Goal: Communication & Community: Answer question/provide support

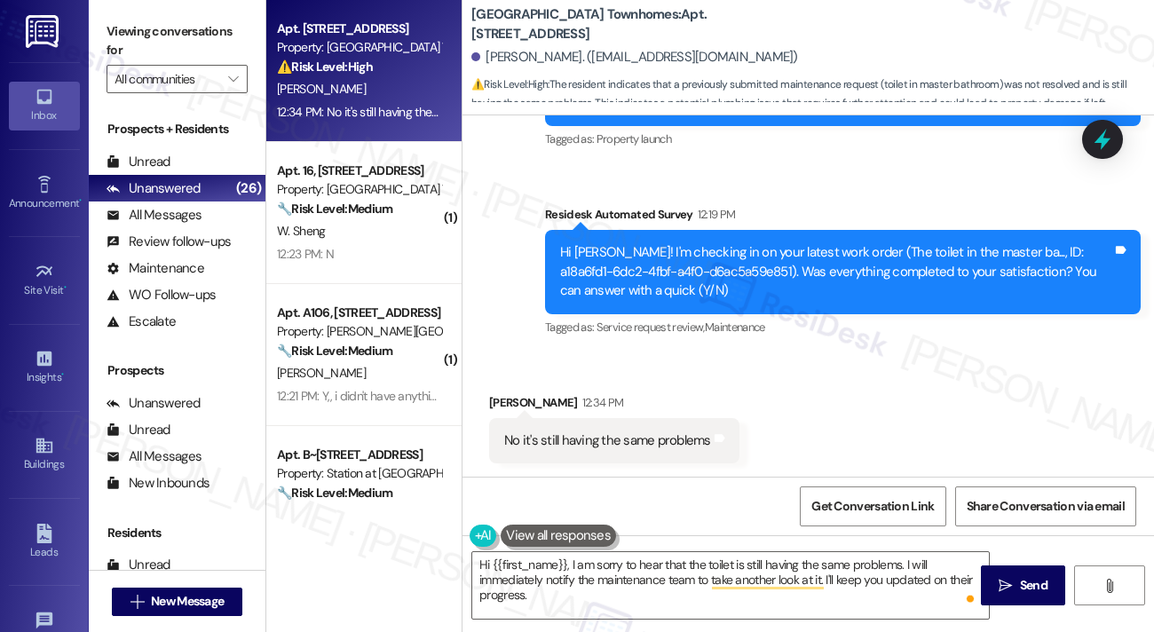
click at [662, 441] on div "No it's still having the same problems" at bounding box center [607, 440] width 207 height 19
click at [707, 17] on b "[GEOGRAPHIC_DATA] Townhomes: Apt. [STREET_ADDRESS]" at bounding box center [648, 24] width 355 height 38
click at [689, 24] on b "[GEOGRAPHIC_DATA] Townhomes: Apt. [STREET_ADDRESS]" at bounding box center [648, 24] width 355 height 38
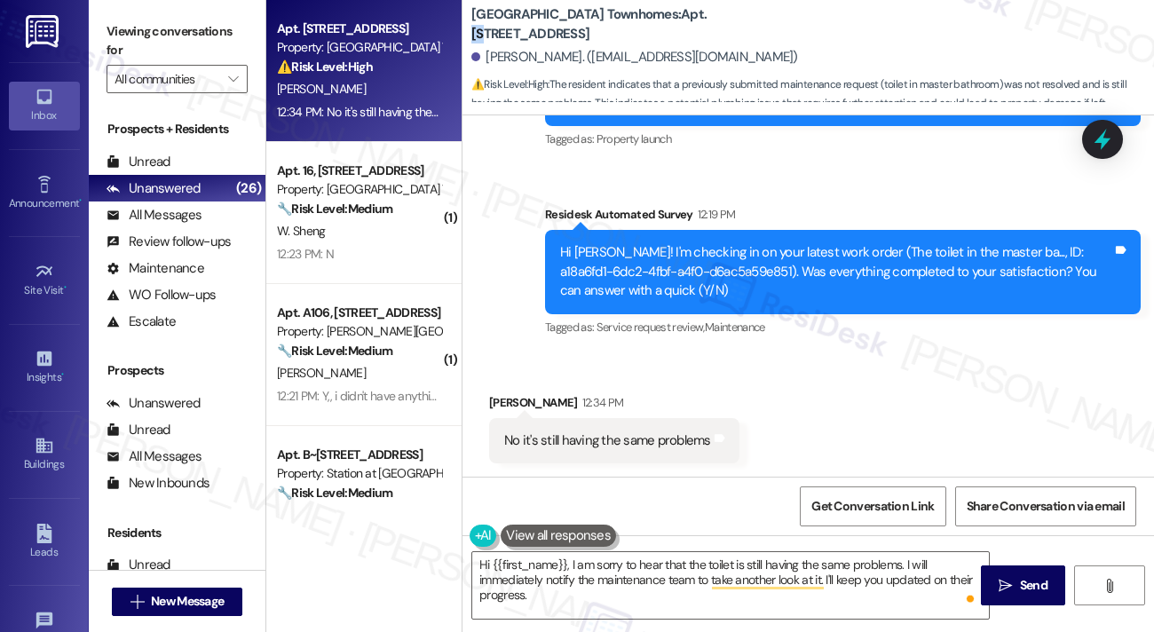
click at [689, 24] on b "[GEOGRAPHIC_DATA] Townhomes: Apt. [STREET_ADDRESS]" at bounding box center [648, 24] width 355 height 38
copy b "55"
click at [191, 35] on label "Viewing conversations for" at bounding box center [177, 41] width 141 height 47
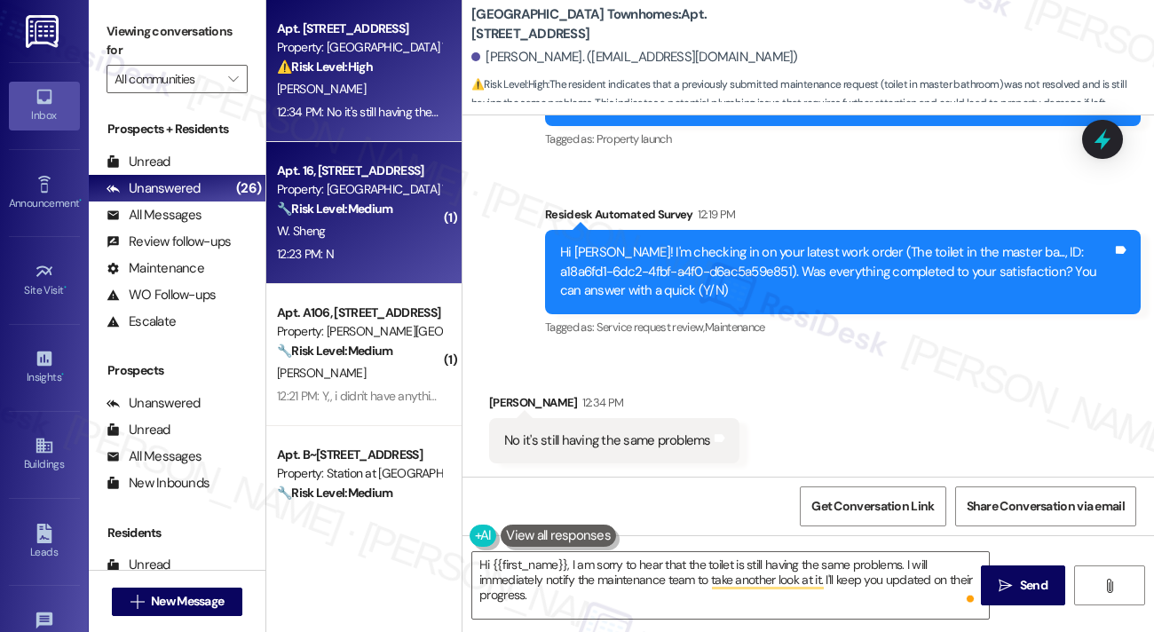
click at [413, 243] on div "12:23 PM: N 12:23 PM: N" at bounding box center [359, 254] width 168 height 22
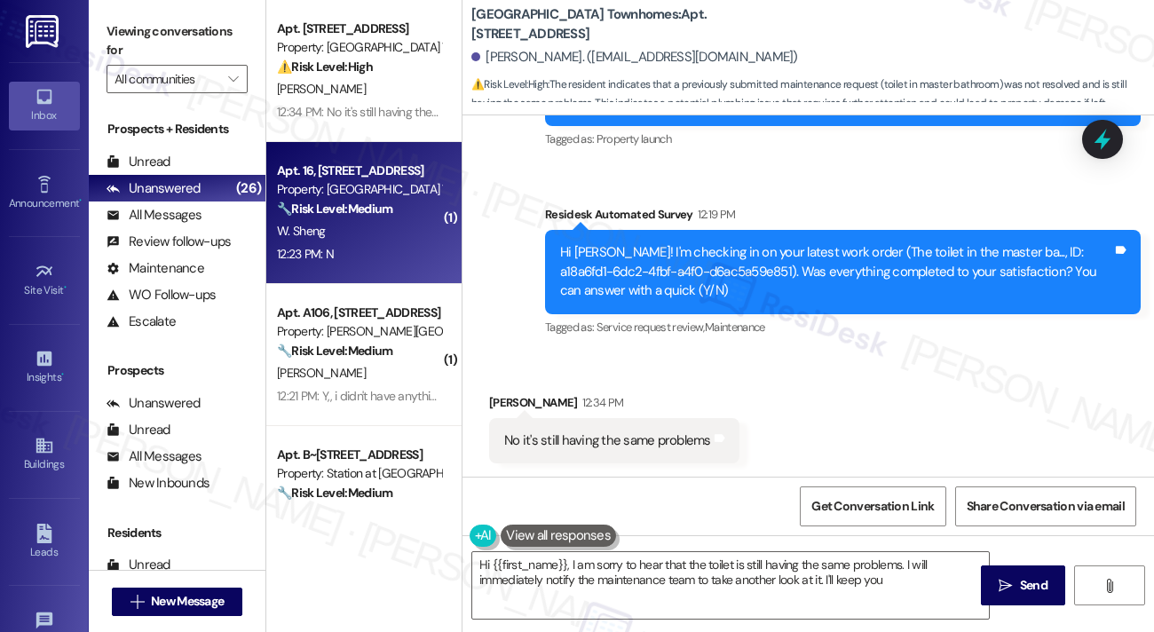
type textarea "Hi {{first_name}}, I am sorry to hear that the toilet is still having the same …"
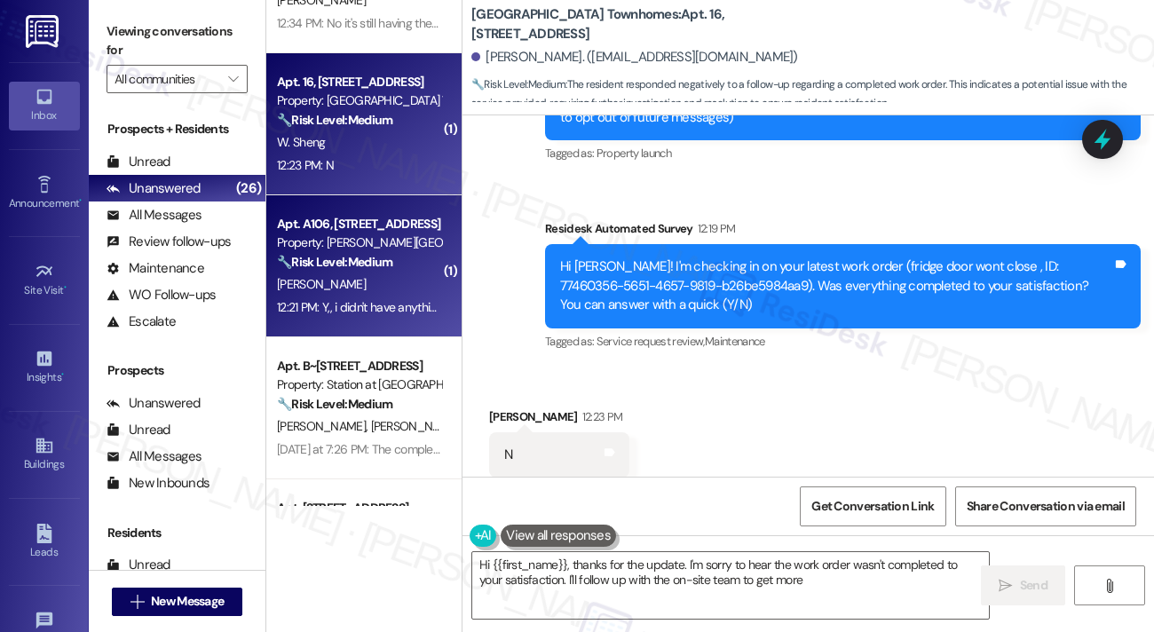
scroll to position [320, 0]
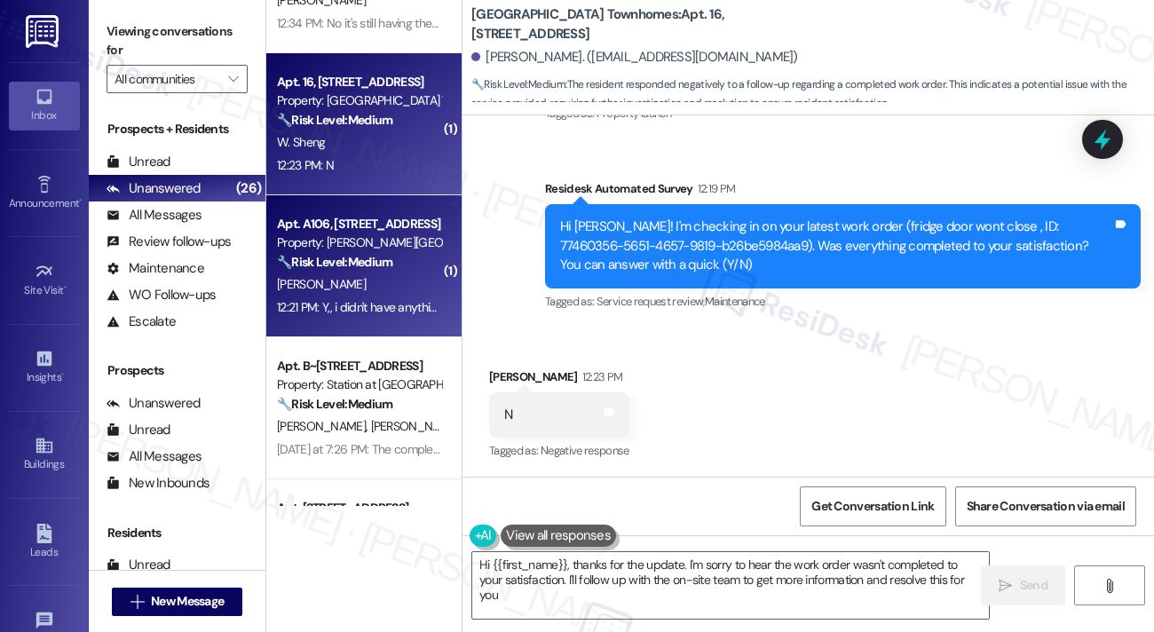
type textarea "Hi {{first_name}}, thanks for the update. I'm sorry to hear the work order wasn…"
drag, startPoint x: 367, startPoint y: 270, endPoint x: 366, endPoint y: 308, distance: 38.2
click at [366, 308] on div "12:21 PM: Y,, i didn't have anything wrong with my water heater, but yes the le…" at bounding box center [633, 307] width 713 height 16
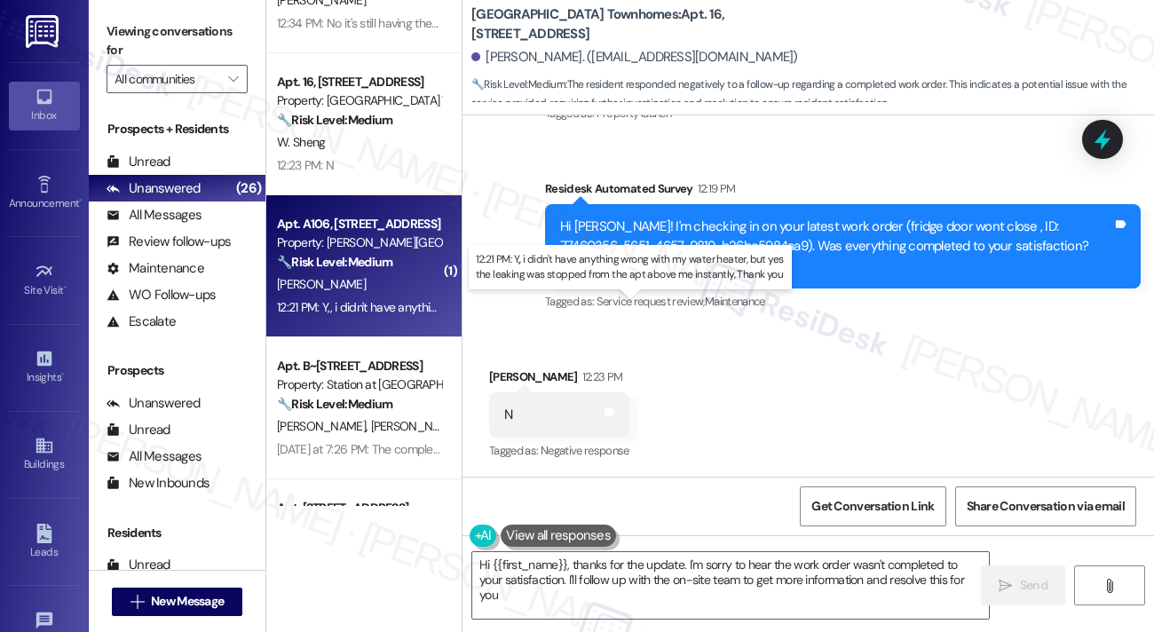
type textarea "Hi {{first_name}}, thanks for the update. I'm sorry to hear the work order wasn…"
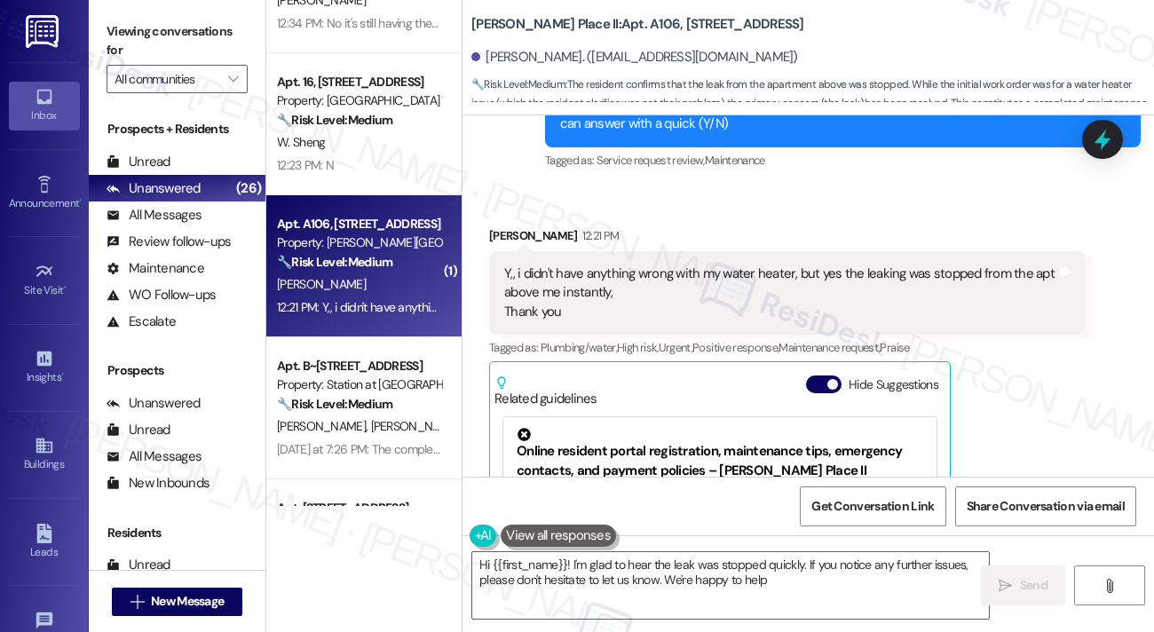
type textarea "Hi {{first_name}}! I'm glad to hear the leak was stopped quickly. If you notice…"
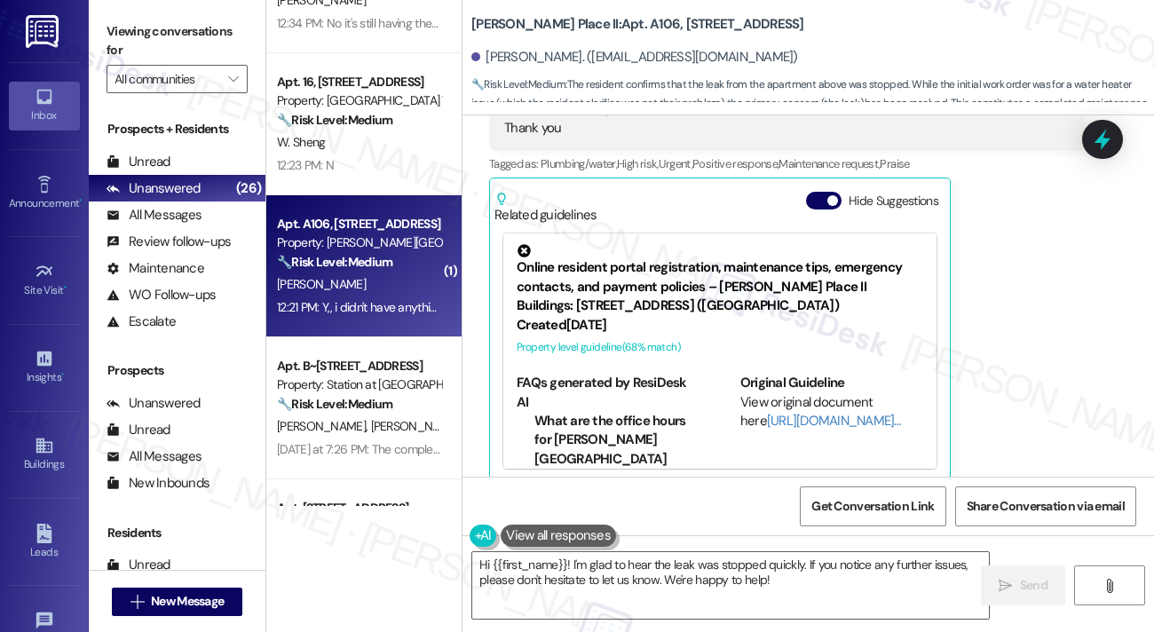
scroll to position [468, 0]
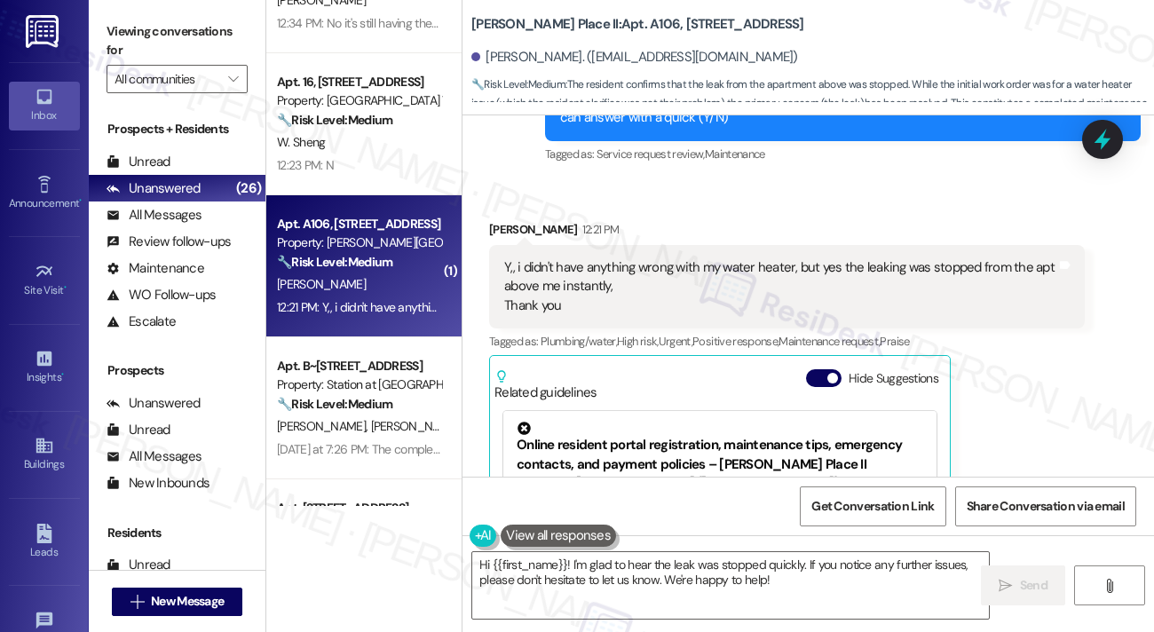
click at [628, 258] on div "Y,, i didn't have anything wrong with my water heater, but yes the leaking was …" at bounding box center [780, 286] width 552 height 57
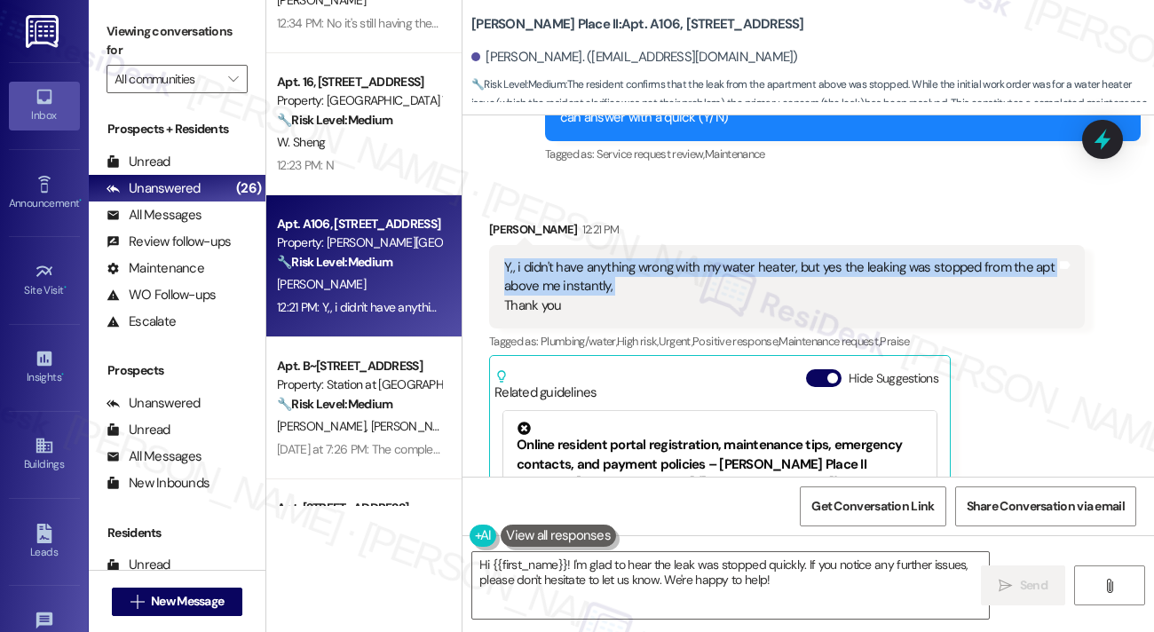
click at [628, 258] on div "Y,, i didn't have anything wrong with my water heater, but yes the leaking was …" at bounding box center [780, 286] width 552 height 57
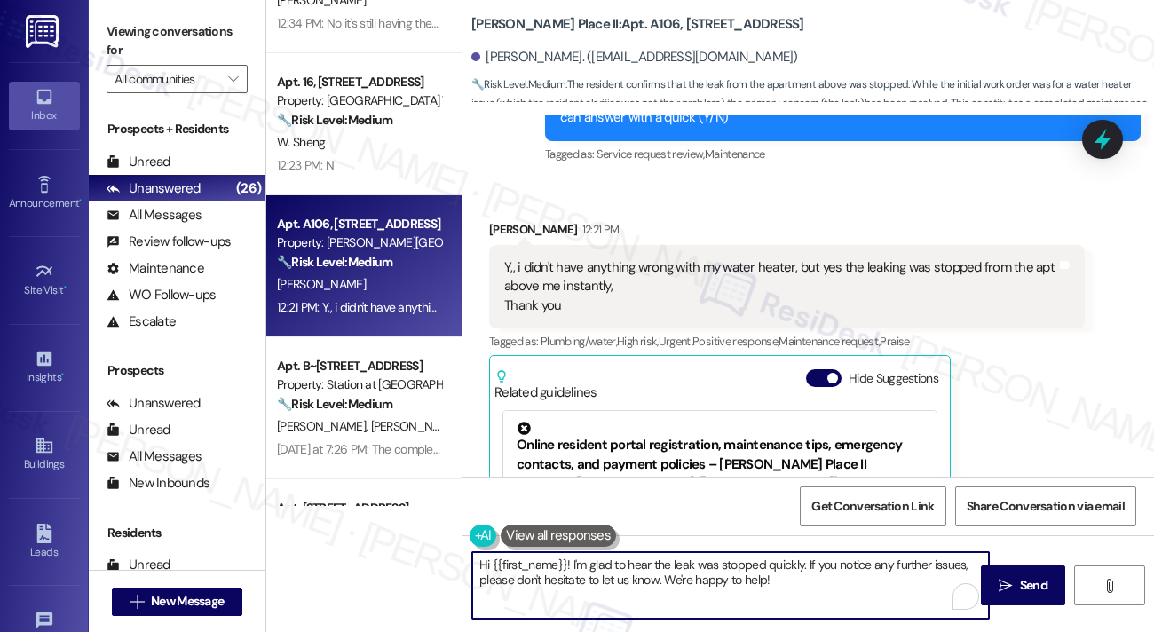
drag, startPoint x: 802, startPoint y: 581, endPoint x: 788, endPoint y: 583, distance: 14.3
click at [788, 583] on textarea "Hi {{first_name}}! I'm glad to hear the leak was stopped quickly. If you notice…" at bounding box center [730, 585] width 517 height 67
click at [1010, 588] on icon "" at bounding box center [1005, 586] width 13 height 14
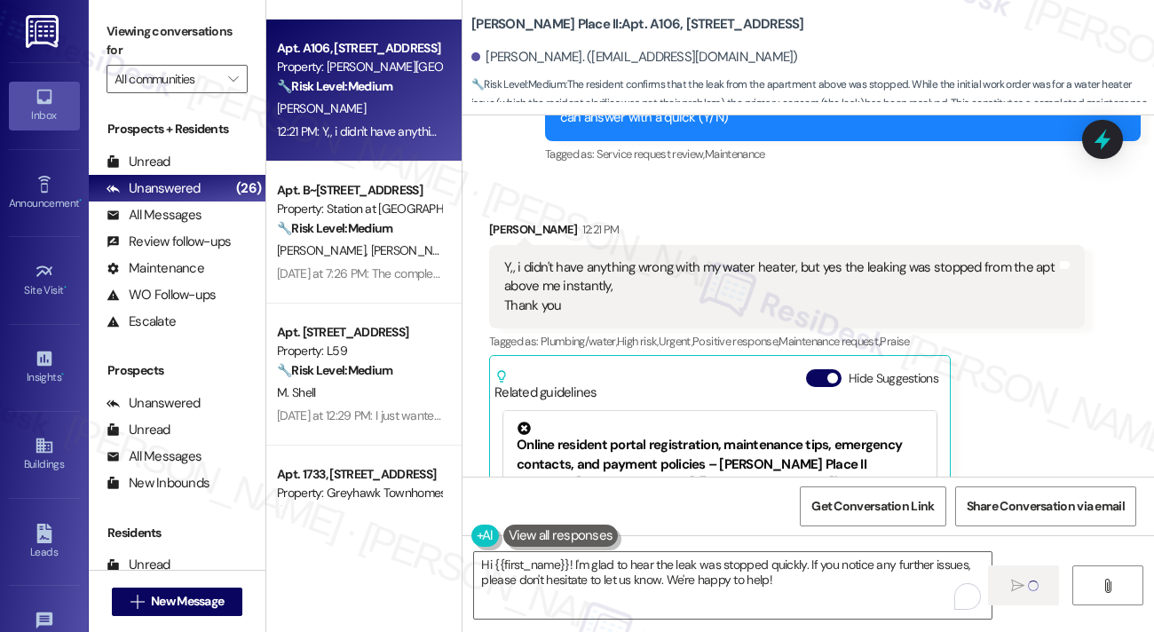
scroll to position [266, 0]
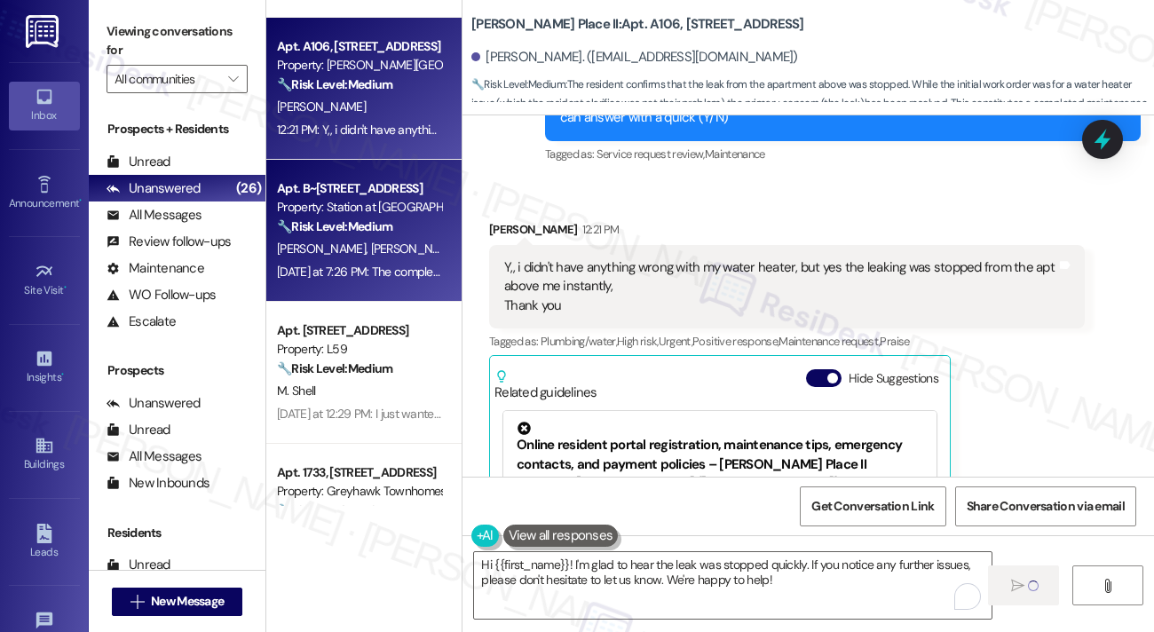
click at [399, 288] on div "Apt. B~201, [STREET_ADDRESS] Property: Station at [GEOGRAPHIC_DATA][PERSON_NAME…" at bounding box center [363, 231] width 195 height 142
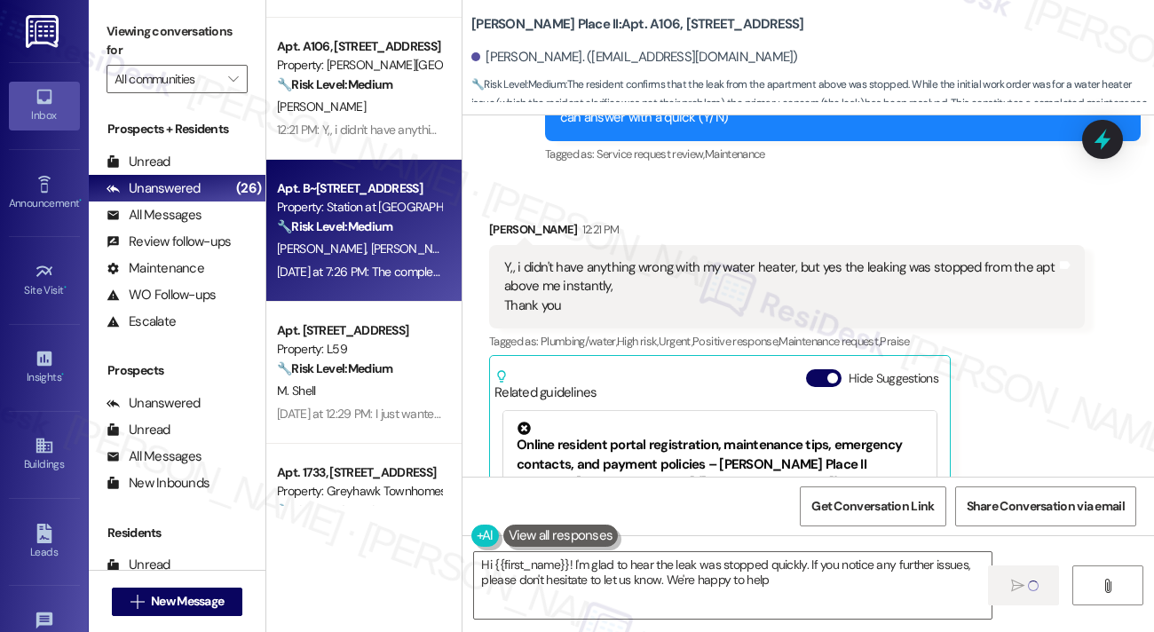
type textarea "Hi {{first_name}}! I'm glad to hear the leak was stopped quickly. If you notice…"
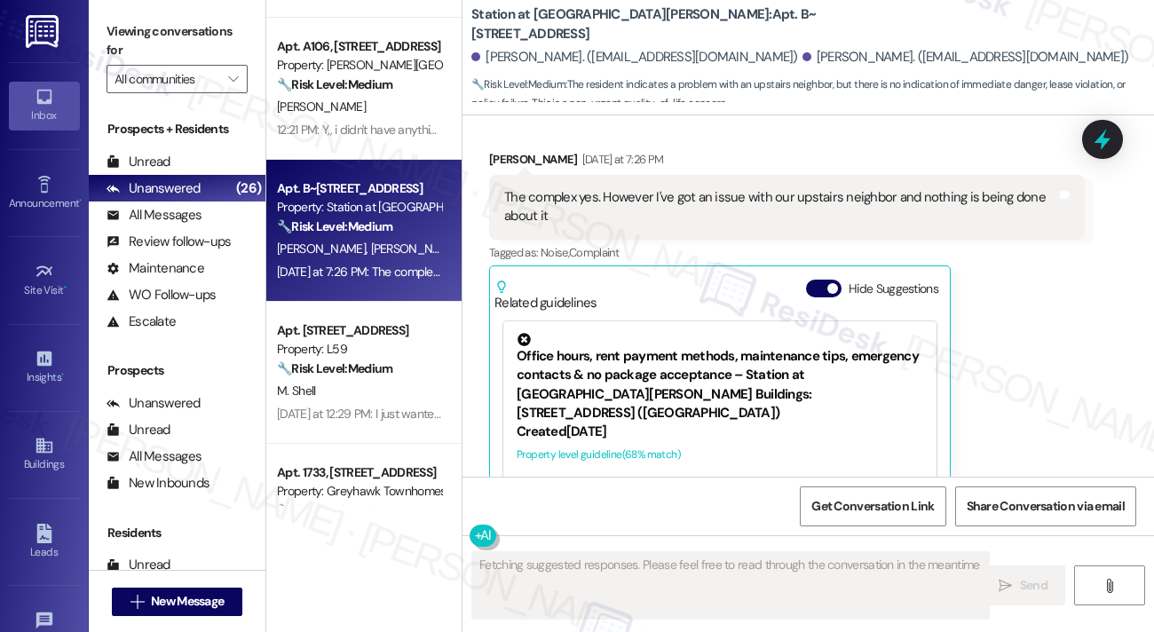
scroll to position [1818, 0]
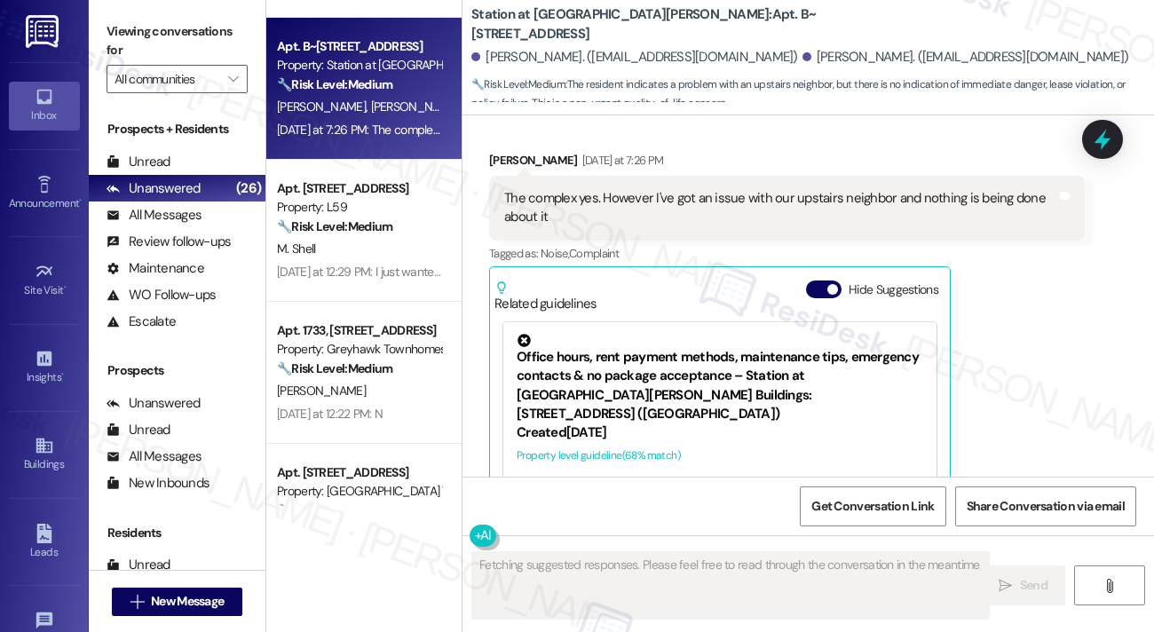
click at [597, 189] on div "The complex yes. However I've got an issue with our upstairs neighbor and nothi…" at bounding box center [780, 208] width 552 height 38
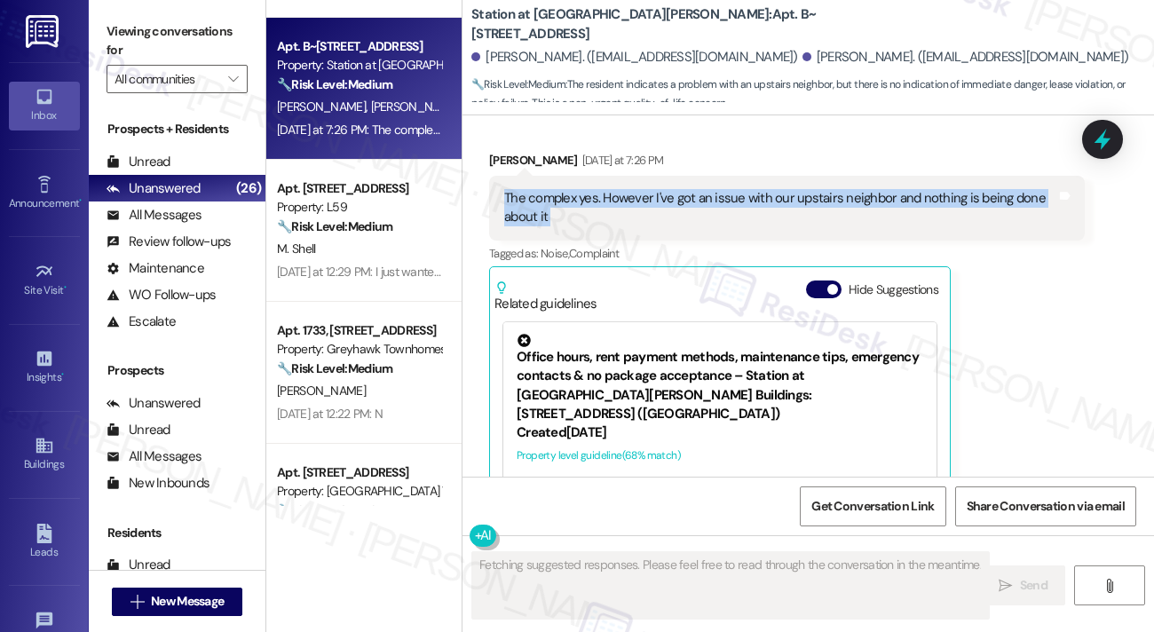
click at [597, 189] on div "The complex yes. However I've got an issue with our upstairs neighbor and nothi…" at bounding box center [780, 208] width 552 height 38
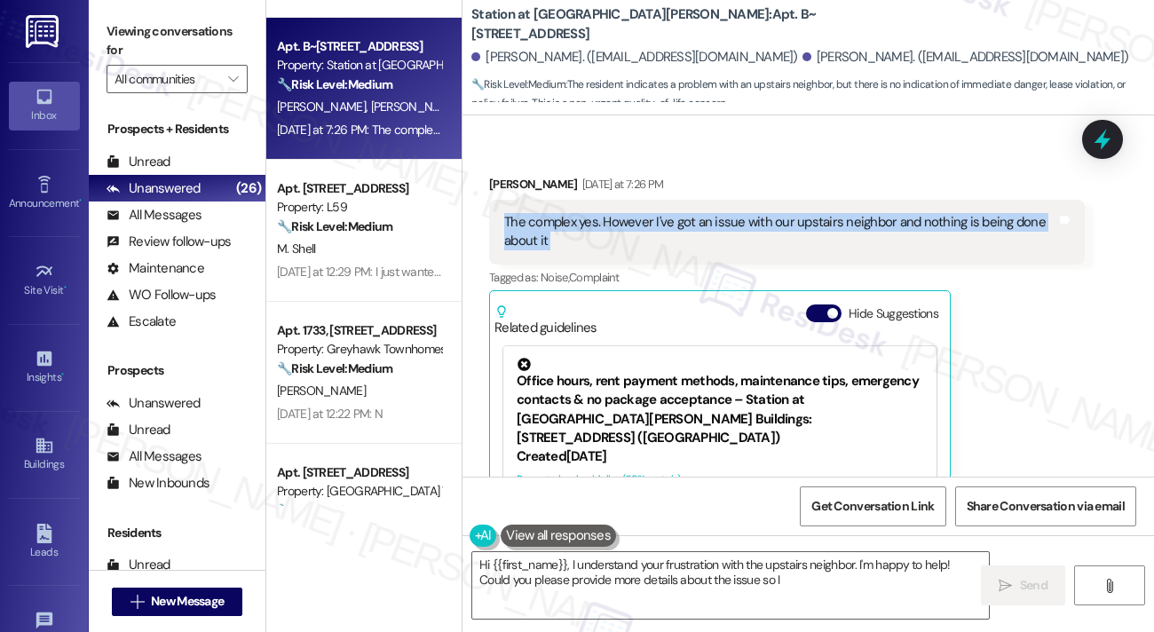
scroll to position [1640, 0]
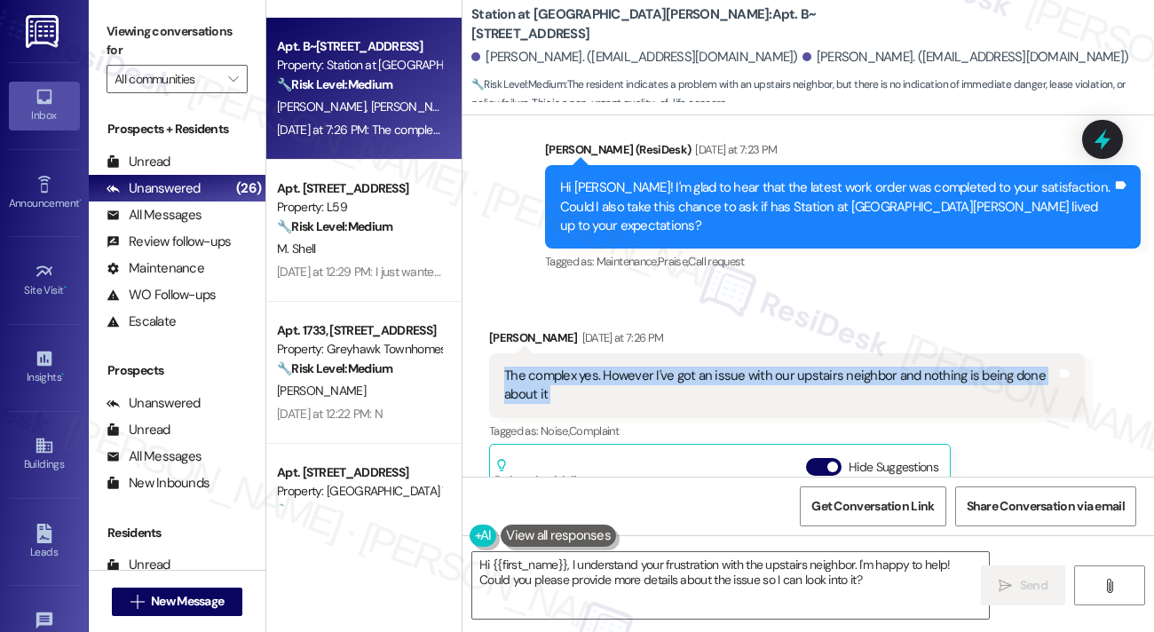
copy div "The complex yes. However I've got an issue with our upstairs neighbor and nothi…"
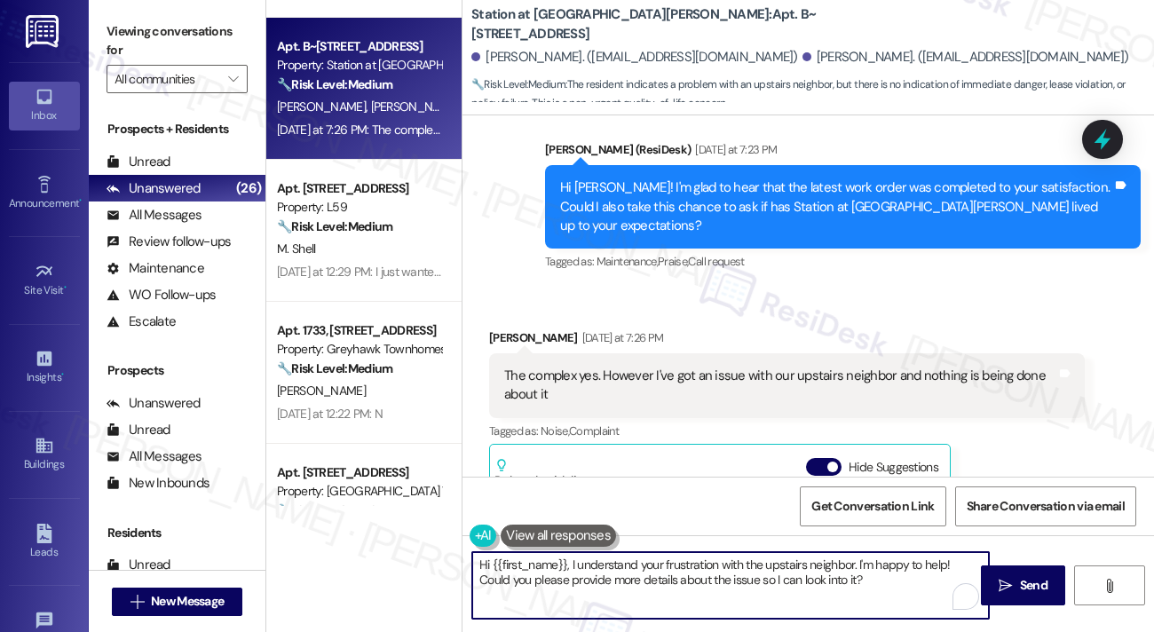
drag, startPoint x: 881, startPoint y: 580, endPoint x: 708, endPoint y: 572, distance: 173.3
click at [708, 572] on textarea "Hi {{first_name}}, I understand your frustration with the upstairs neighbor. I'…" at bounding box center [730, 585] width 517 height 67
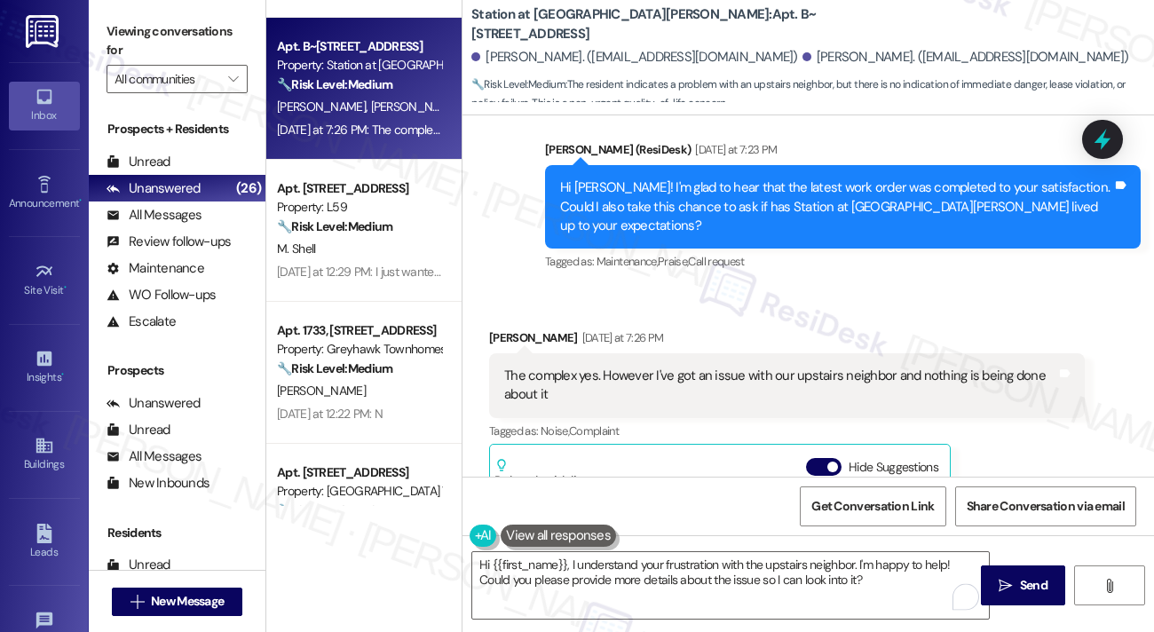
click at [514, 43] on div "[PERSON_NAME]. ([EMAIL_ADDRESS][DOMAIN_NAME]) [PERSON_NAME]. ([EMAIL_ADDRESS][D…" at bounding box center [812, 58] width 683 height 36
copy div "[PERSON_NAME]"
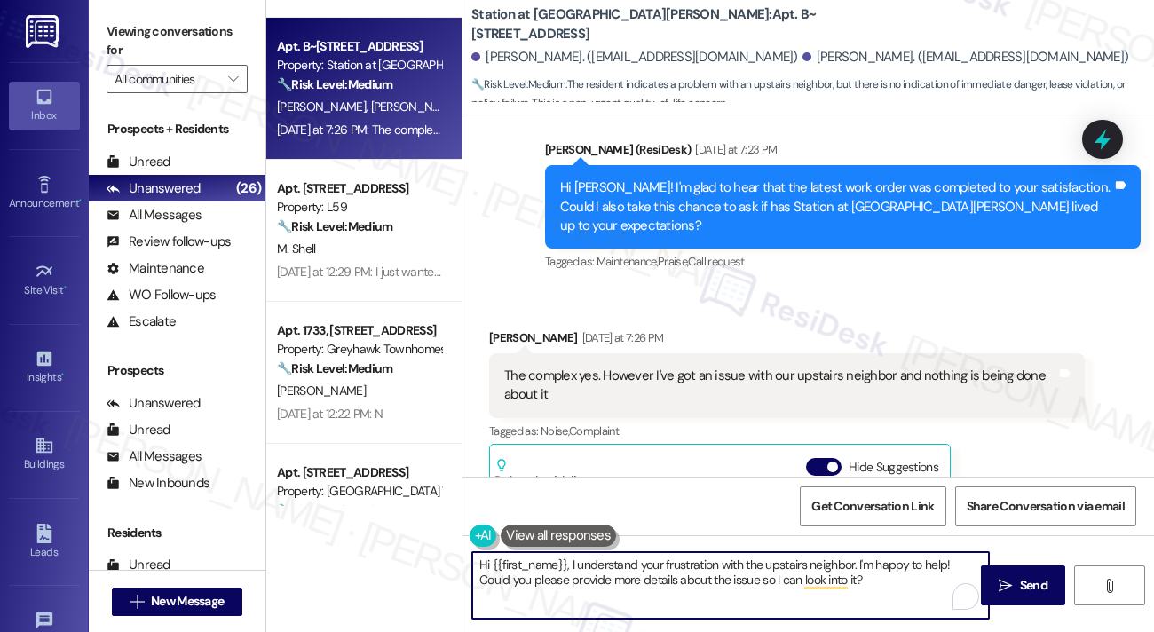
drag, startPoint x: 492, startPoint y: 559, endPoint x: 565, endPoint y: 555, distance: 73.8
click at [565, 555] on textarea "Hi {{first_name}}, I understand your frustration with the upstairs neighbor. I'…" at bounding box center [730, 585] width 517 height 67
paste textarea "[PERSON_NAME]"
click at [773, 198] on div "Hi [PERSON_NAME]! I'm glad to hear that the latest work order was completed to …" at bounding box center [836, 206] width 552 height 57
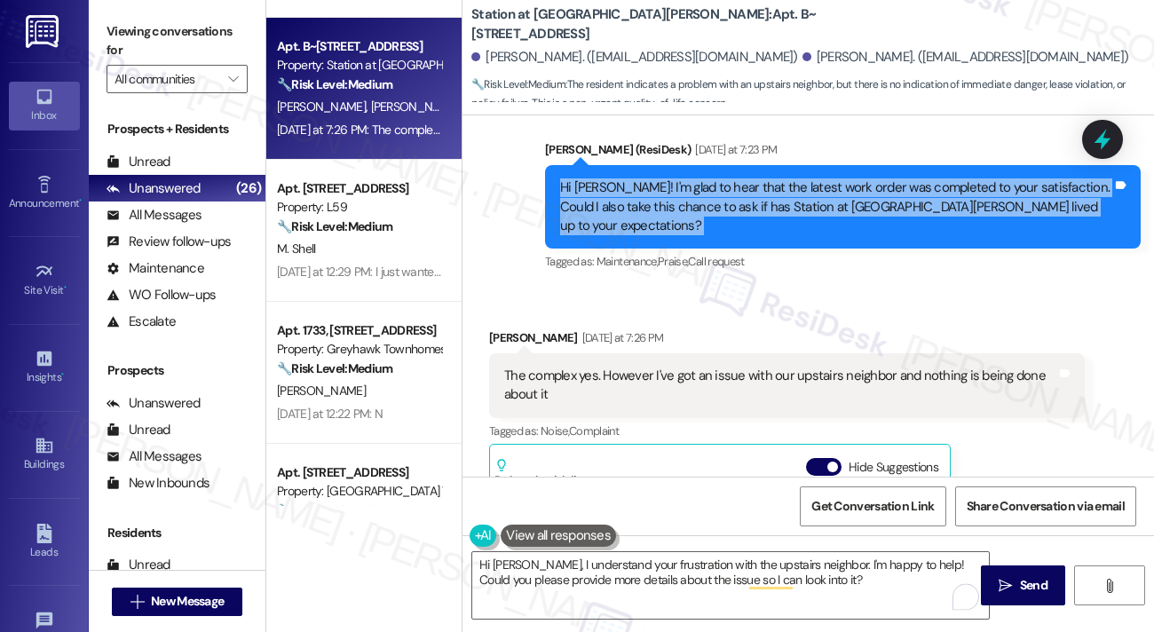
click at [774, 198] on div "Hi [PERSON_NAME]! I'm glad to hear that the latest work order was completed to …" at bounding box center [836, 206] width 552 height 57
click at [770, 201] on div "Hi [PERSON_NAME]! I'm glad to hear that the latest work order was completed to …" at bounding box center [836, 206] width 552 height 57
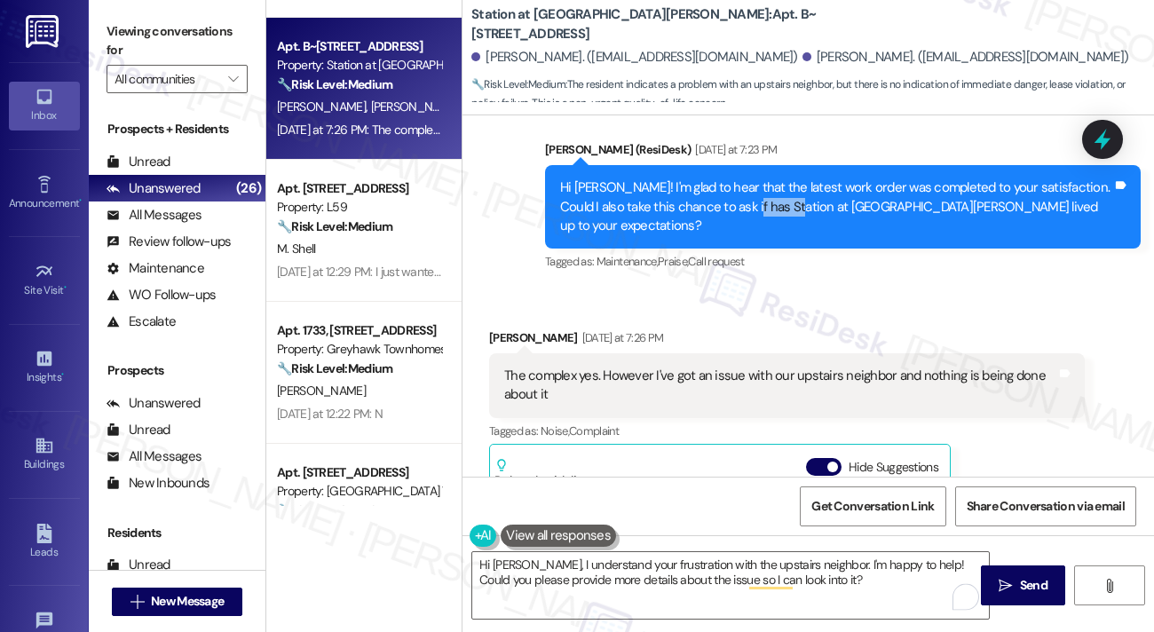
click at [770, 201] on div "Hi [PERSON_NAME]! I'm glad to hear that the latest work order was completed to …" at bounding box center [836, 206] width 552 height 57
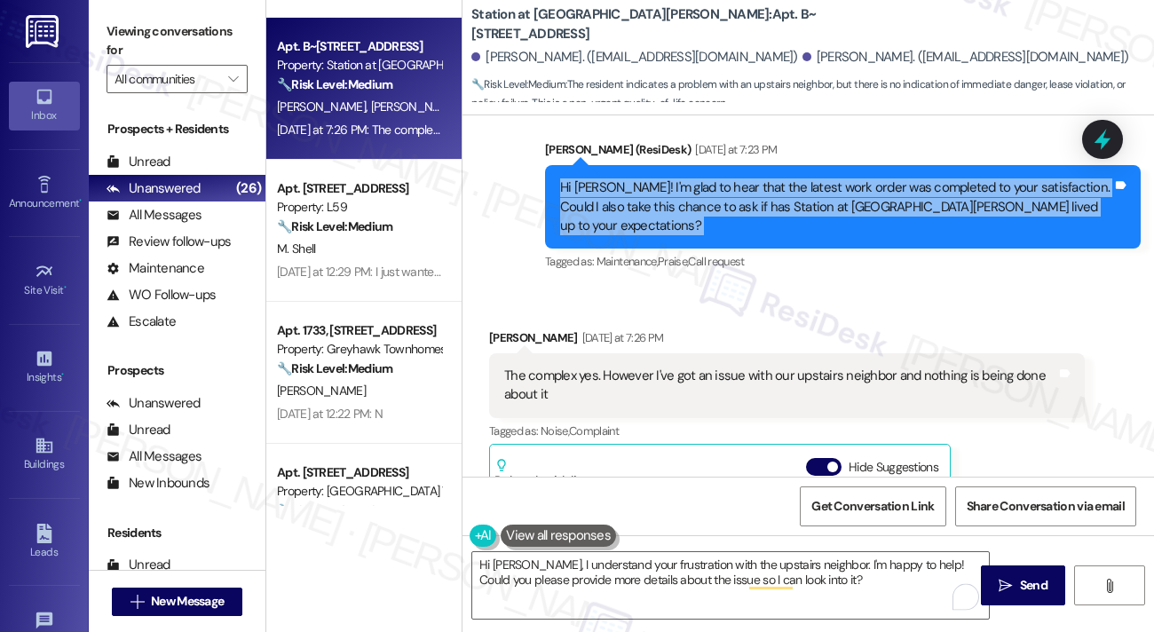
click at [770, 201] on div "Hi [PERSON_NAME]! I'm glad to hear that the latest work order was completed to …" at bounding box center [836, 206] width 552 height 57
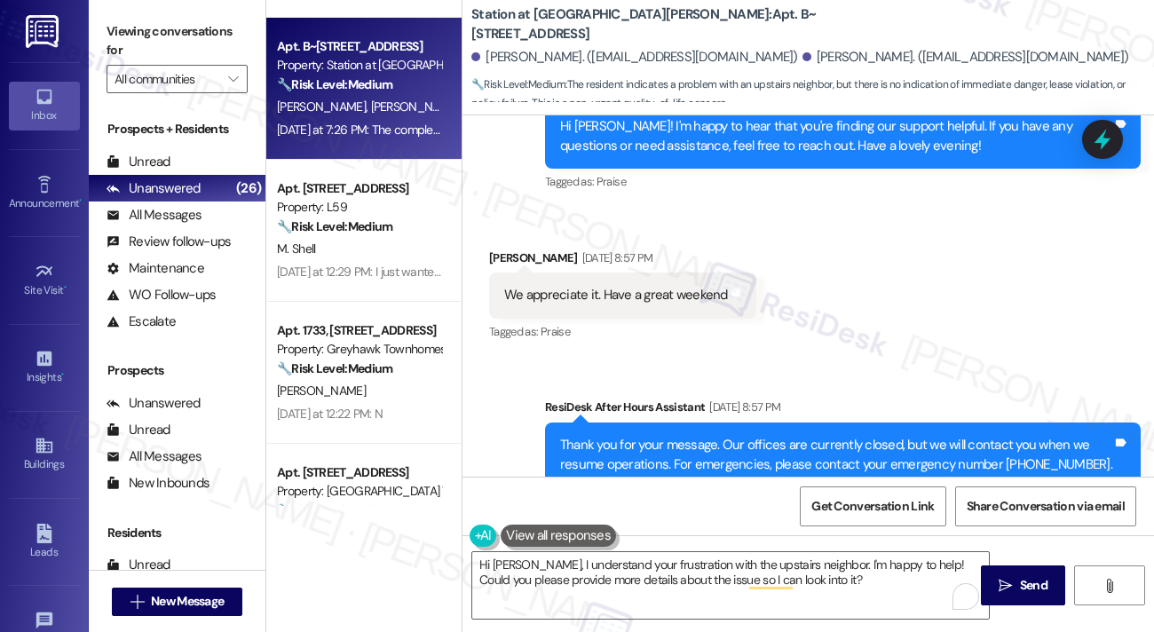
scroll to position [1701, 0]
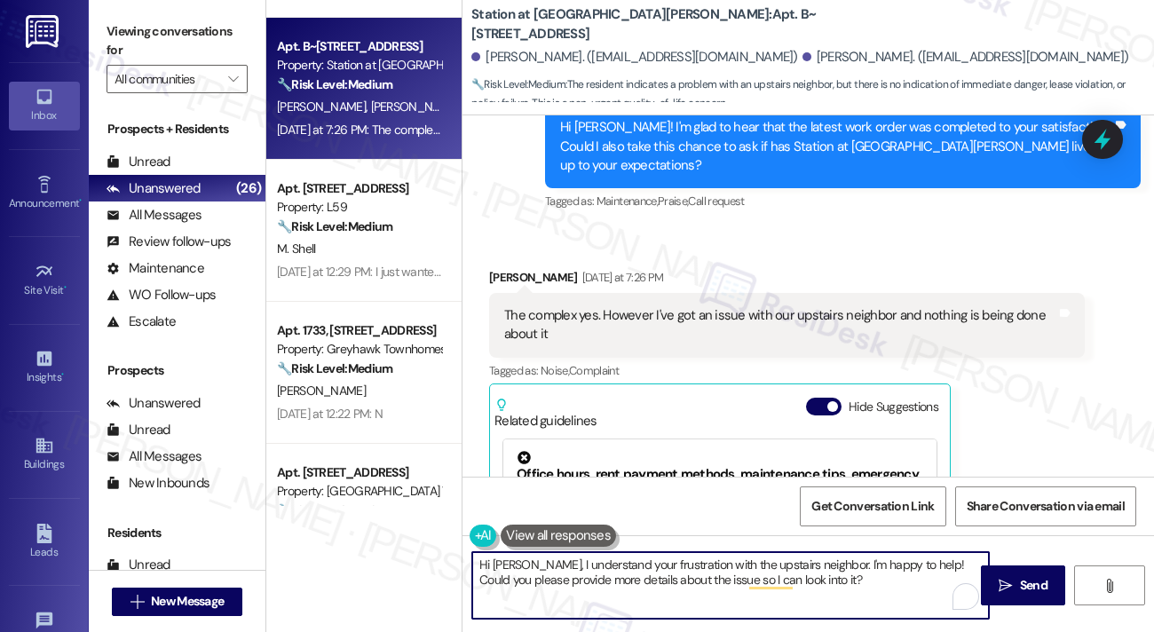
click at [854, 575] on textarea "Hi [PERSON_NAME], I understand your frustration with the upstairs neighbor. I'm…" at bounding box center [730, 585] width 517 height 67
drag, startPoint x: 916, startPoint y: 564, endPoint x: 819, endPoint y: 563, distance: 96.7
click at [821, 564] on textarea "Hi [PERSON_NAME], I understand your frustration with the upstairs neighbor. I'm…" at bounding box center [730, 585] width 517 height 67
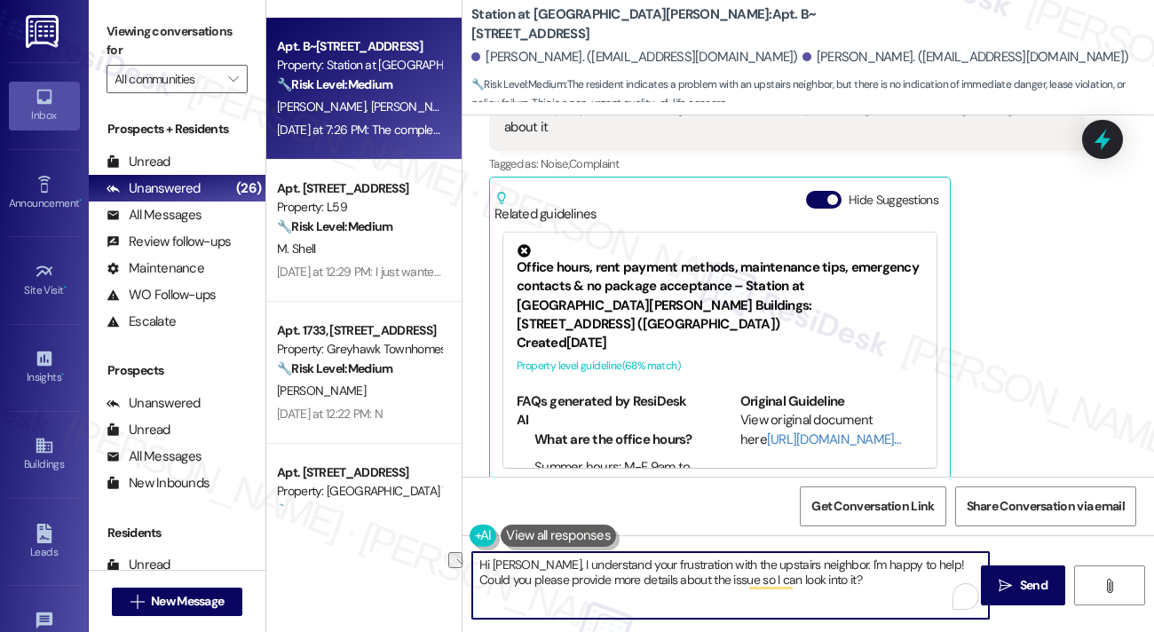
click at [590, 564] on textarea "Hi [PERSON_NAME], I understand your frustration with the upstairs neighbor. I'm…" at bounding box center [730, 585] width 517 height 67
drag, startPoint x: 590, startPoint y: 564, endPoint x: 616, endPoint y: 564, distance: 25.7
click at [589, 564] on textarea "Hi [PERSON_NAME], I understand your frustration with the upstairs neighbor. I'm…" at bounding box center [730, 585] width 517 height 67
click at [849, 585] on textarea "Hi [PERSON_NAME], I understand your frustration with the upstairs neighbor. I'm…" at bounding box center [730, 585] width 517 height 67
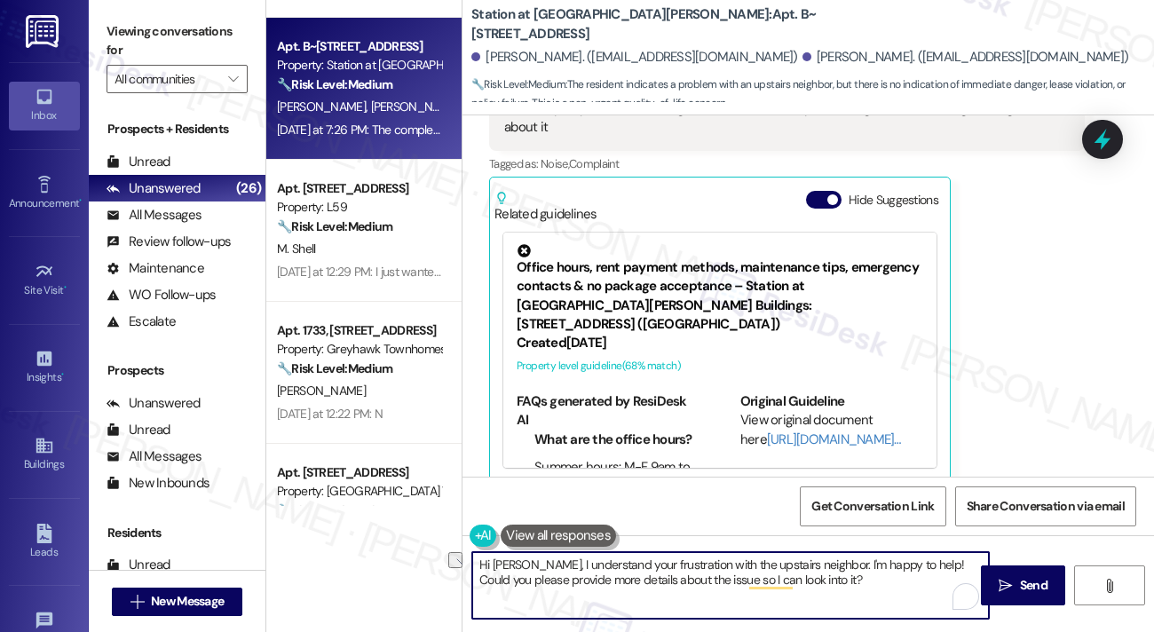
drag, startPoint x: 849, startPoint y: 587, endPoint x: 742, endPoint y: 585, distance: 107.4
click at [742, 585] on textarea "Hi [PERSON_NAME], I understand your frustration with the upstairs neighbor. I'm…" at bounding box center [730, 585] width 517 height 67
click at [753, 581] on textarea "Hi [PERSON_NAME], I understand your frustration with the upstairs neighbor. I'm…" at bounding box center [730, 585] width 517 height 67
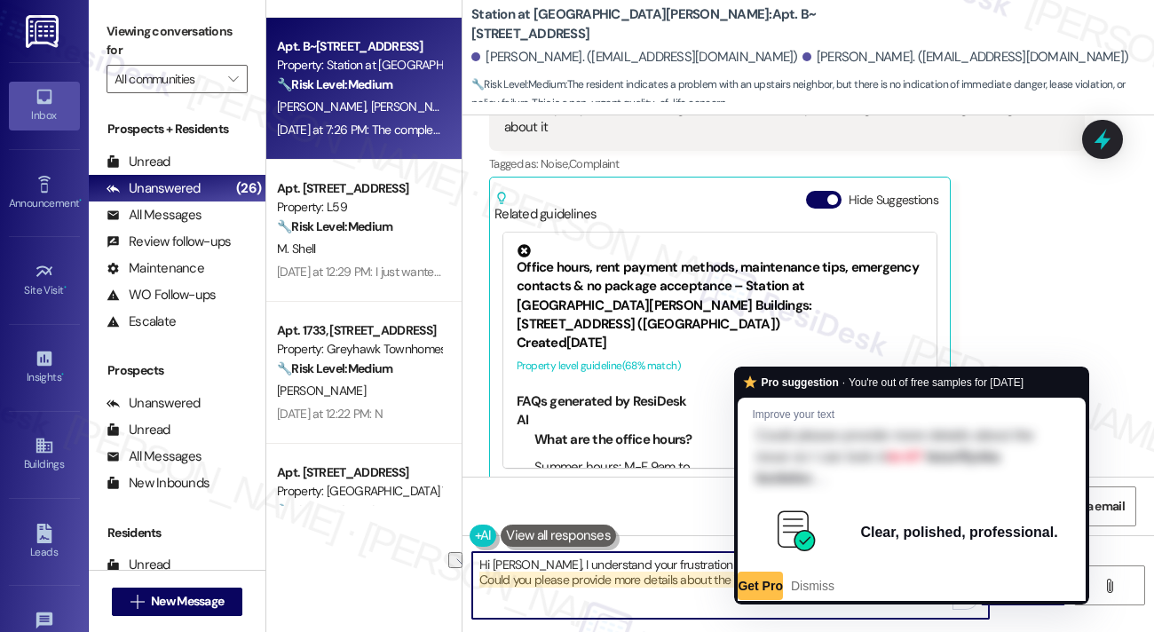
click at [753, 581] on textarea "Hi [PERSON_NAME], I understand your frustration with the upstairs neighbor. I'm…" at bounding box center [730, 585] width 517 height 67
click at [811, 580] on textarea "Hi [PERSON_NAME], I understand your frustration with the upstairs neighbor. I'm…" at bounding box center [730, 585] width 517 height 67
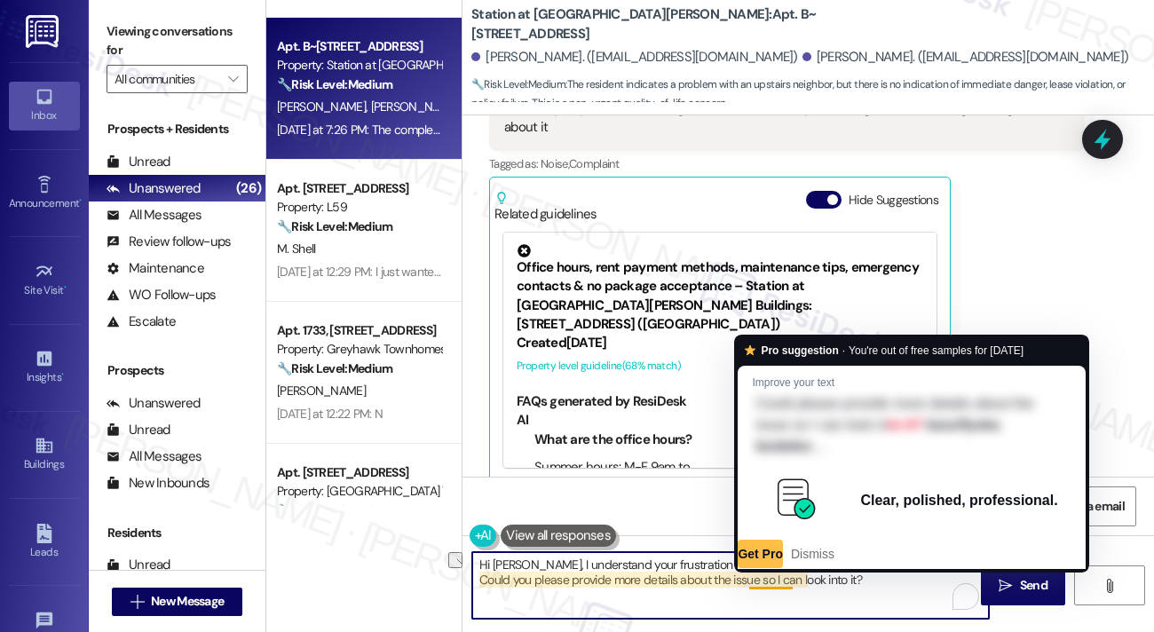
drag, startPoint x: 779, startPoint y: 580, endPoint x: 728, endPoint y: 580, distance: 51.5
click at [728, 580] on textarea "Hi [PERSON_NAME], I understand your frustration with the upstairs neighbor. I'm…" at bounding box center [730, 585] width 517 height 67
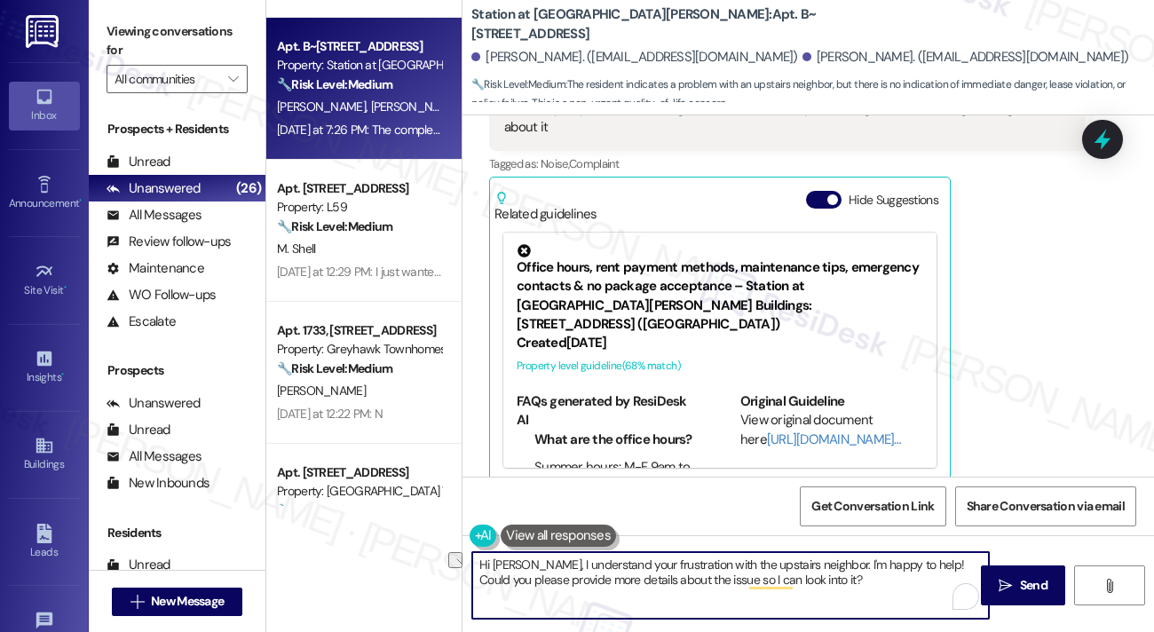
click at [724, 578] on textarea "Hi [PERSON_NAME], I understand your frustration with the upstairs neighbor. I'm…" at bounding box center [730, 585] width 517 height 67
click at [767, 576] on textarea "Hi [PERSON_NAME], I understand your frustration with the upstairs neighbor. I'm…" at bounding box center [730, 585] width 517 height 67
drag, startPoint x: 944, startPoint y: 586, endPoint x: 707, endPoint y: 578, distance: 238.0
click at [707, 578] on textarea "Hi [PERSON_NAME], I understand your frustration with the upstairs neighbor. I'm…" at bounding box center [730, 585] width 517 height 67
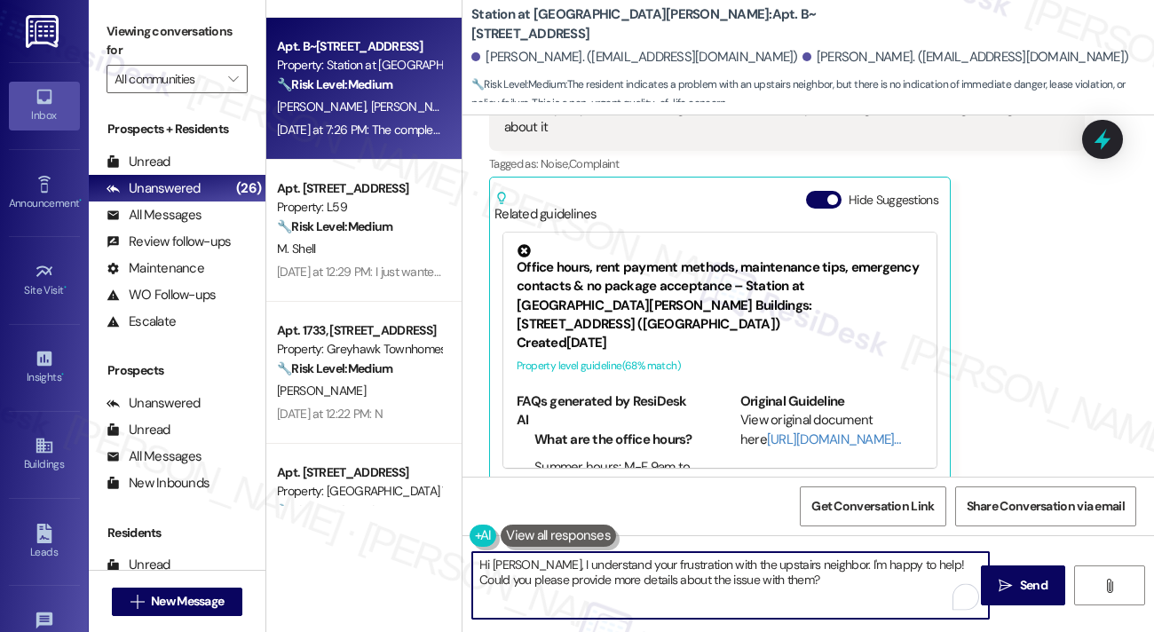
click at [647, 571] on textarea "Hi [PERSON_NAME], I understand your frustration with the upstairs neighbor. I'm…" at bounding box center [730, 585] width 517 height 67
click at [761, 570] on textarea "Hi [PERSON_NAME], I understand your frustration with the upstairs neighbor. I'm…" at bounding box center [730, 585] width 517 height 67
click at [849, 576] on textarea "Hi [PERSON_NAME], I understand your frustration with the upstairs neighbor. I'm…" at bounding box center [730, 585] width 517 height 67
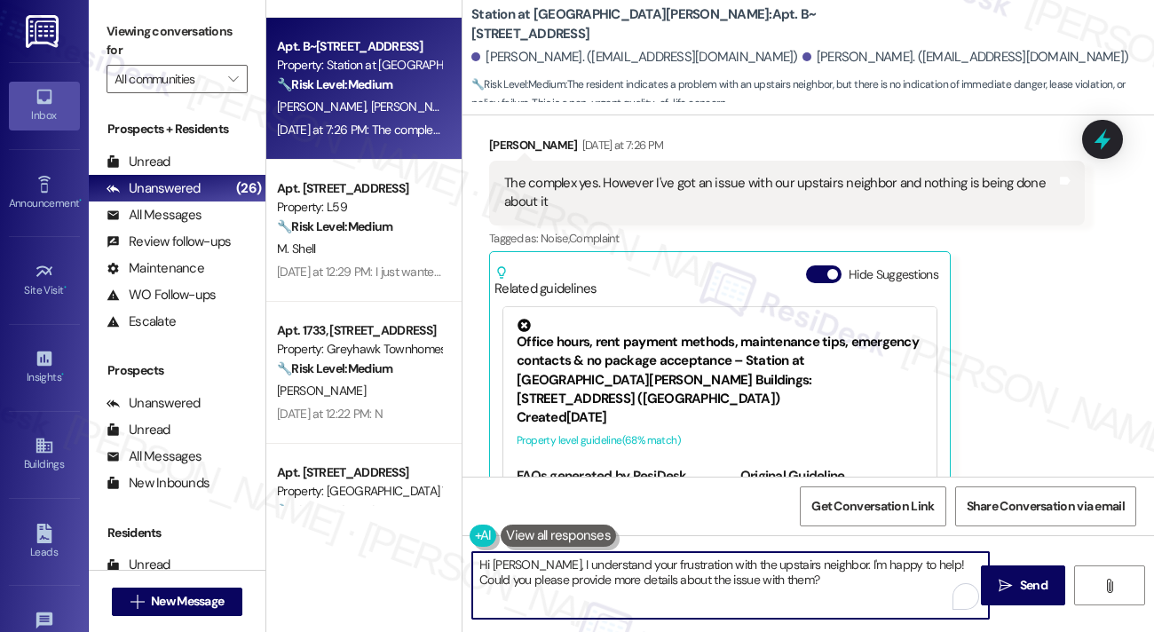
scroll to position [1730, 0]
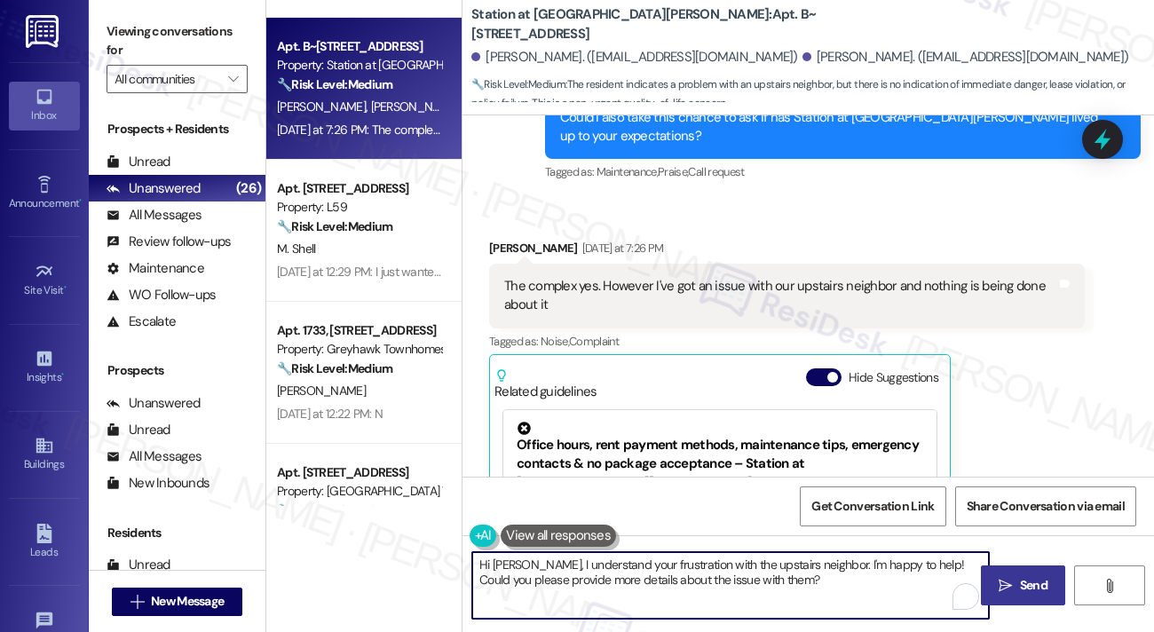
type textarea "Hi [PERSON_NAME], I understand your frustration with the upstairs neighbor. I'm…"
click at [1002, 581] on icon "" at bounding box center [1005, 586] width 13 height 14
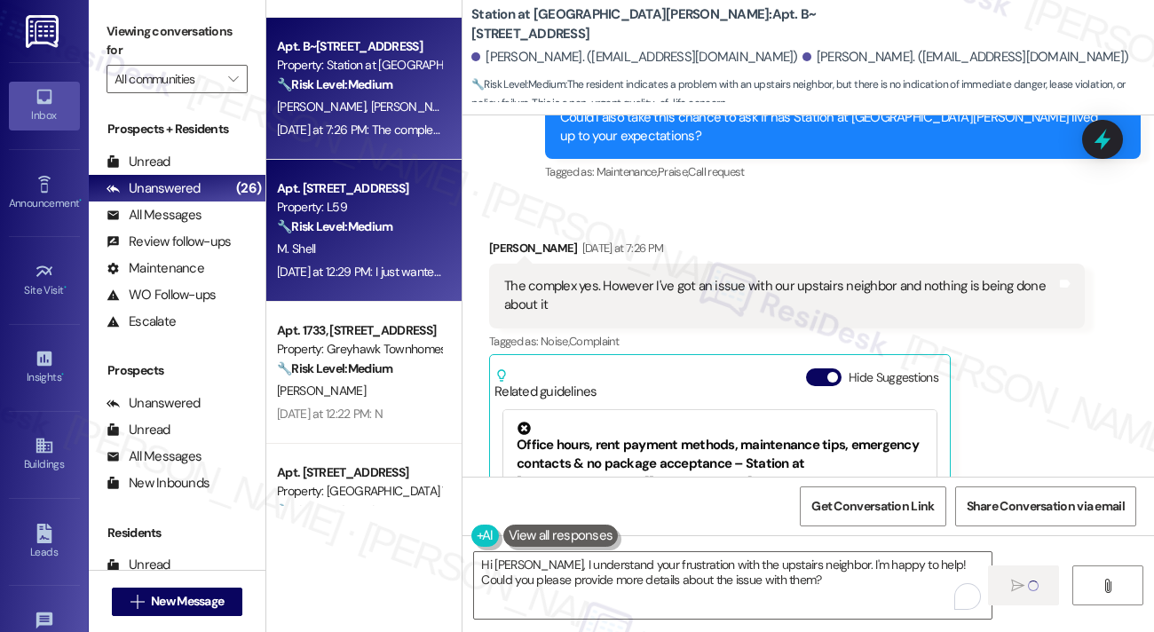
click at [383, 200] on div "Property: L59" at bounding box center [359, 207] width 164 height 19
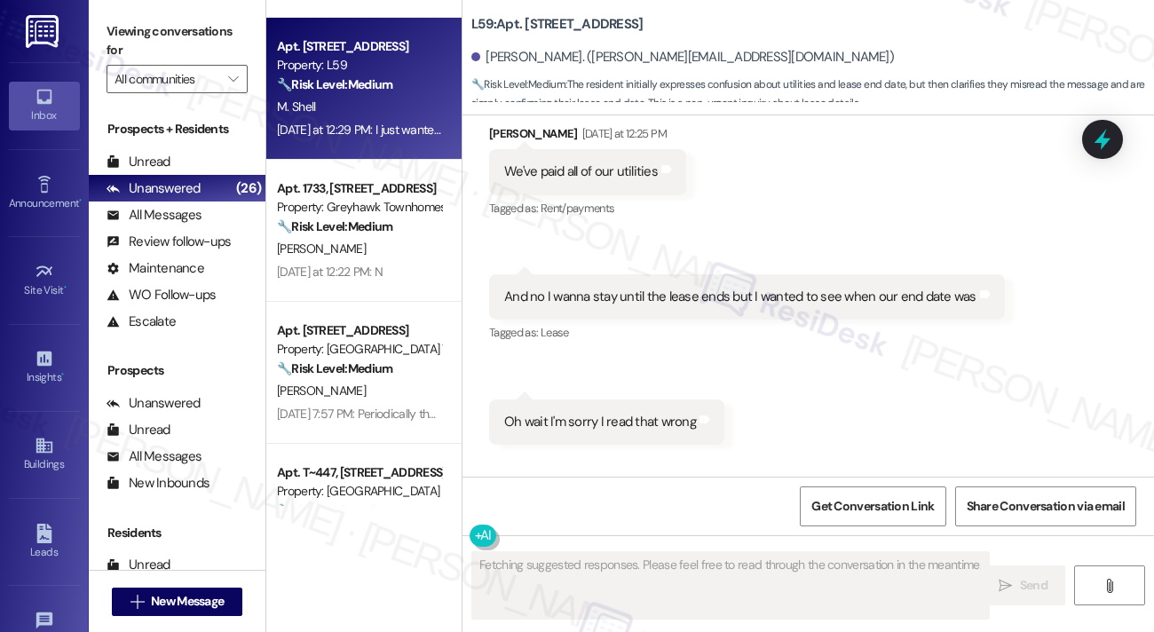
scroll to position [5963, 0]
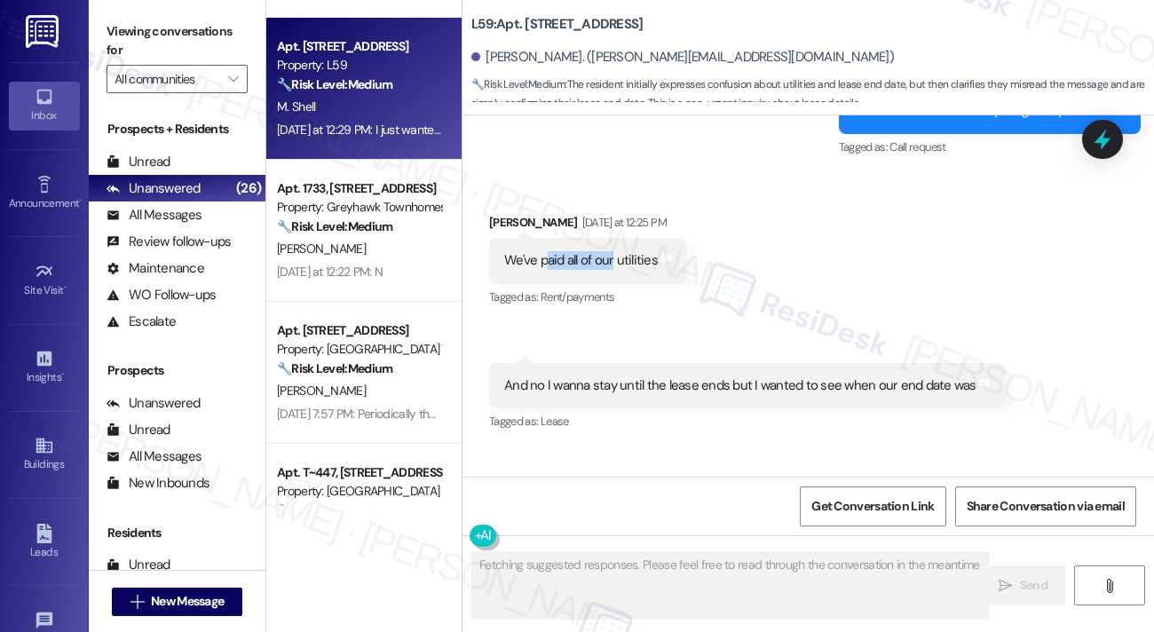
drag, startPoint x: 566, startPoint y: 252, endPoint x: 702, endPoint y: 272, distance: 137.2
click at [651, 262] on div "We've paid all of our utilities" at bounding box center [581, 260] width 154 height 19
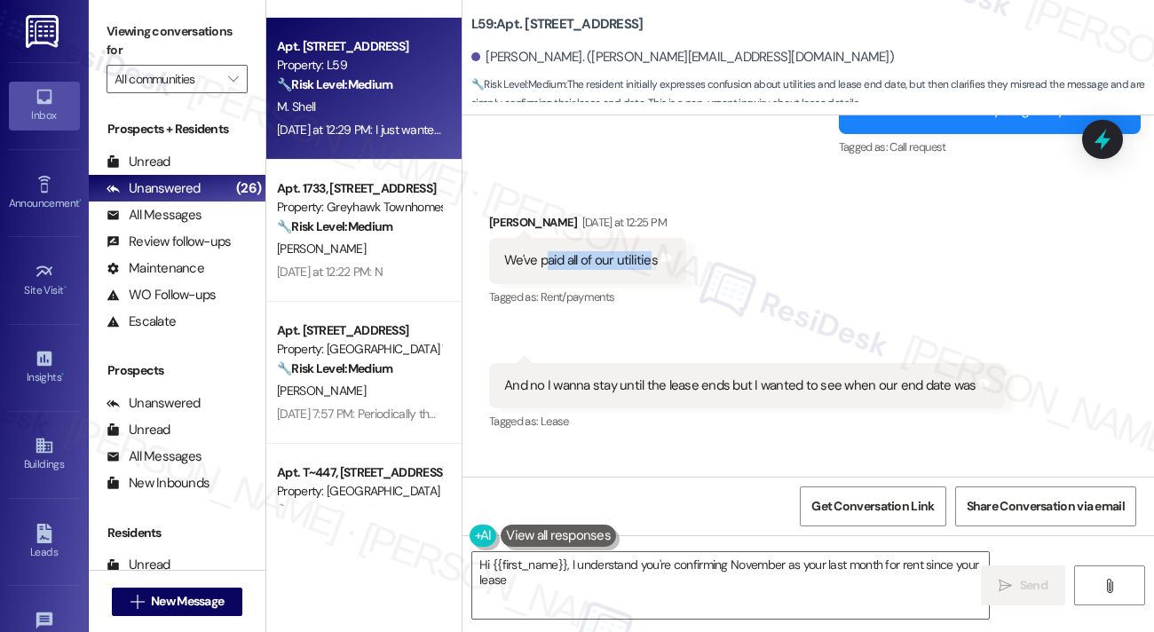
scroll to position [5785, 0]
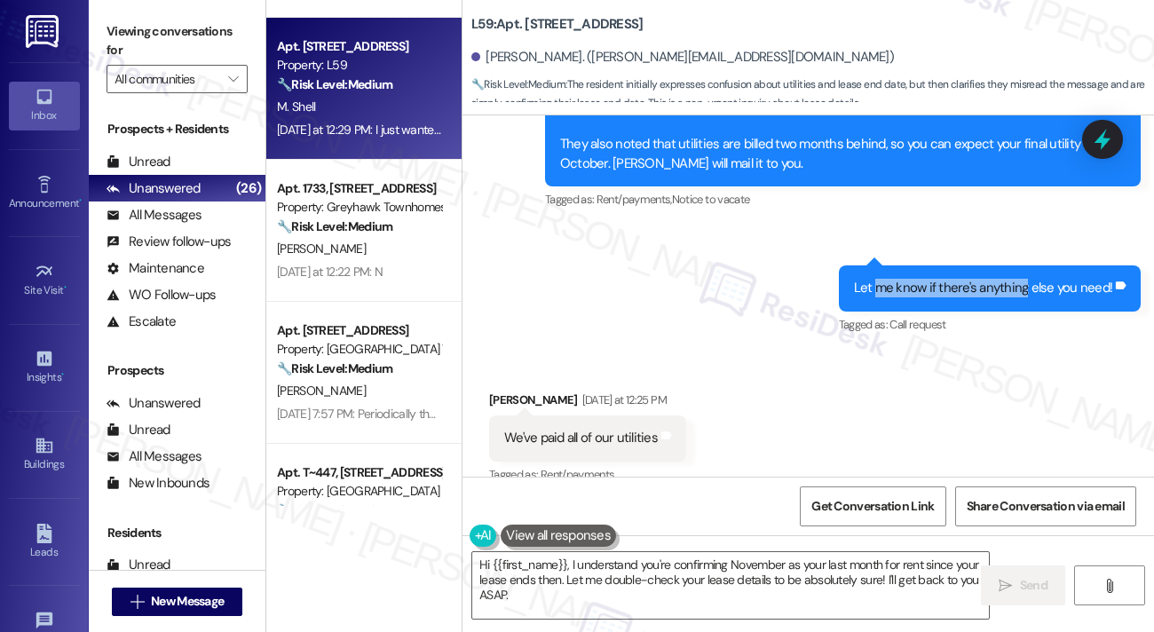
drag, startPoint x: 906, startPoint y: 290, endPoint x: 1036, endPoint y: 291, distance: 129.6
click at [1034, 291] on div "Let me know if there's anything else you need!" at bounding box center [983, 288] width 259 height 19
click at [1036, 291] on div "Let me know if there's anything else you need!" at bounding box center [983, 288] width 259 height 19
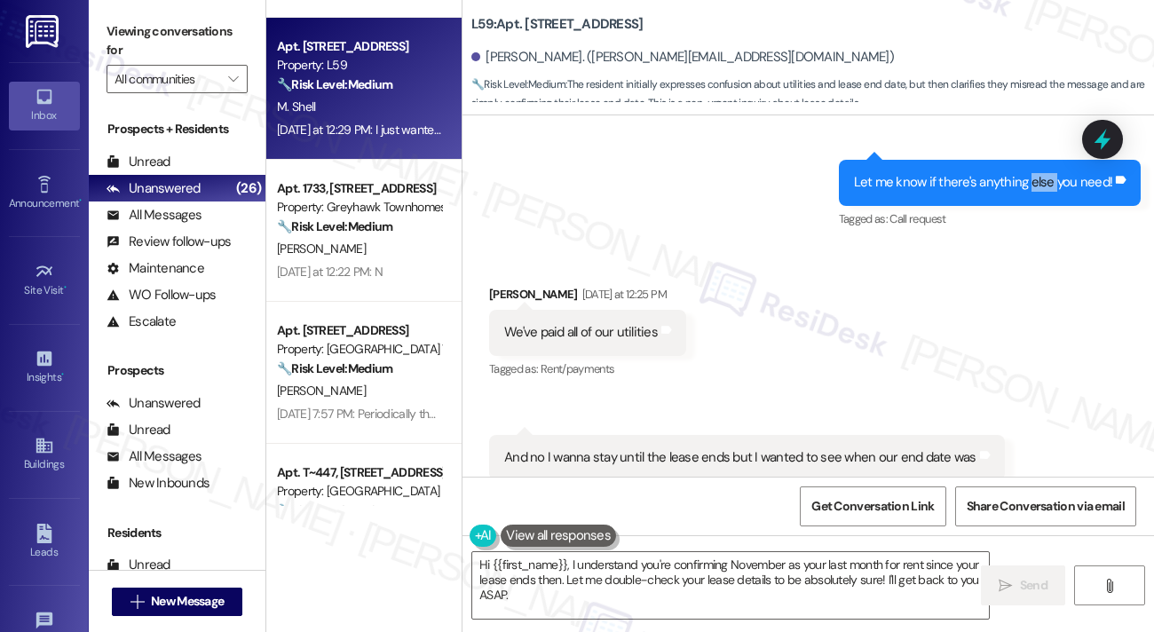
scroll to position [6051, 0]
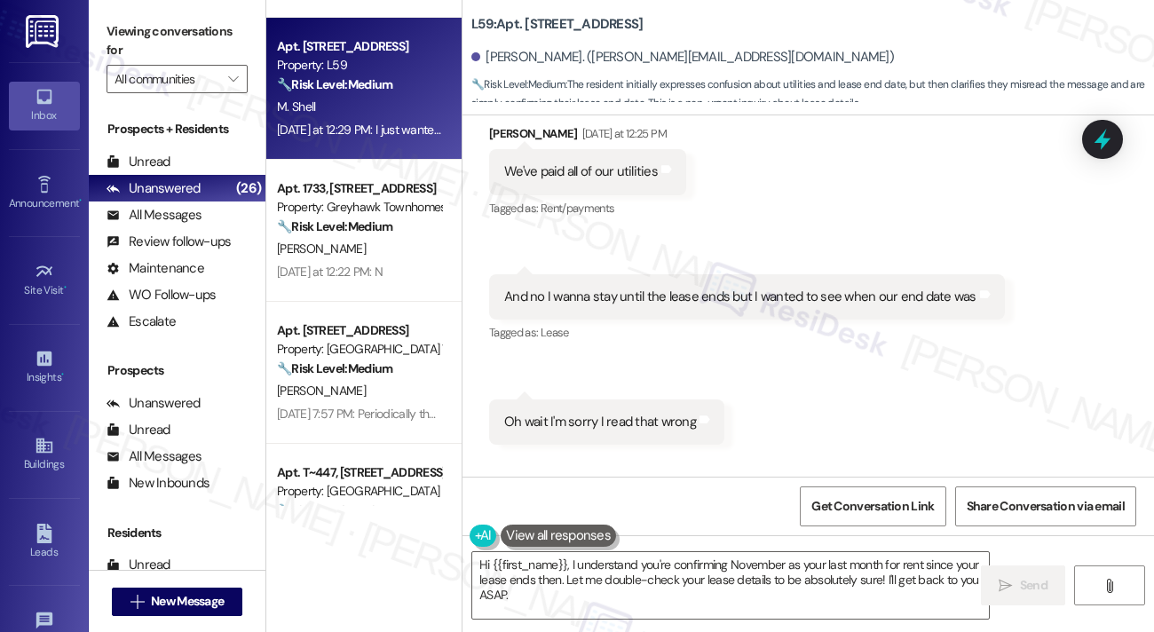
click at [558, 294] on div "And no I wanna stay until the lease ends but I wanted to see when our end date …" at bounding box center [740, 297] width 472 height 19
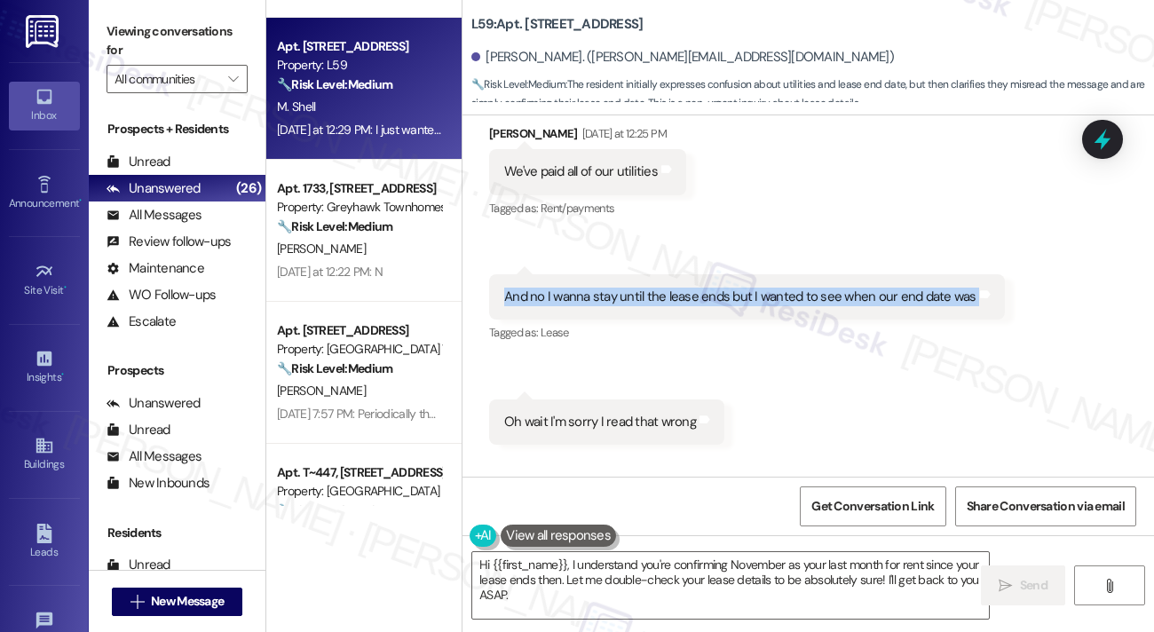
click at [558, 294] on div "And no I wanna stay until the lease ends but I wanted to see when our end date …" at bounding box center [740, 297] width 472 height 19
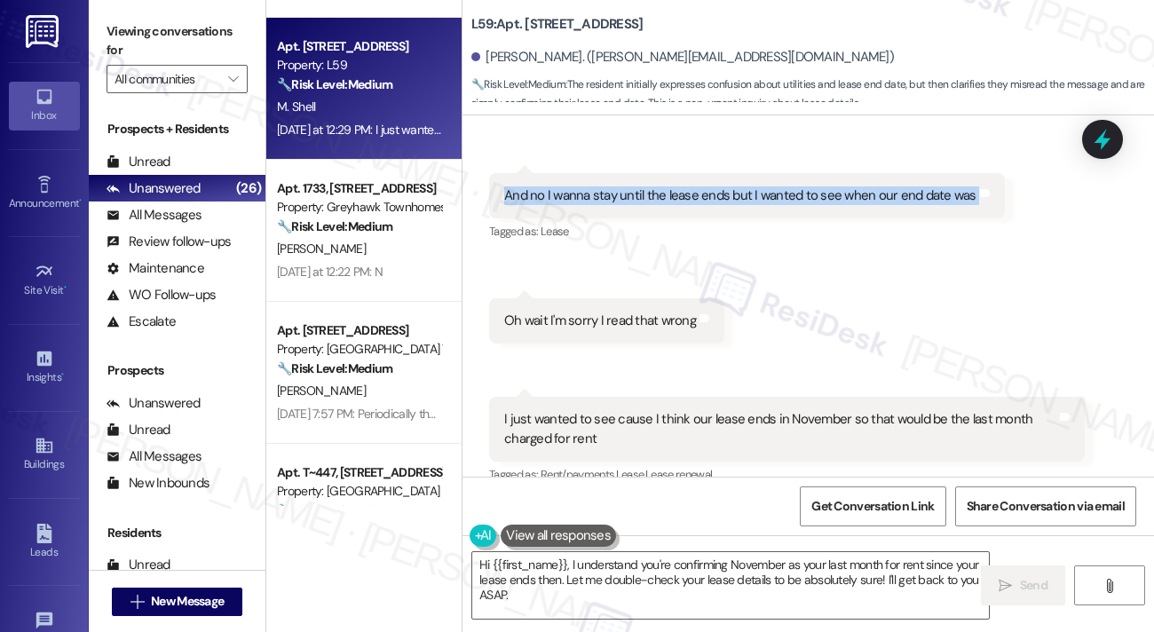
scroll to position [6229, 0]
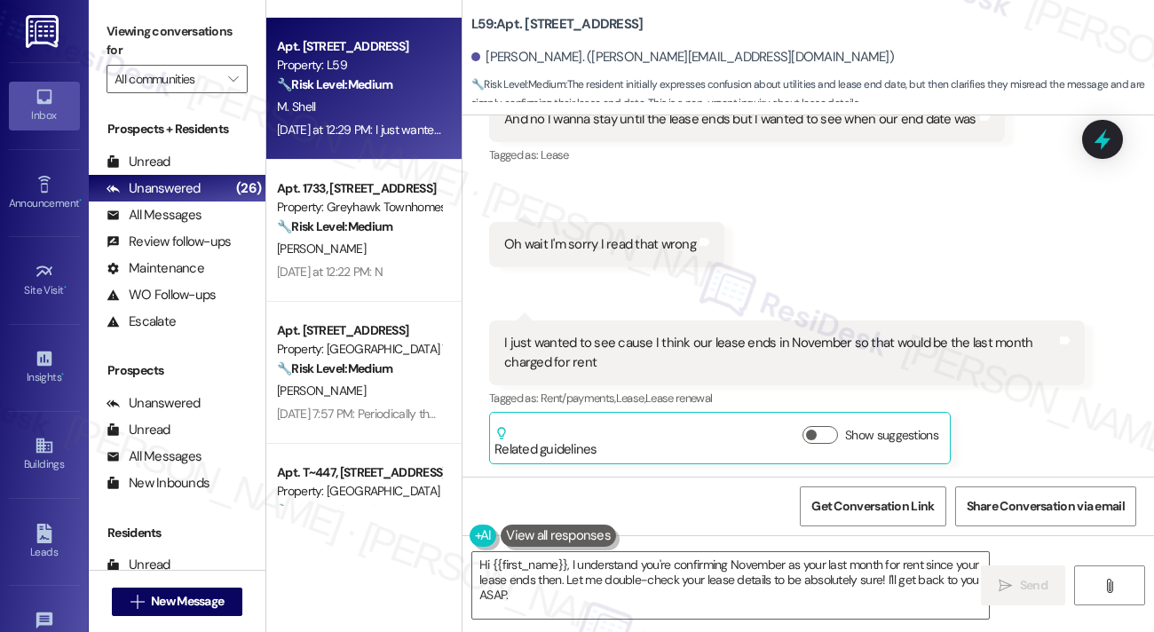
click at [596, 340] on div "I just wanted to see cause I think our lease ends in November so that would be …" at bounding box center [780, 353] width 552 height 38
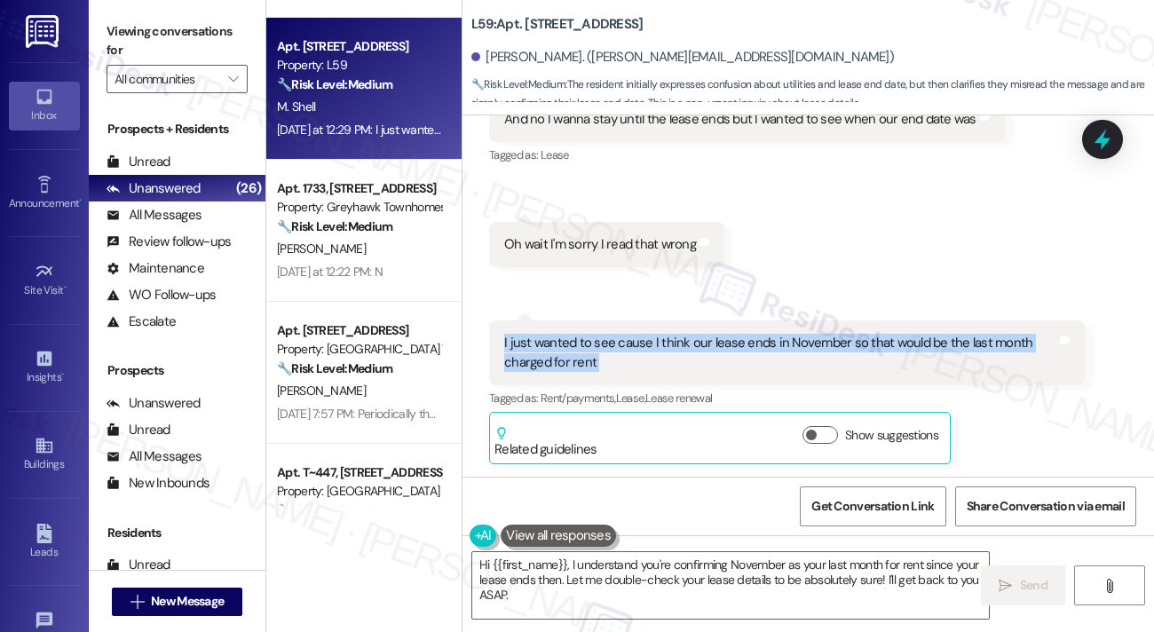
click at [596, 340] on div "I just wanted to see cause I think our lease ends in November so that would be …" at bounding box center [780, 353] width 552 height 38
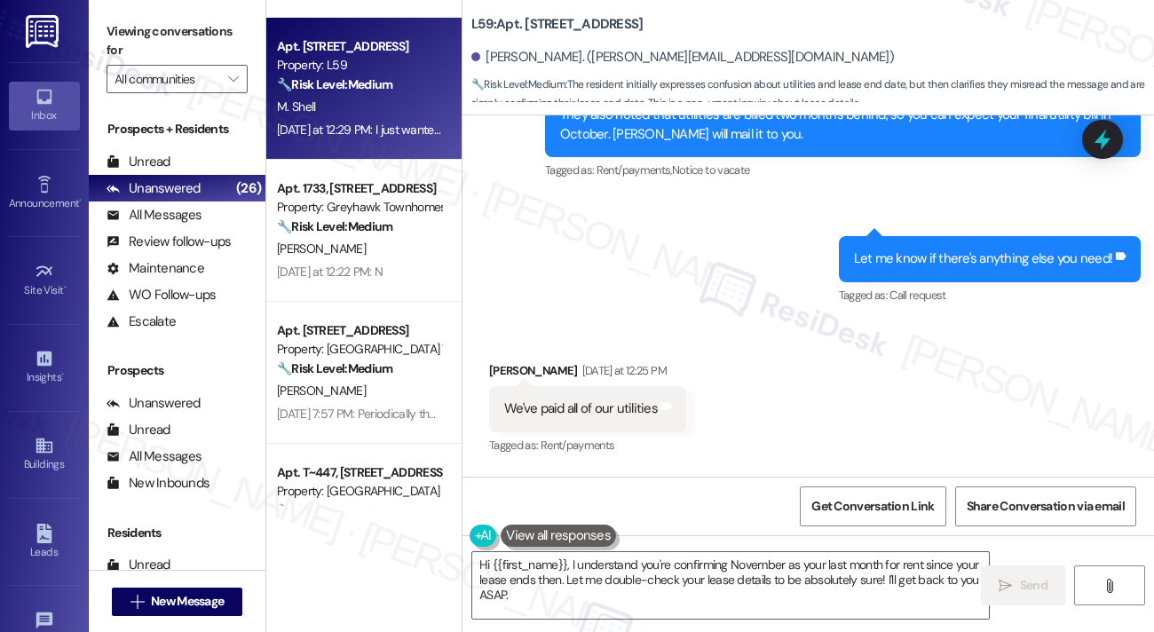
scroll to position [6051, 0]
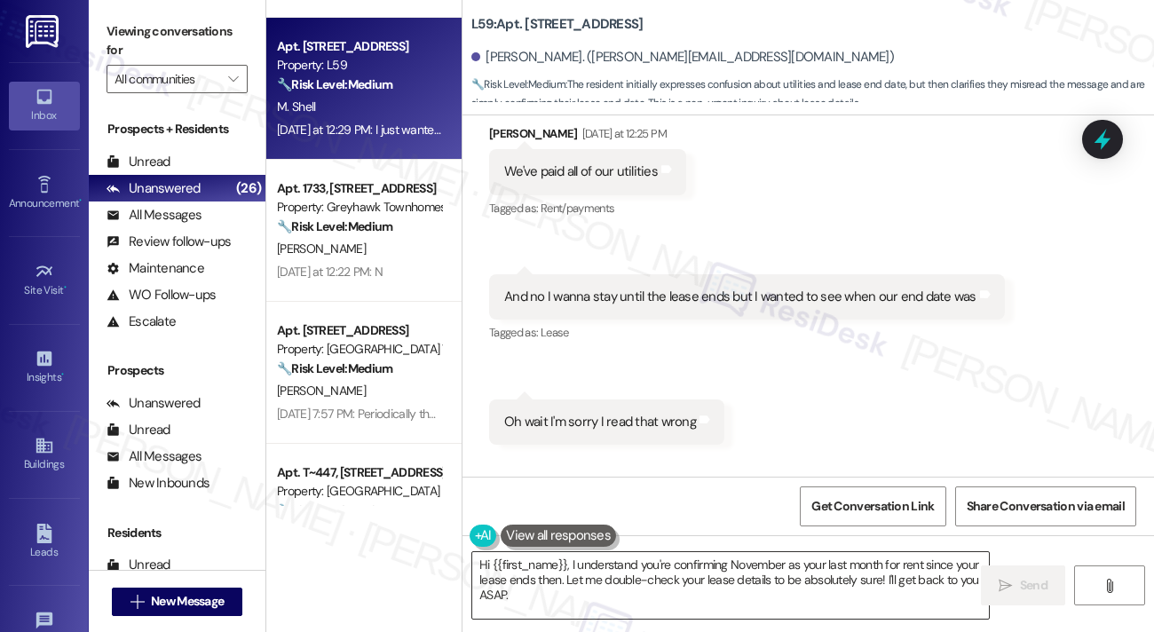
click at [500, 590] on textarea "Hi {{first_name}}, I understand you're confirming November as your last month f…" at bounding box center [730, 585] width 517 height 67
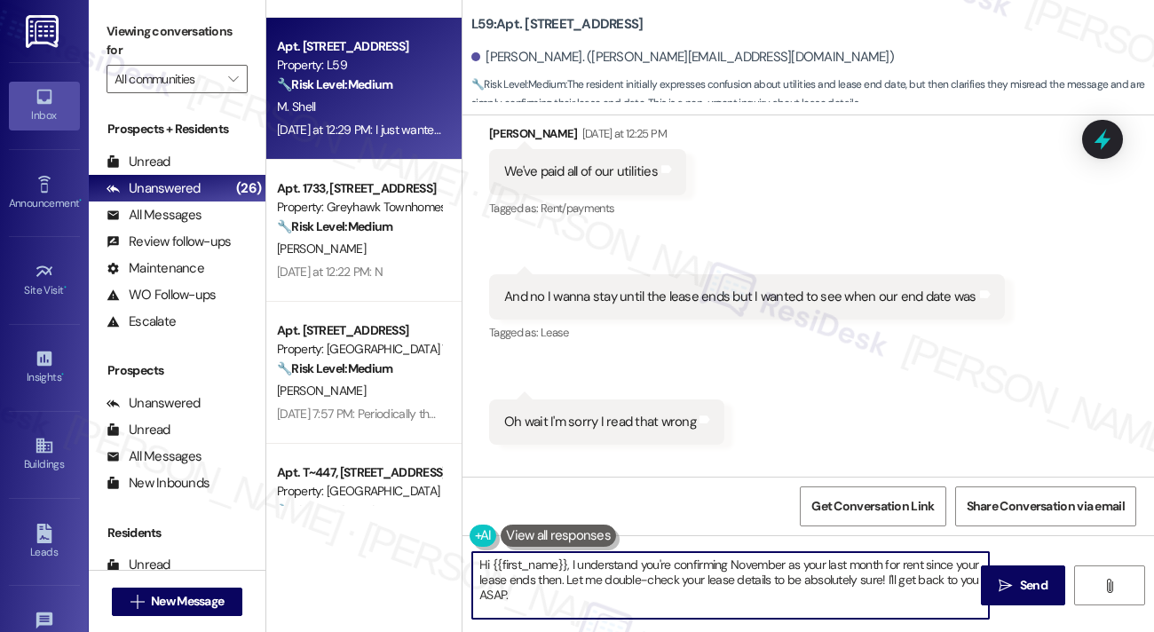
click at [500, 590] on textarea "Hi {{first_name}}, I understand you're confirming November as your last month f…" at bounding box center [730, 585] width 517 height 67
click at [583, 590] on textarea "Hi {{first_name}}, I understand you're confirming November as your last month f…" at bounding box center [730, 585] width 517 height 67
click at [584, 589] on textarea "Hi {{first_name}}, I understand you're confirming November as your last month f…" at bounding box center [730, 585] width 517 height 67
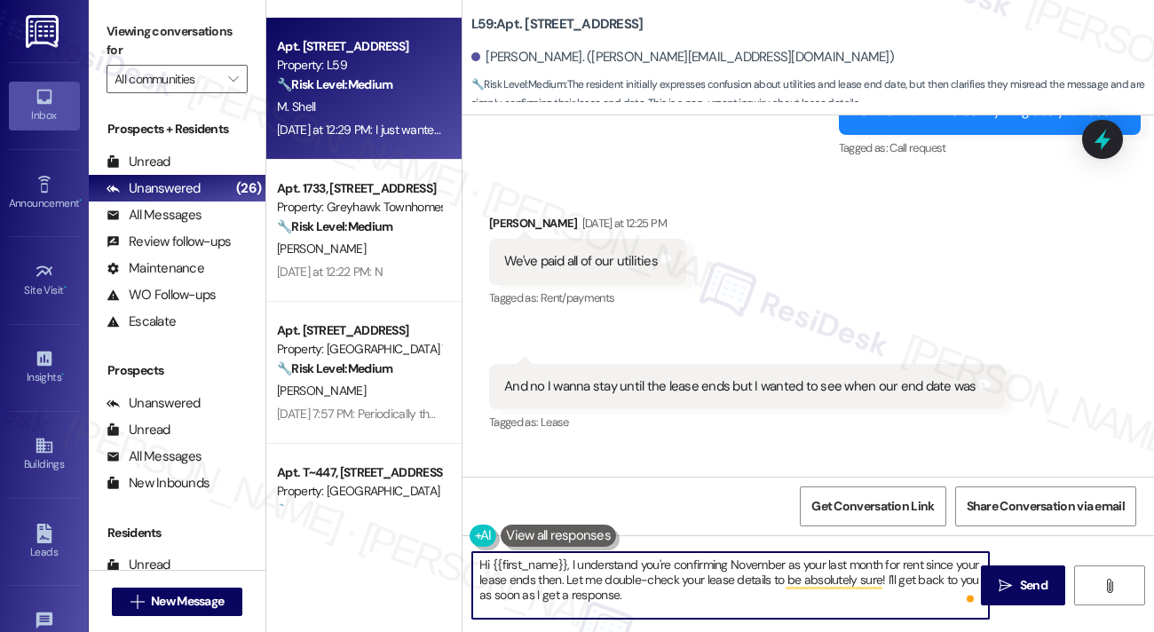
scroll to position [5963, 0]
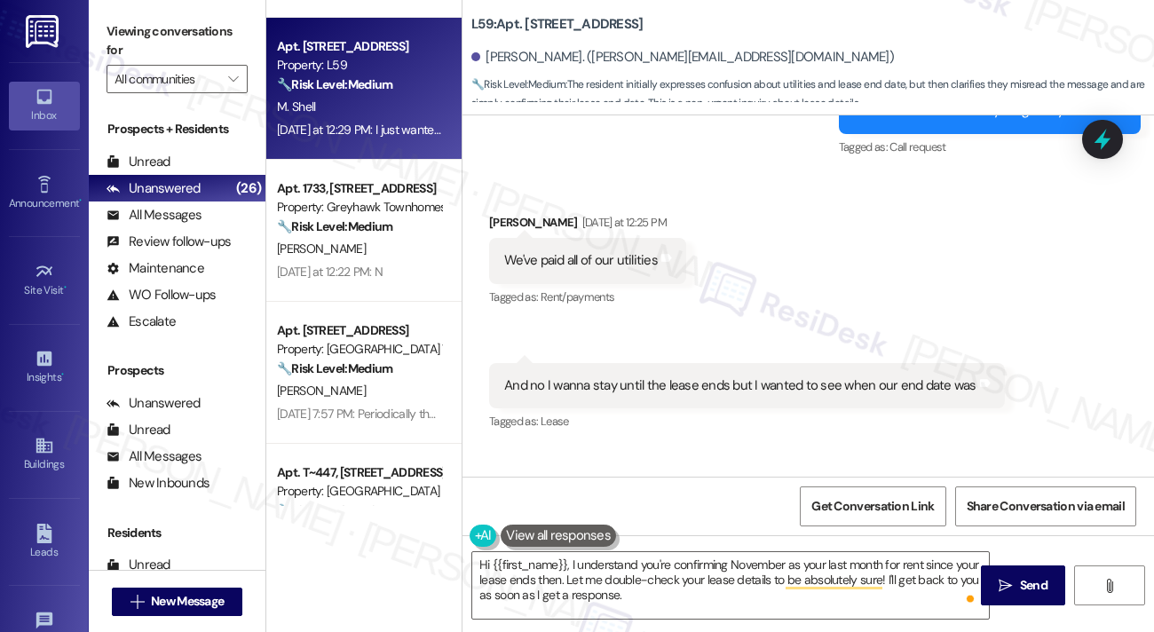
click at [631, 386] on div "And no I wanna stay until the lease ends but I wanted to see when our end date …" at bounding box center [740, 385] width 472 height 19
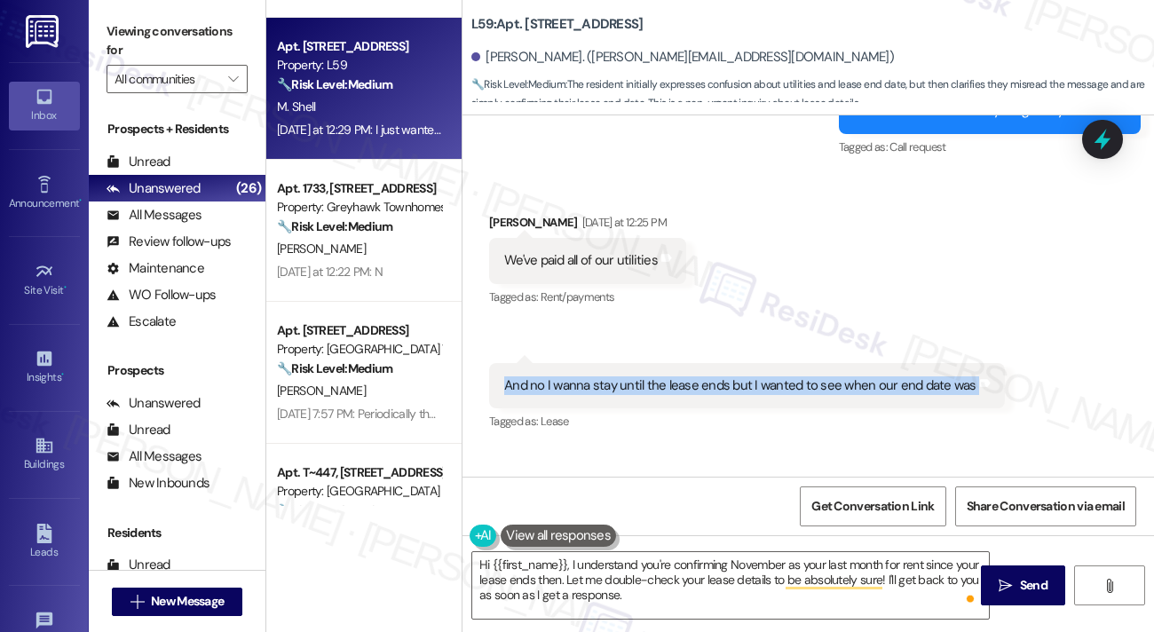
click at [631, 386] on div "And no I wanna stay until the lease ends but I wanted to see when our end date …" at bounding box center [740, 385] width 472 height 19
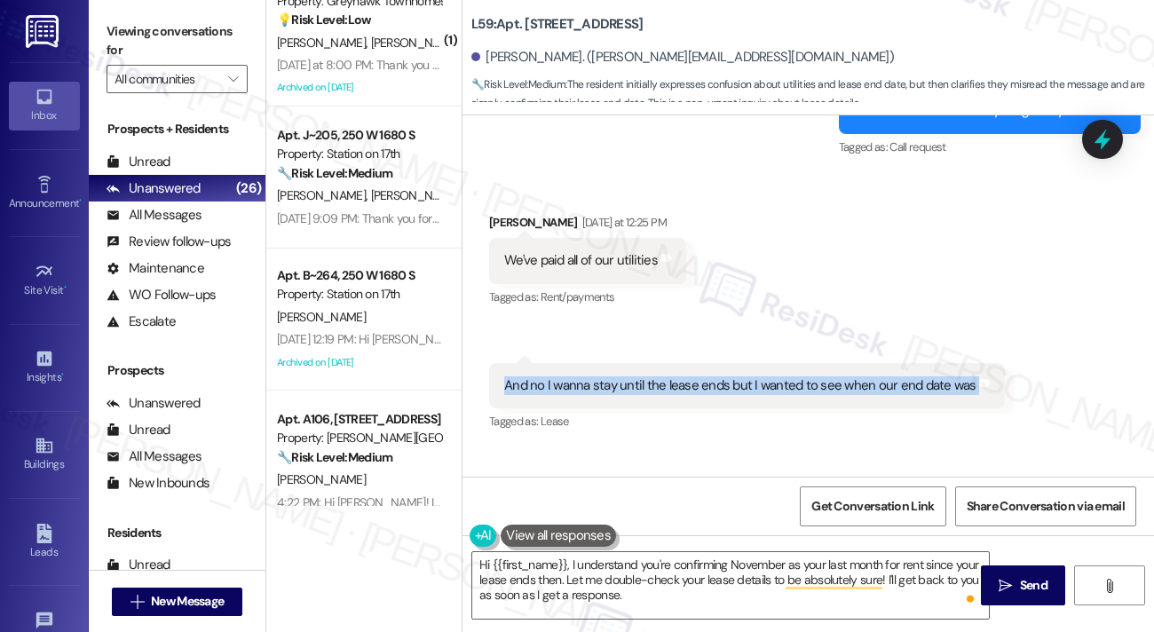
scroll to position [3186, 0]
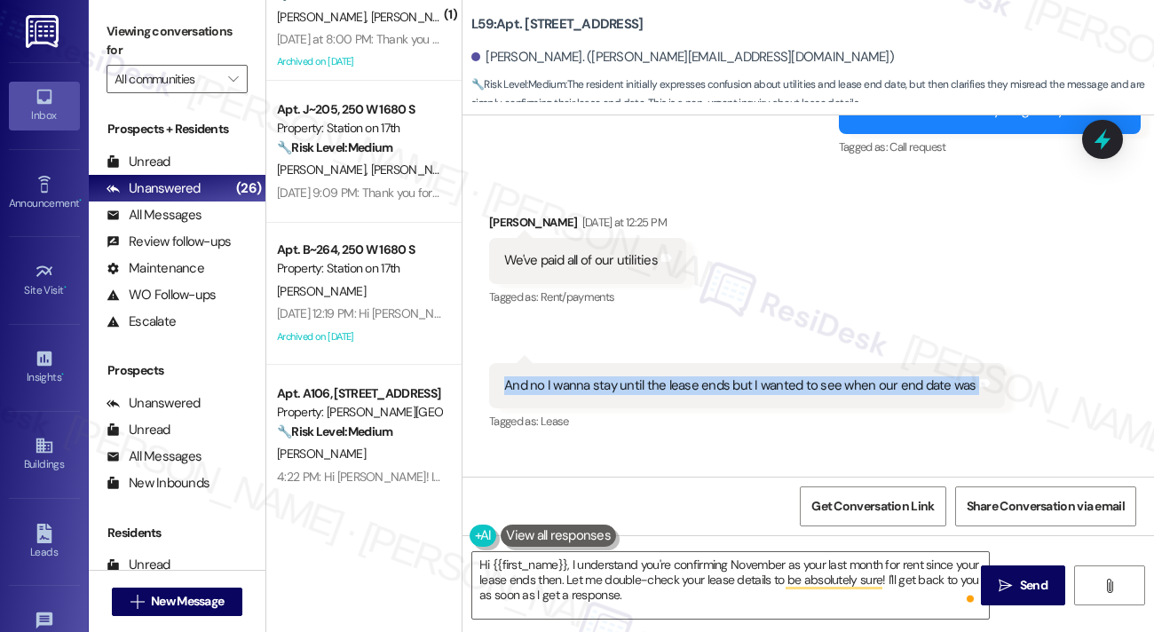
click at [664, 381] on div "And no I wanna stay until the lease ends but I wanted to see when our end date …" at bounding box center [740, 385] width 472 height 19
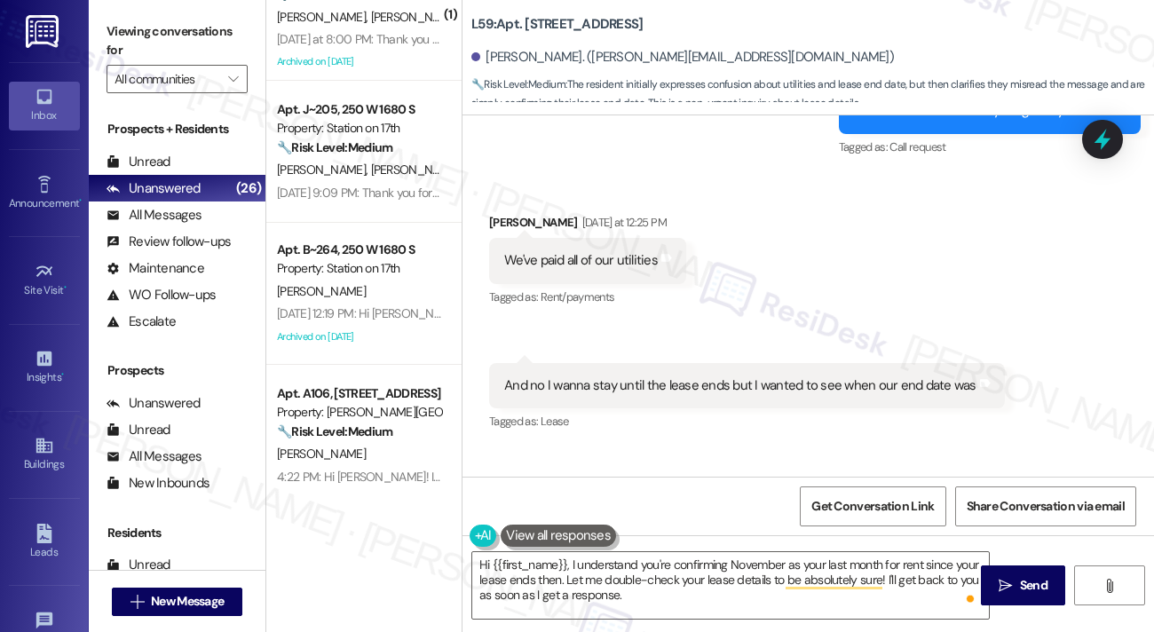
click at [664, 381] on div "And no I wanna stay until the lease ends but I wanted to see when our end date …" at bounding box center [740, 385] width 472 height 19
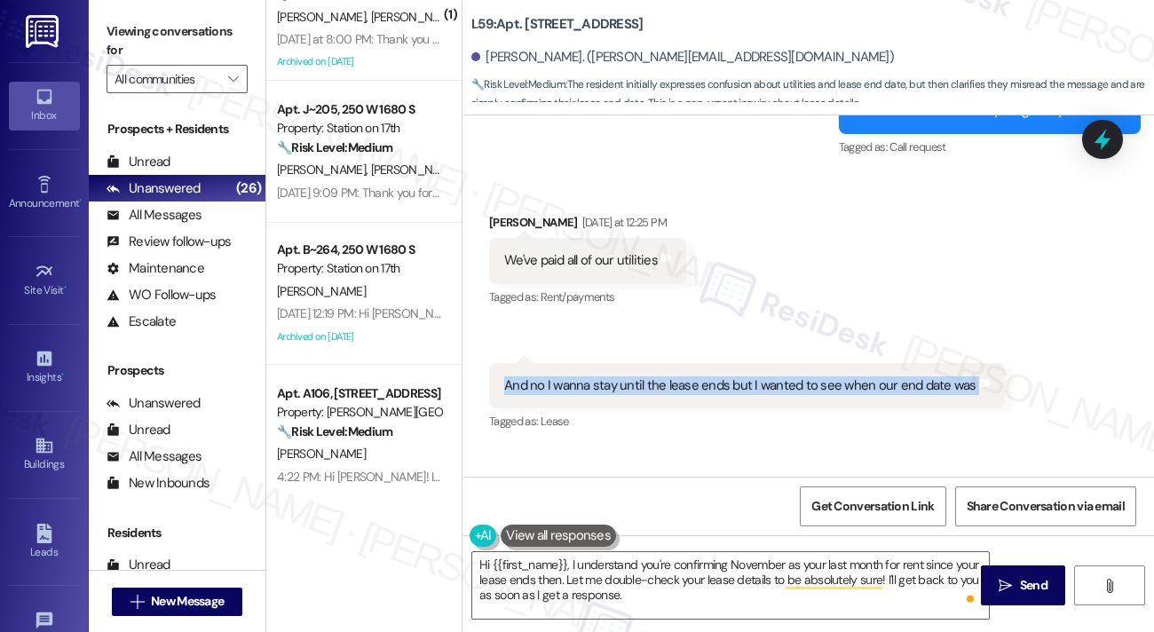
click at [664, 381] on div "And no I wanna stay until the lease ends but I wanted to see when our end date …" at bounding box center [740, 385] width 472 height 19
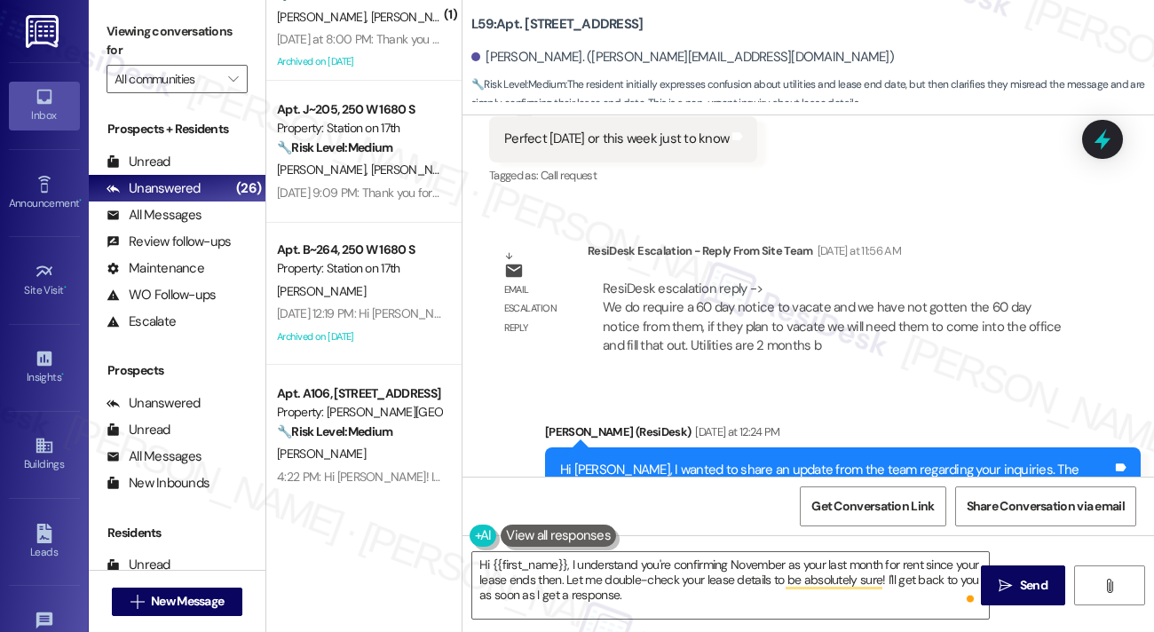
scroll to position [5341, 0]
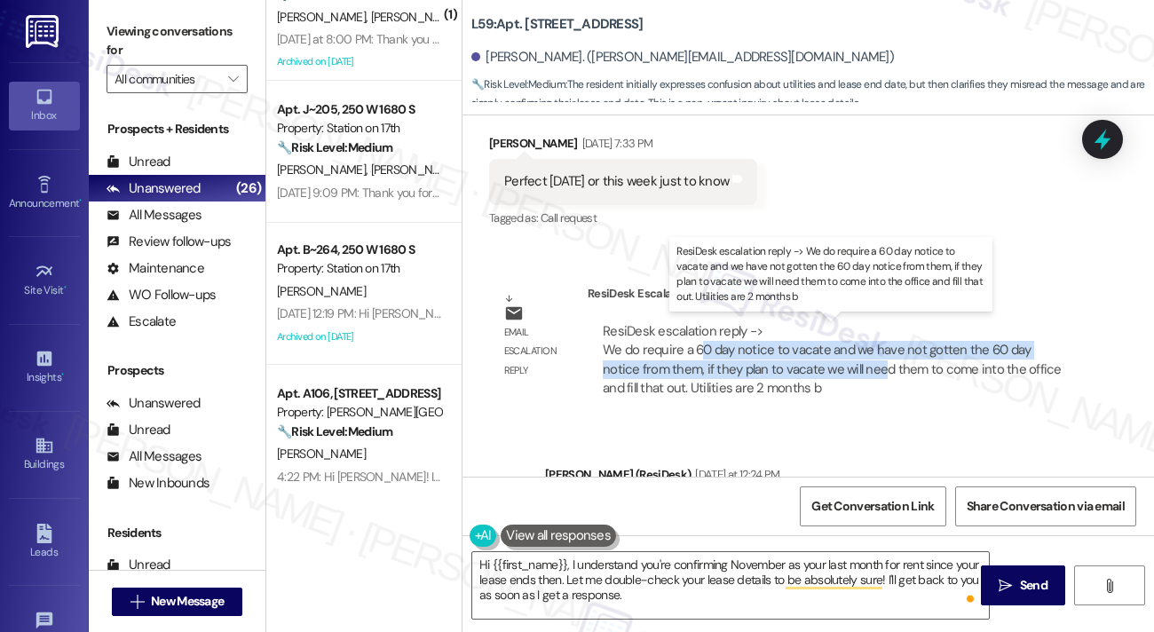
drag, startPoint x: 703, startPoint y: 342, endPoint x: 842, endPoint y: 373, distance: 142.8
click at [842, 373] on div "ResiDesk escalation reply -> We do require a 60 day notice to vacate and we hav…" at bounding box center [832, 359] width 459 height 75
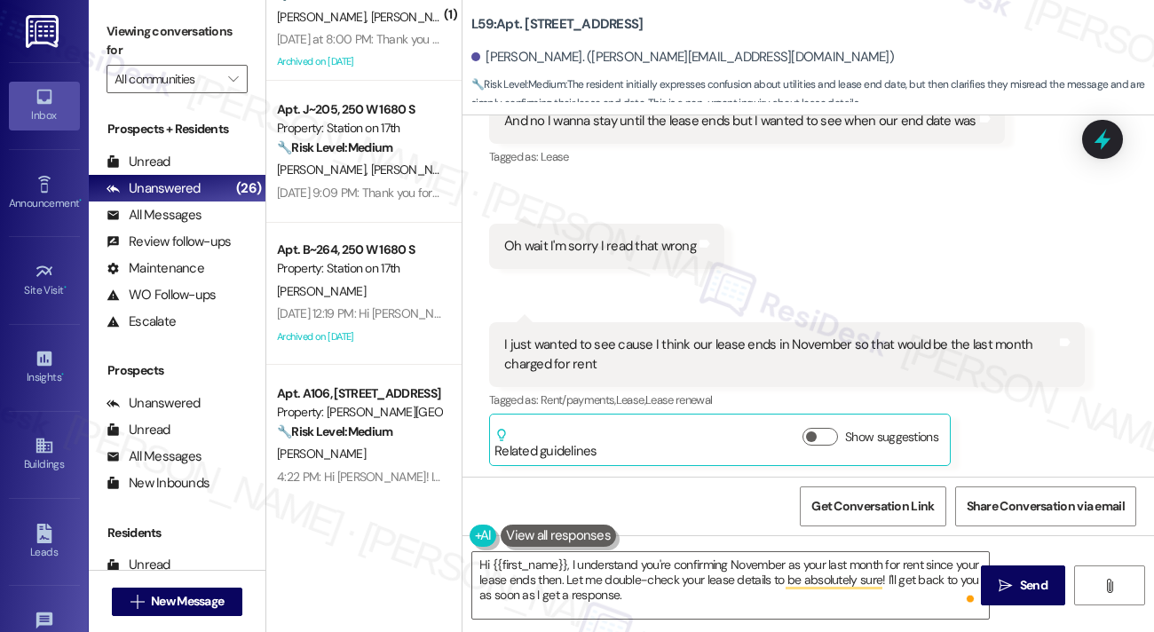
scroll to position [6230, 0]
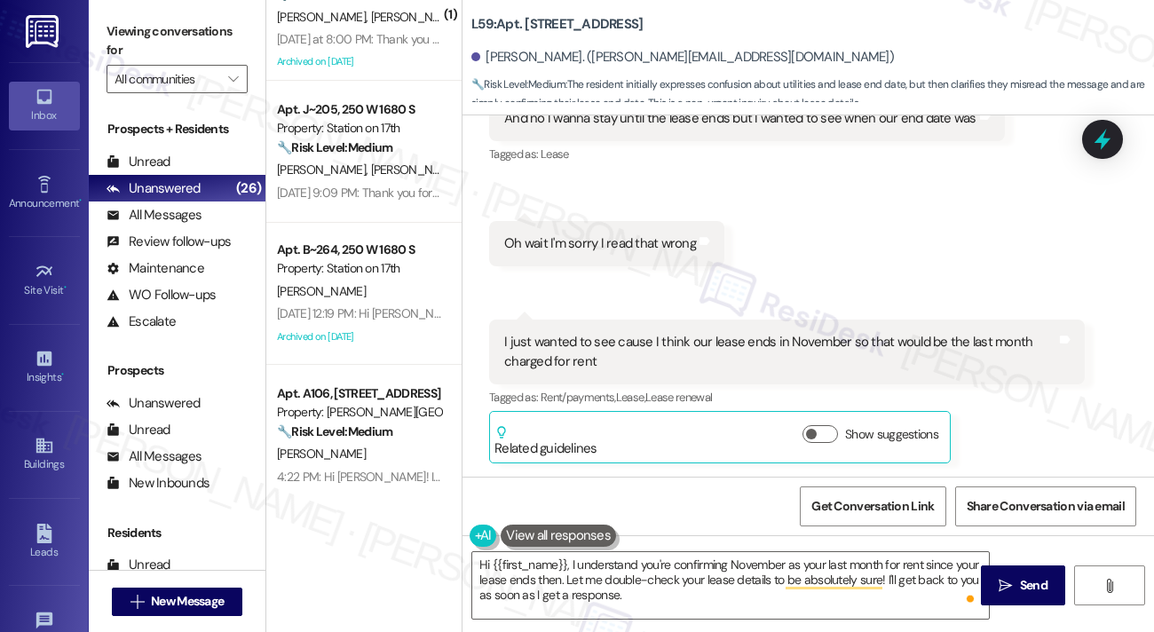
click at [632, 346] on div "I just wanted to see cause I think our lease ends in November so that would be …" at bounding box center [780, 352] width 552 height 38
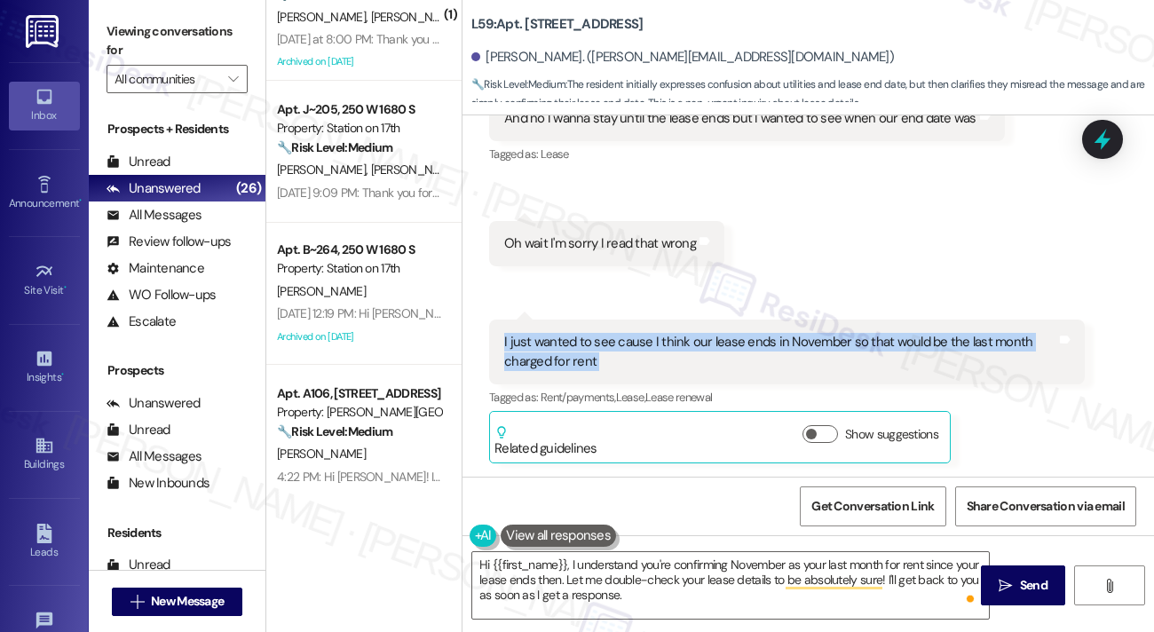
click at [632, 346] on div "I just wanted to see cause I think our lease ends in November so that would be …" at bounding box center [780, 352] width 552 height 38
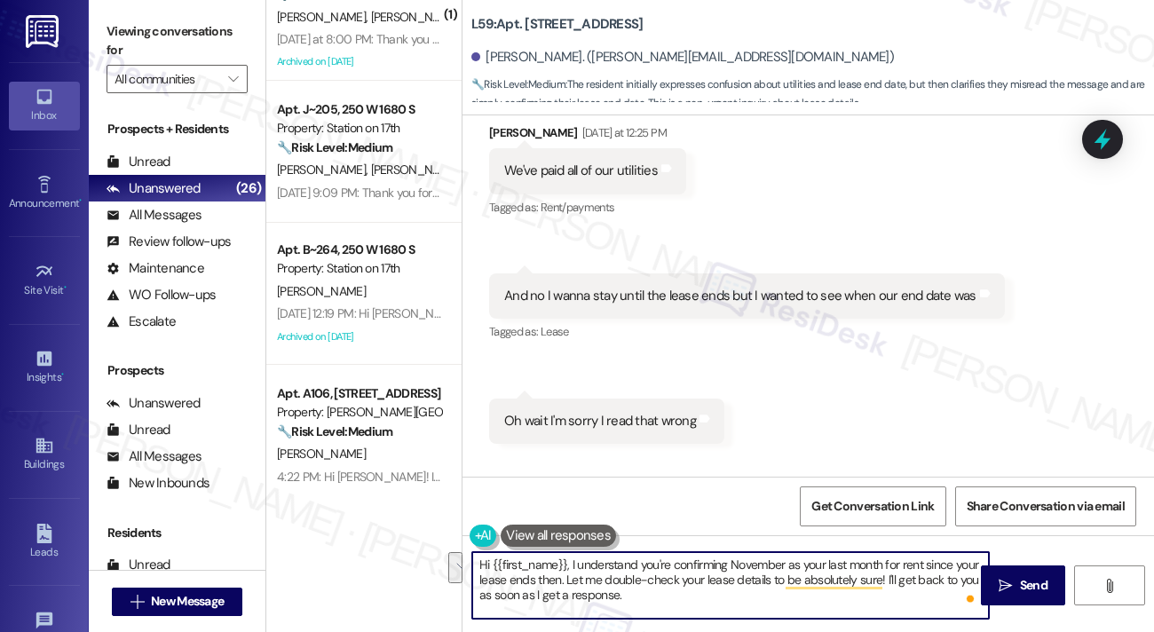
drag, startPoint x: 563, startPoint y: 578, endPoint x: 717, endPoint y: 602, distance: 156.3
click at [717, 602] on textarea "Hi {{first_name}}, I understand you're confirming November as your last month f…" at bounding box center [730, 585] width 517 height 67
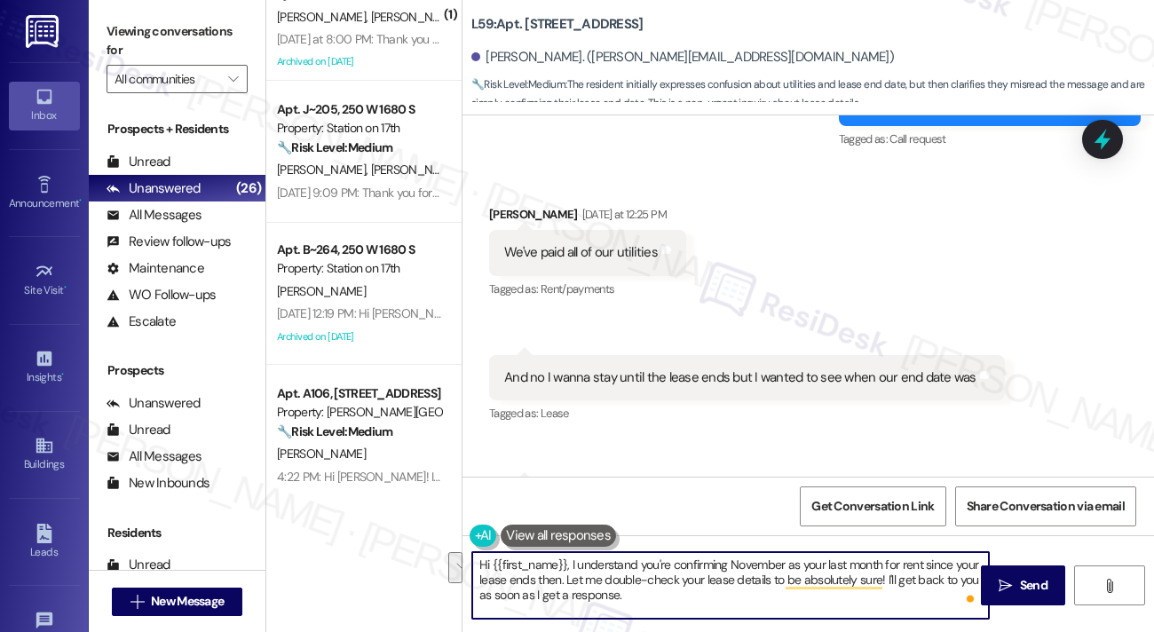
scroll to position [5875, 0]
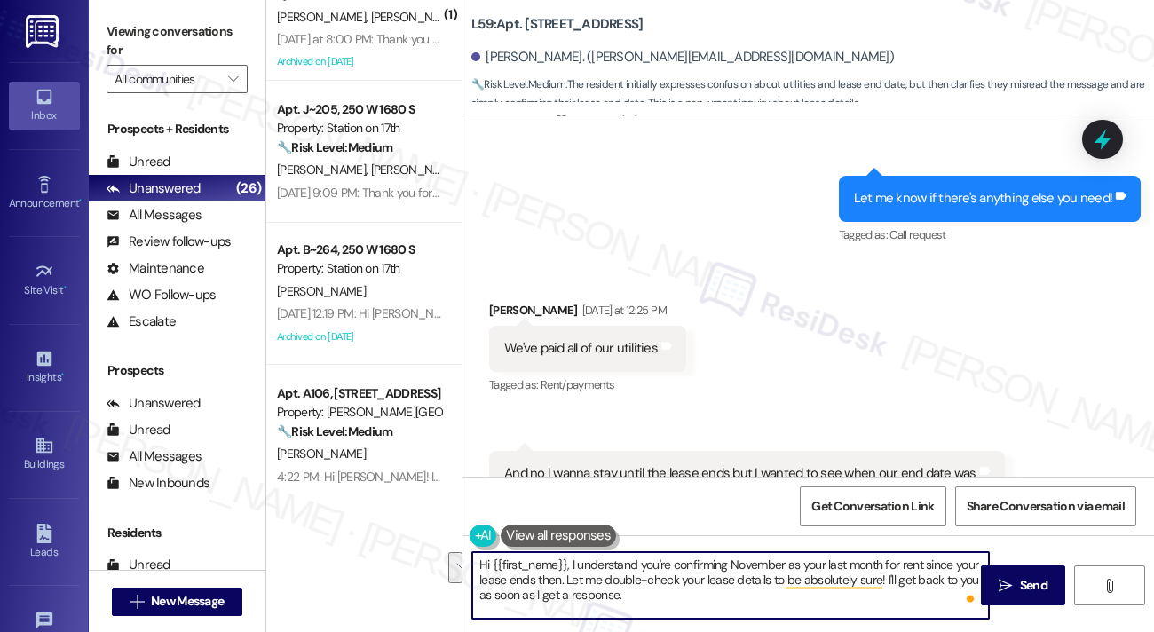
drag, startPoint x: 636, startPoint y: 564, endPoint x: 567, endPoint y: 577, distance: 69.5
click at [567, 577] on textarea "Hi {{first_name}}, I understand you're confirming November as your last month f…" at bounding box center [730, 585] width 517 height 67
click at [600, 580] on textarea "Hi {{first_name}}, I understand you're confirming November as your last month f…" at bounding box center [730, 585] width 517 height 67
click at [575, 360] on div "We've paid all of our utilities Tags and notes" at bounding box center [587, 348] width 197 height 45
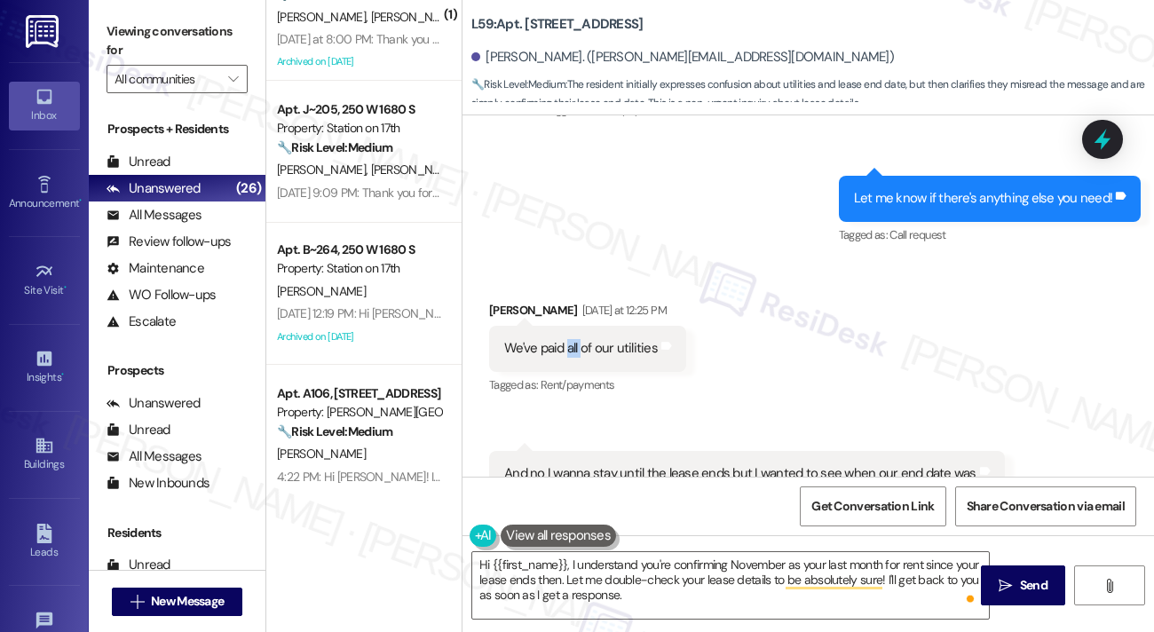
click at [575, 360] on div "We've paid all of our utilities Tags and notes" at bounding box center [587, 348] width 197 height 45
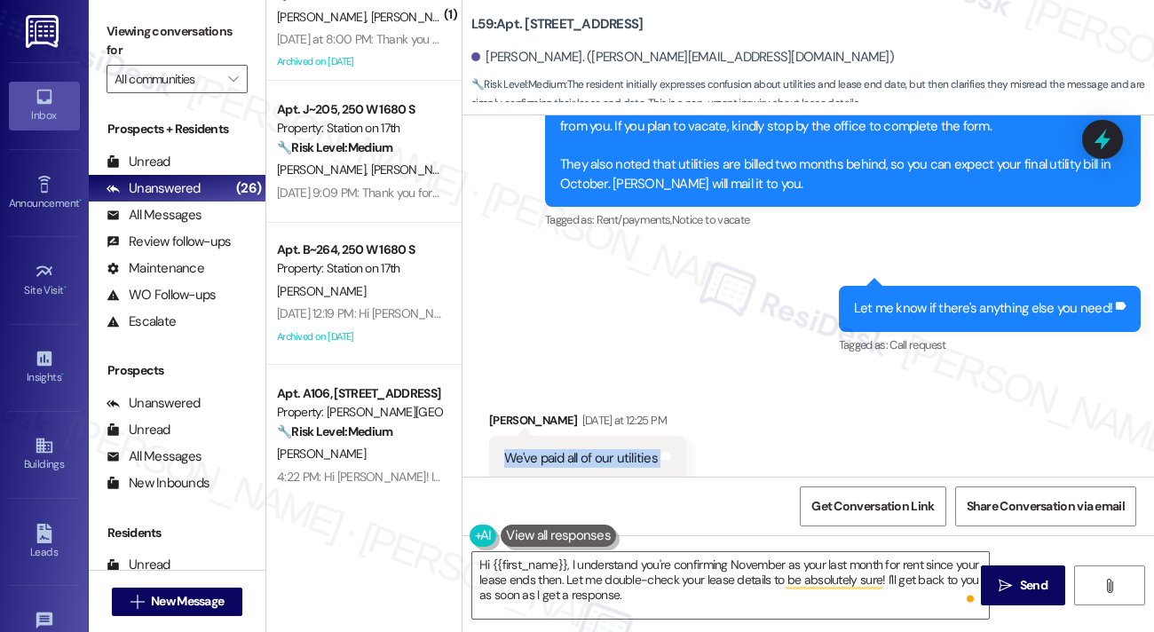
scroll to position [5609, 0]
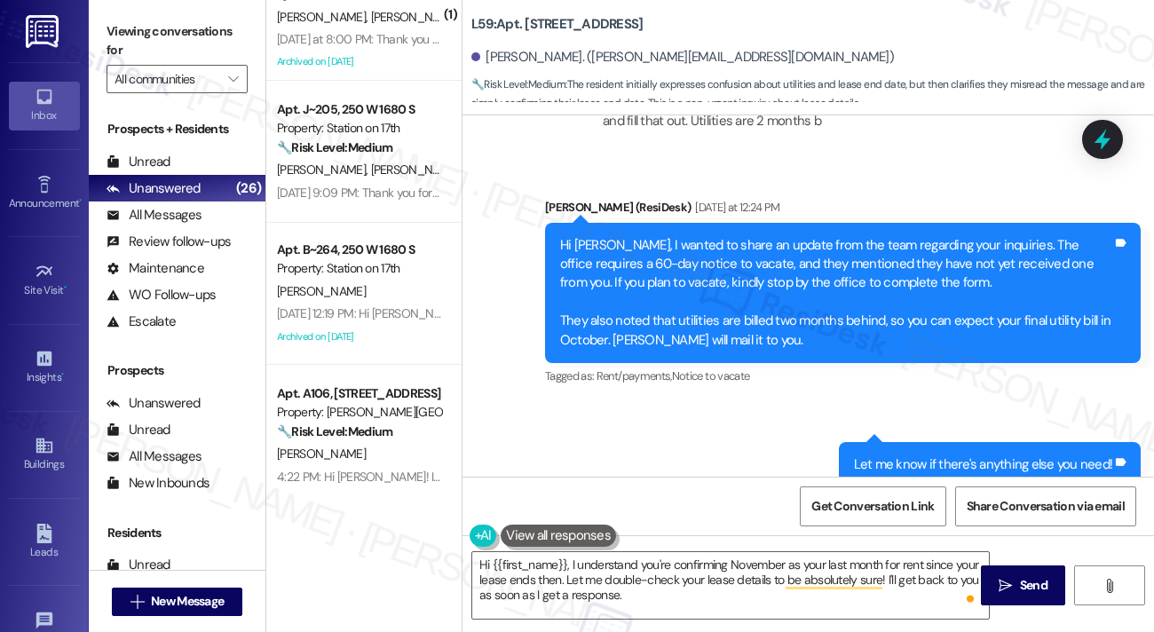
click at [722, 241] on div "Hi [PERSON_NAME], I wanted to share an update from the team regarding your inqu…" at bounding box center [836, 293] width 552 height 114
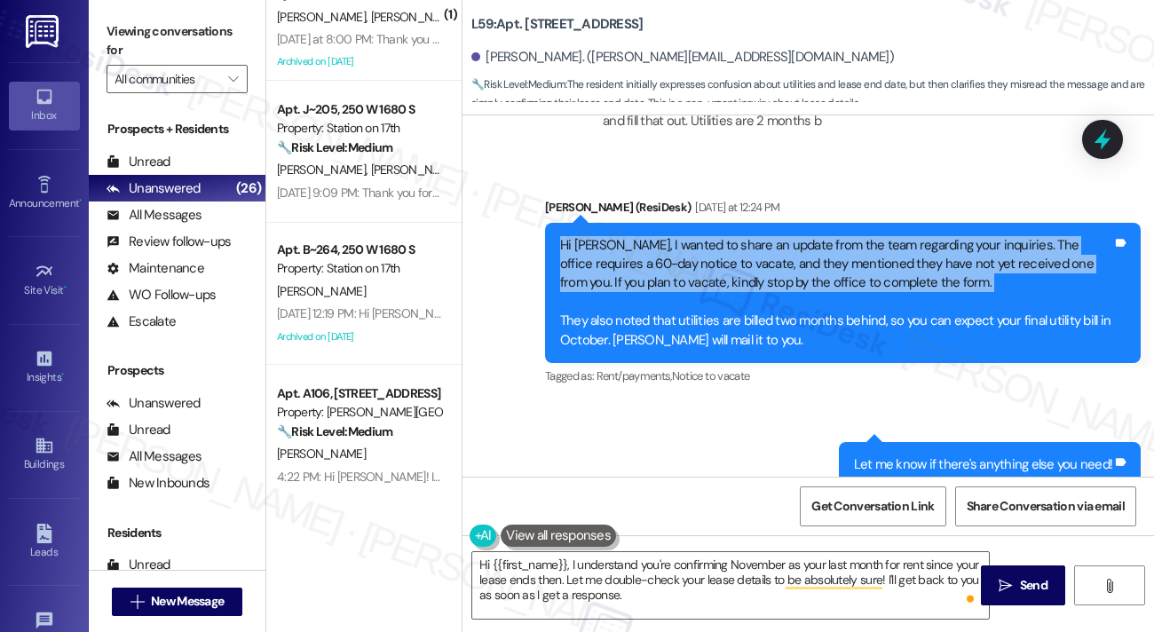
click at [722, 241] on div "Hi [PERSON_NAME], I wanted to share an update from the team regarding your inqu…" at bounding box center [836, 293] width 552 height 114
click at [732, 247] on div "Hi [PERSON_NAME], I wanted to share an update from the team regarding your inqu…" at bounding box center [836, 293] width 552 height 114
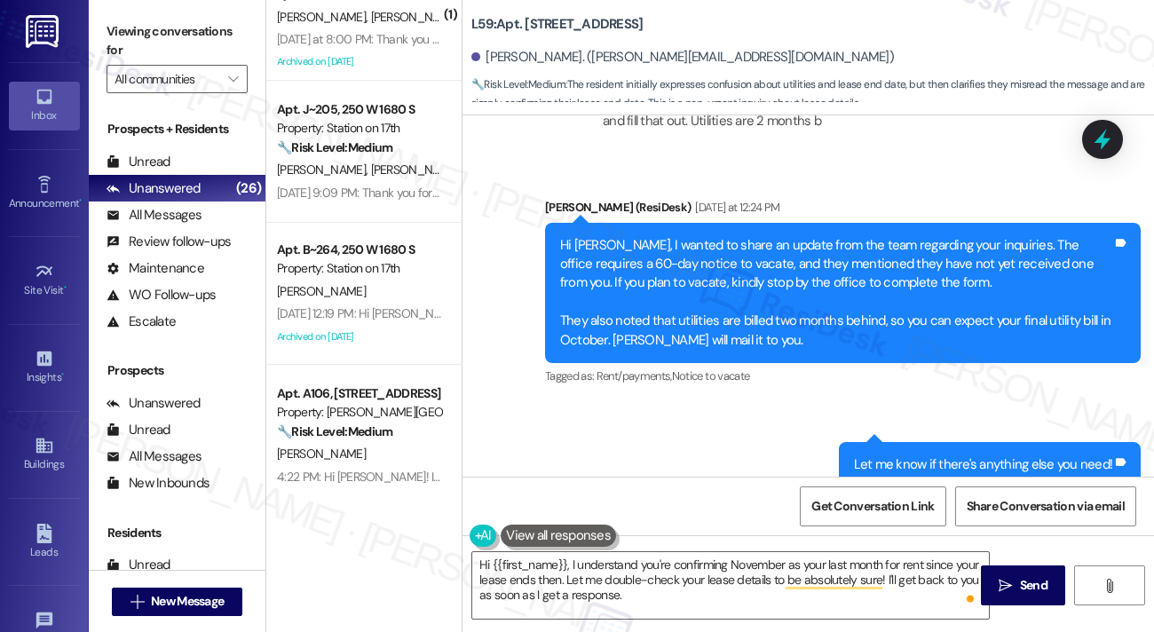
click at [779, 332] on div "Hi [PERSON_NAME], I wanted to share an update from the team regarding your inqu…" at bounding box center [836, 293] width 552 height 114
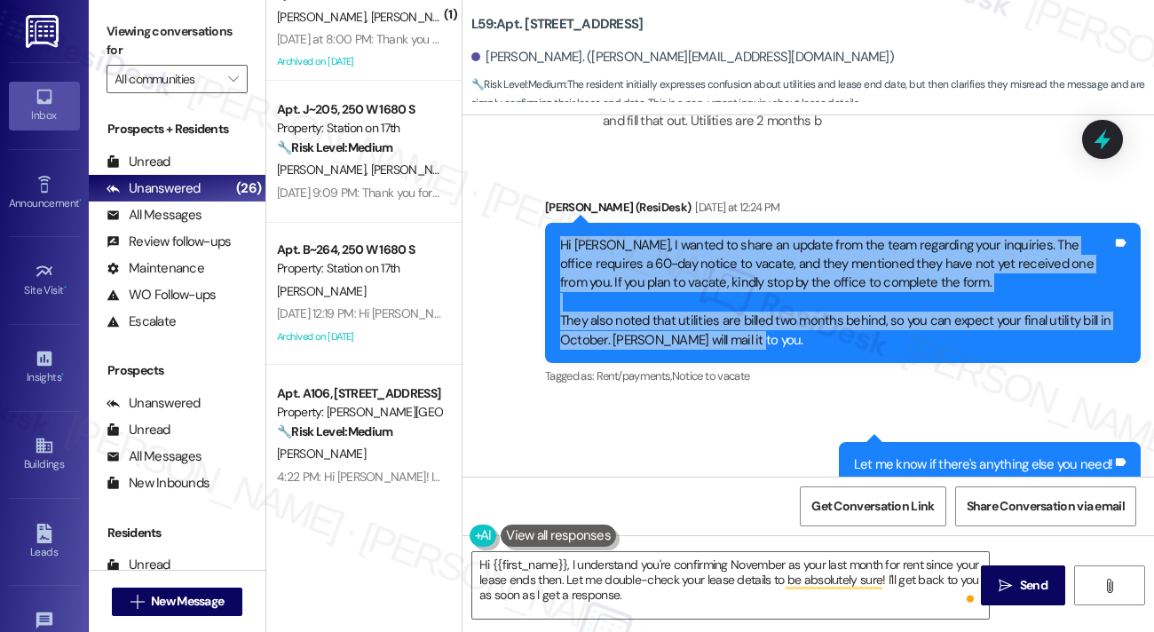
drag, startPoint x: 771, startPoint y: 343, endPoint x: 549, endPoint y: 248, distance: 241.4
click at [549, 248] on div "Hi [PERSON_NAME], I wanted to share an update from the team regarding your inqu…" at bounding box center [843, 293] width 596 height 141
copy div "Hi [PERSON_NAME], I wanted to share an update from the team regarding your inqu…"
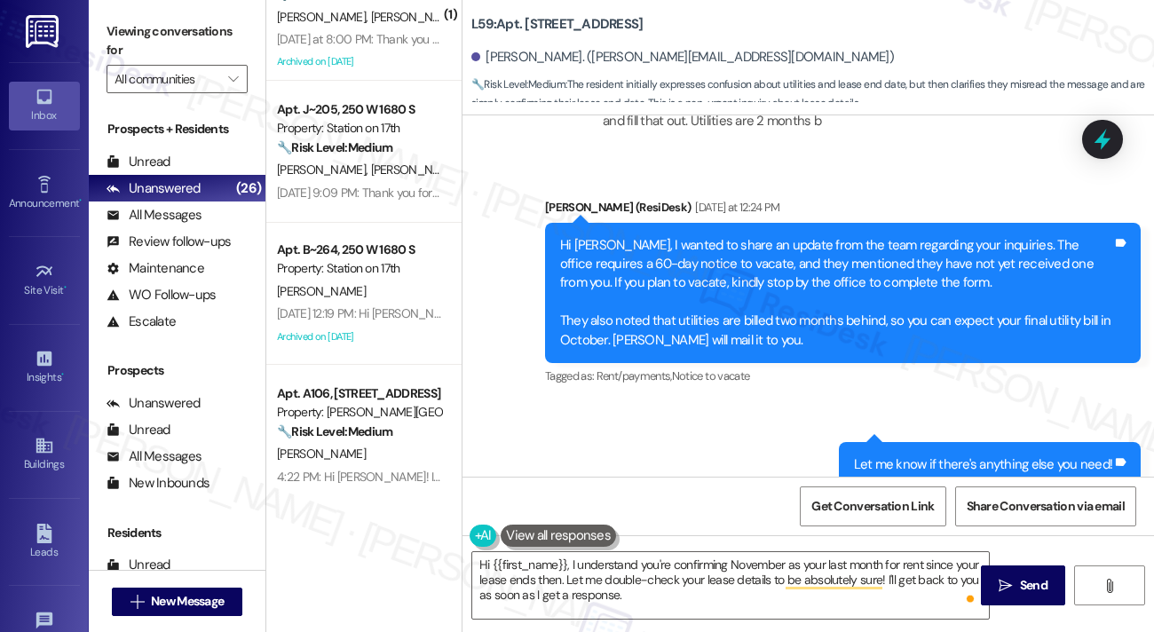
click at [178, 28] on label "Viewing conversations for" at bounding box center [177, 41] width 141 height 47
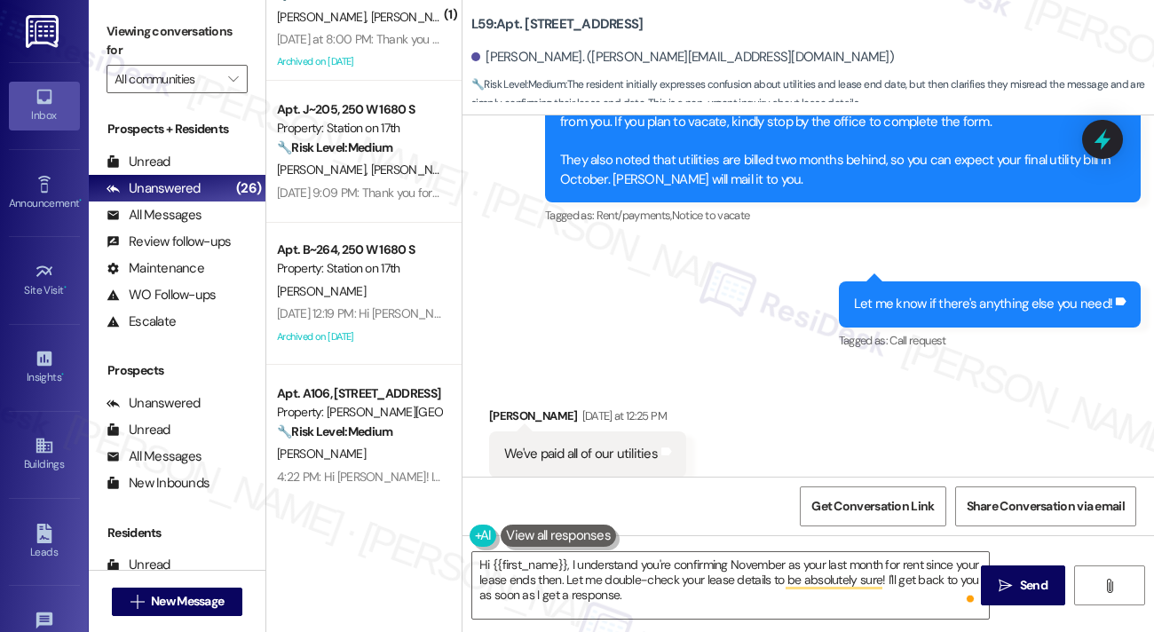
scroll to position [5875, 0]
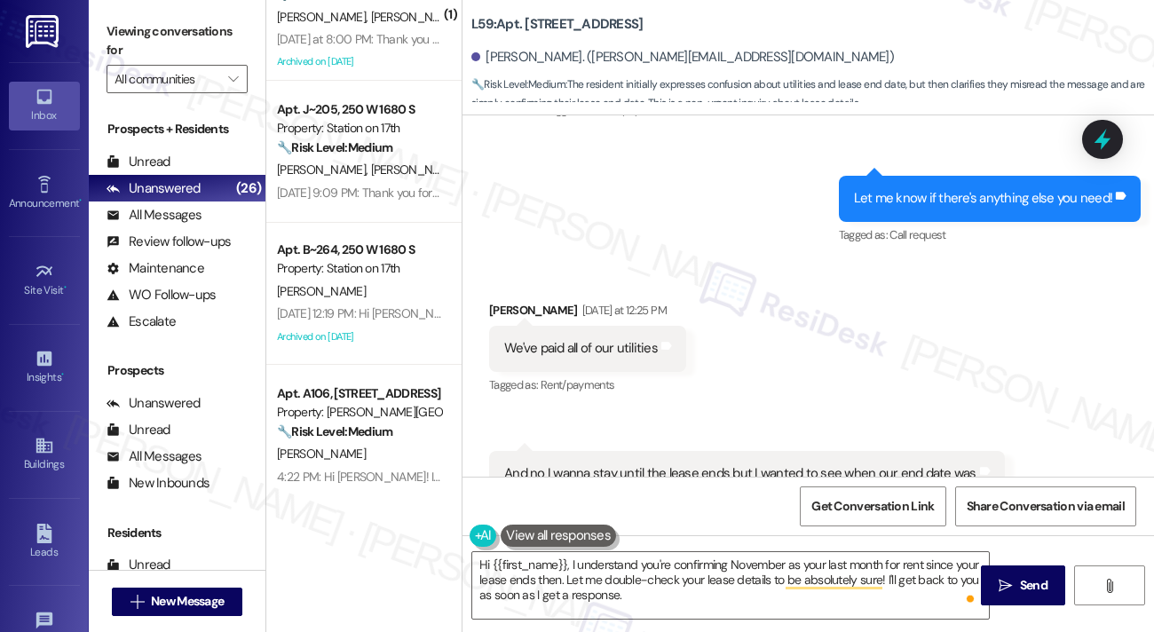
click at [561, 345] on div "We've paid all of our utilities" at bounding box center [581, 348] width 154 height 19
copy div "We've paid all of our utilities Tags and notes"
click at [198, 29] on label "Viewing conversations for" at bounding box center [177, 41] width 141 height 47
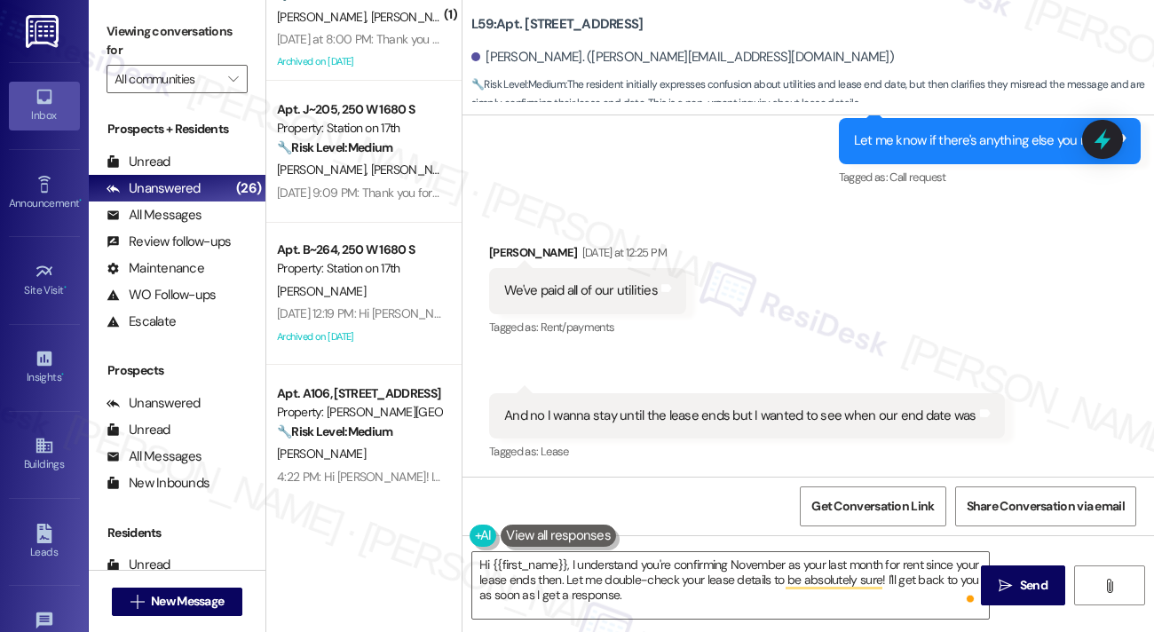
scroll to position [5964, 0]
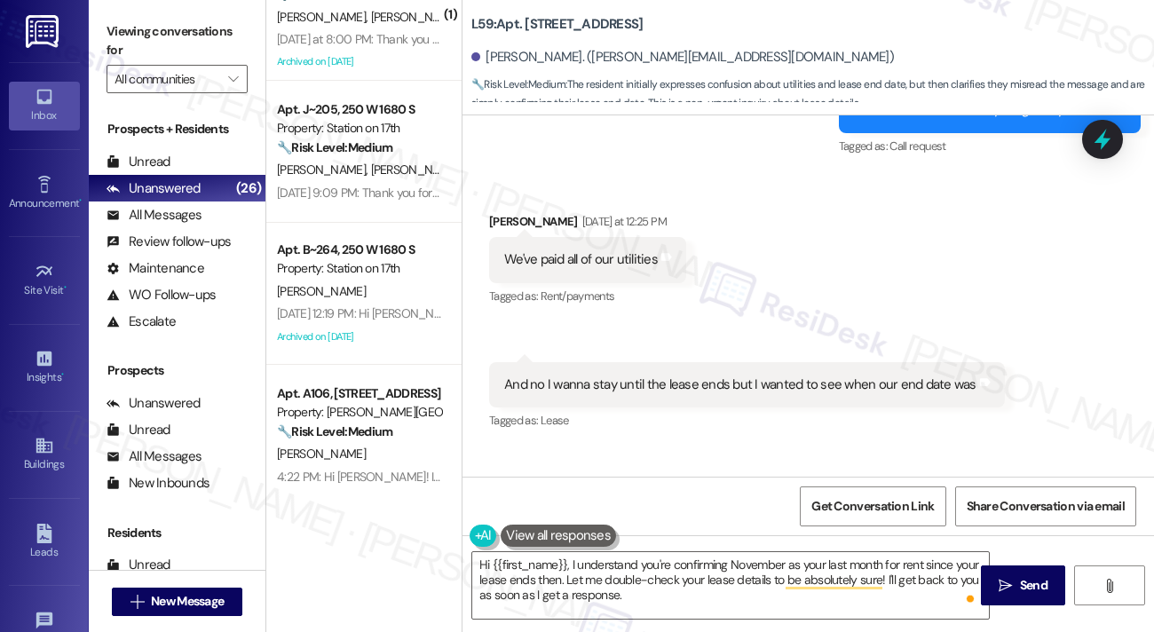
click at [612, 377] on div "And no I wanna stay until the lease ends but I wanted to see when our end date …" at bounding box center [740, 384] width 472 height 19
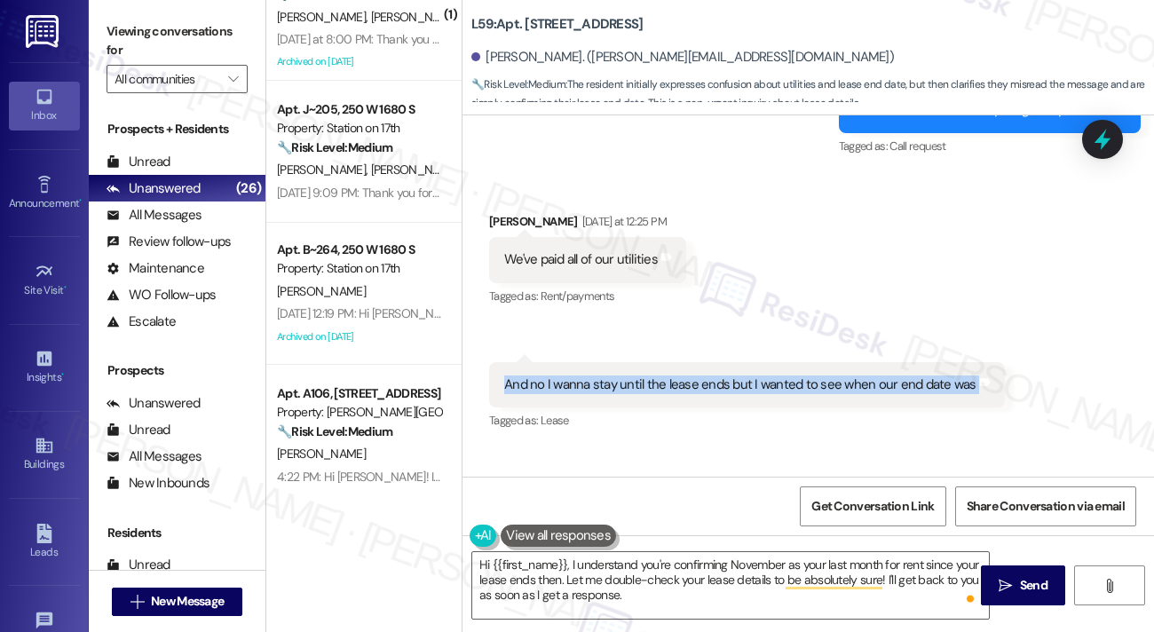
click at [612, 377] on div "And no I wanna stay until the lease ends but I wanted to see when our end date …" at bounding box center [740, 384] width 472 height 19
copy div "And no I wanna stay until the lease ends but I wanted to see when our end date …"
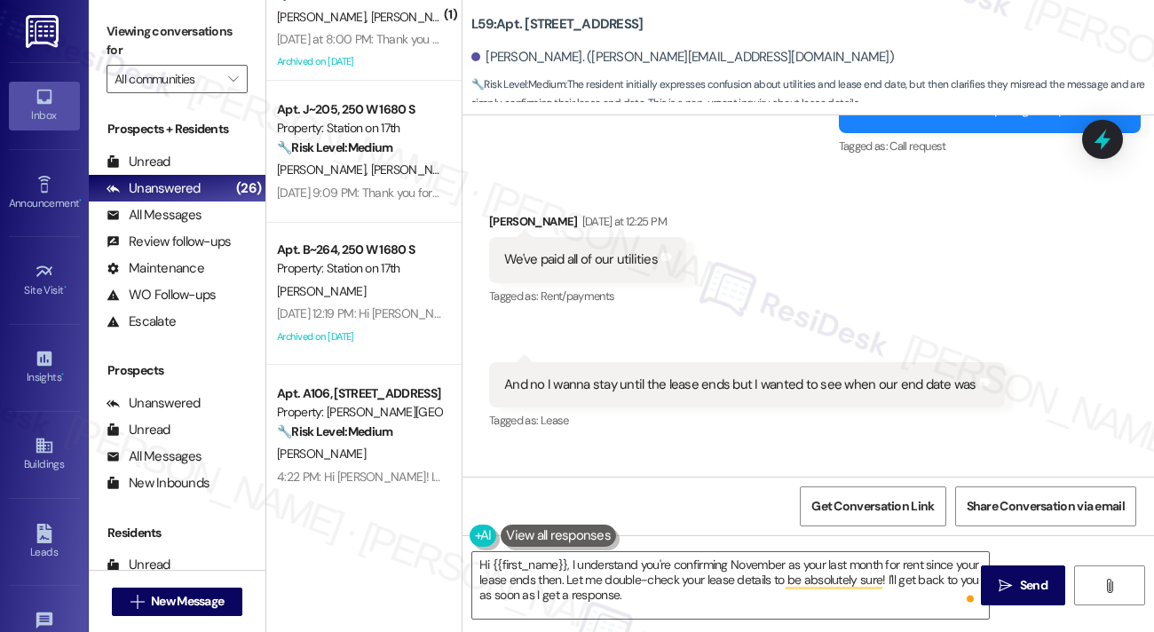
click at [174, 42] on label "Viewing conversations for" at bounding box center [177, 41] width 141 height 47
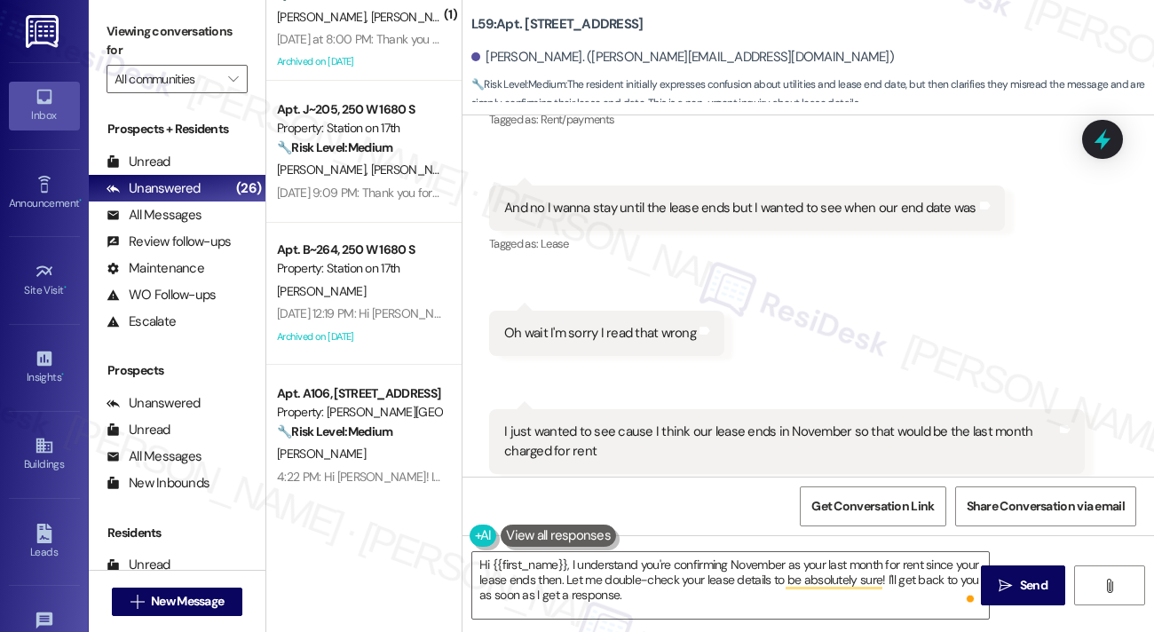
scroll to position [6141, 0]
click at [621, 336] on div "Oh wait I'm sorry I read that wrong" at bounding box center [600, 332] width 192 height 19
copy div "Oh wait I'm sorry I read that wrong Tags and notes Received via SMS 12:29 PM [P…"
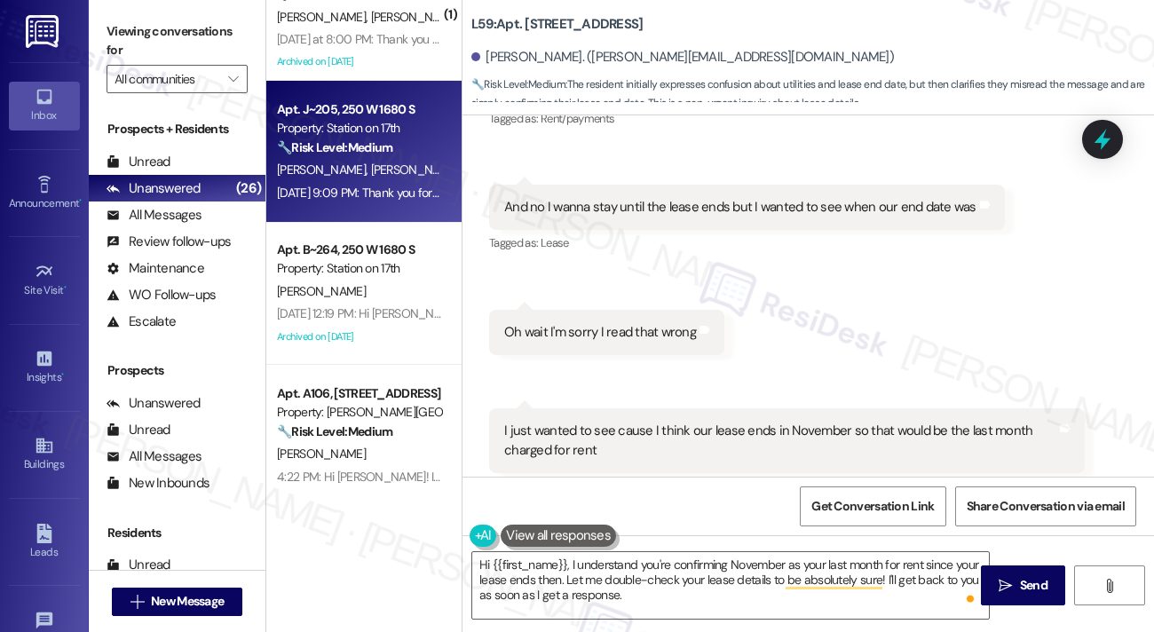
drag, startPoint x: 193, startPoint y: 28, endPoint x: 288, endPoint y: 124, distance: 134.9
click at [193, 28] on label "Viewing conversations for" at bounding box center [177, 41] width 141 height 47
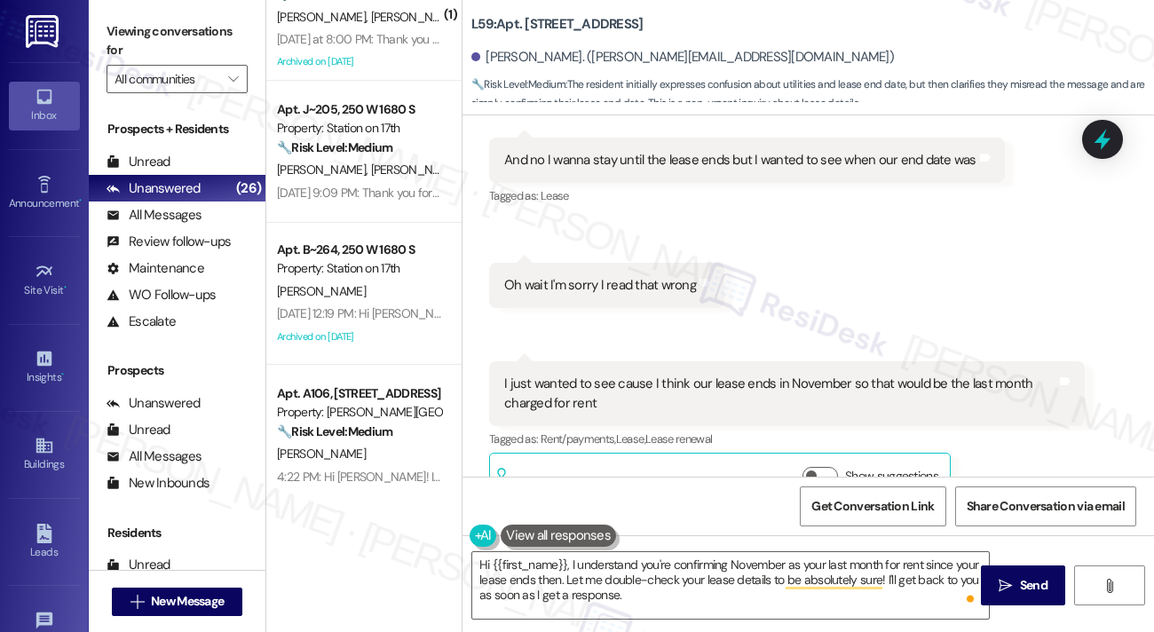
scroll to position [6230, 0]
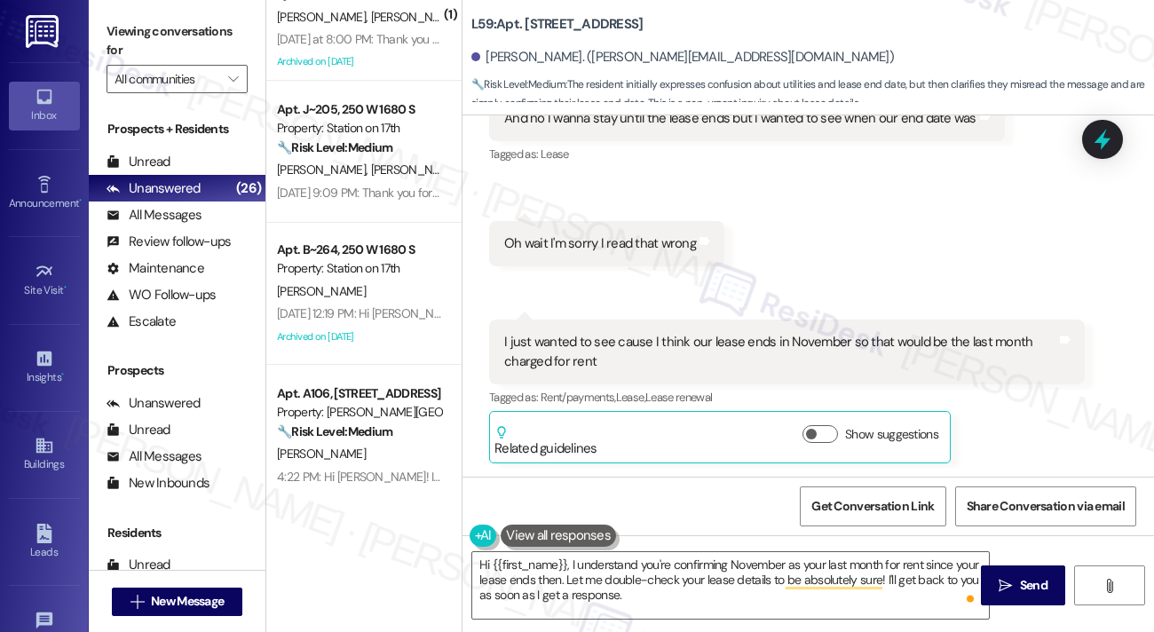
click at [600, 344] on div "I just wanted to see cause I think our lease ends in November so that would be …" at bounding box center [780, 352] width 552 height 38
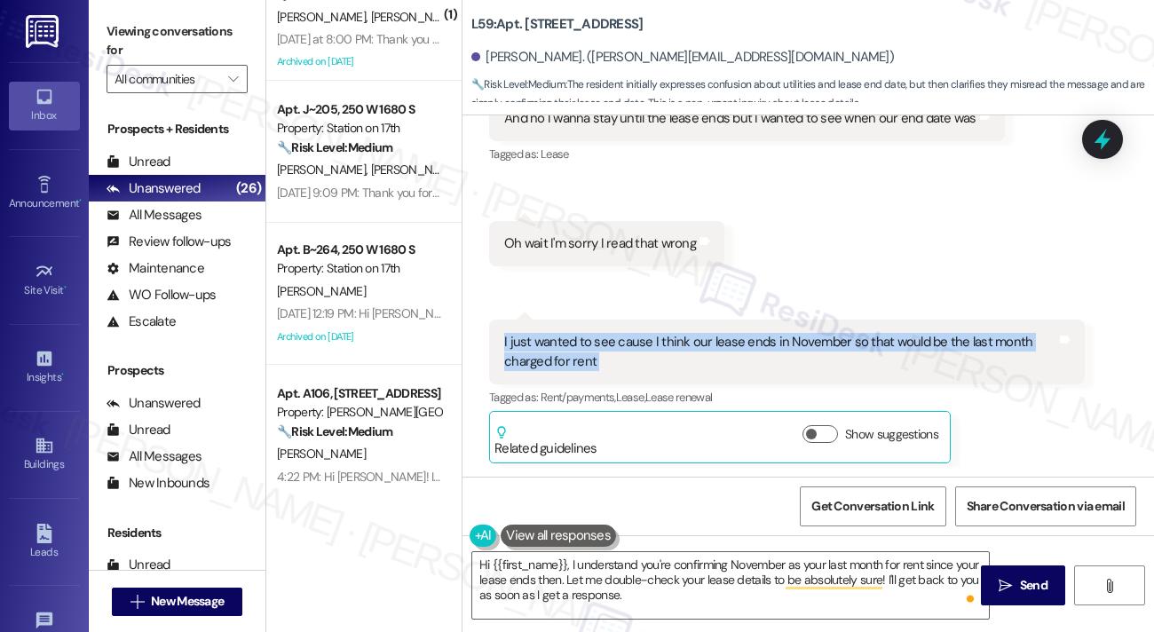
click at [598, 345] on div "I just wanted to see cause I think our lease ends in November so that would be …" at bounding box center [780, 352] width 552 height 38
copy div "I just wanted to see cause I think our lease ends in November so that would be …"
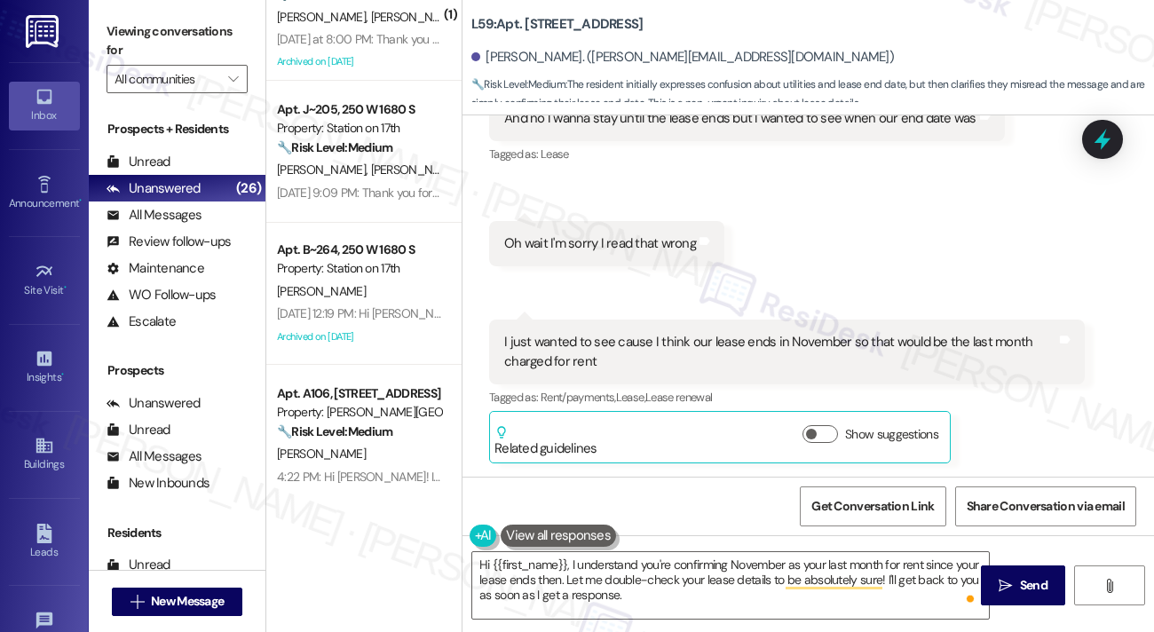
click at [110, 36] on label "Viewing conversations for" at bounding box center [177, 41] width 141 height 47
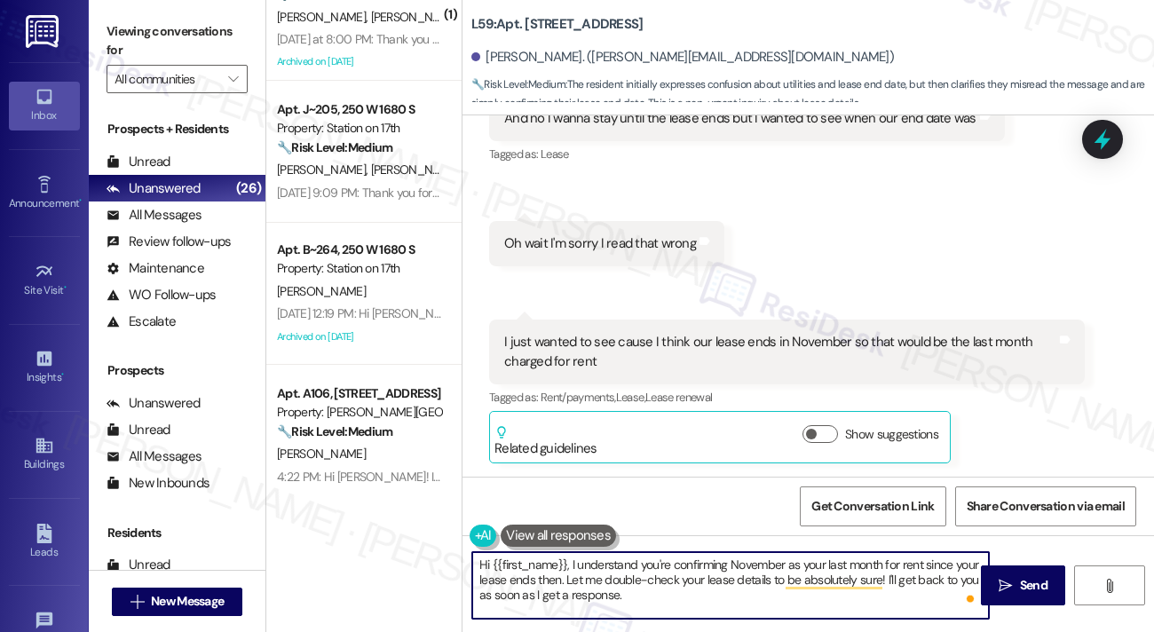
click at [600, 574] on textarea "Hi {{first_name}}, I understand you're confirming November as your last month f…" at bounding box center [730, 585] width 517 height 67
paste textarea "Thanks for clearing that up, [PERSON_NAME]! Totally understand wanting to doubl…"
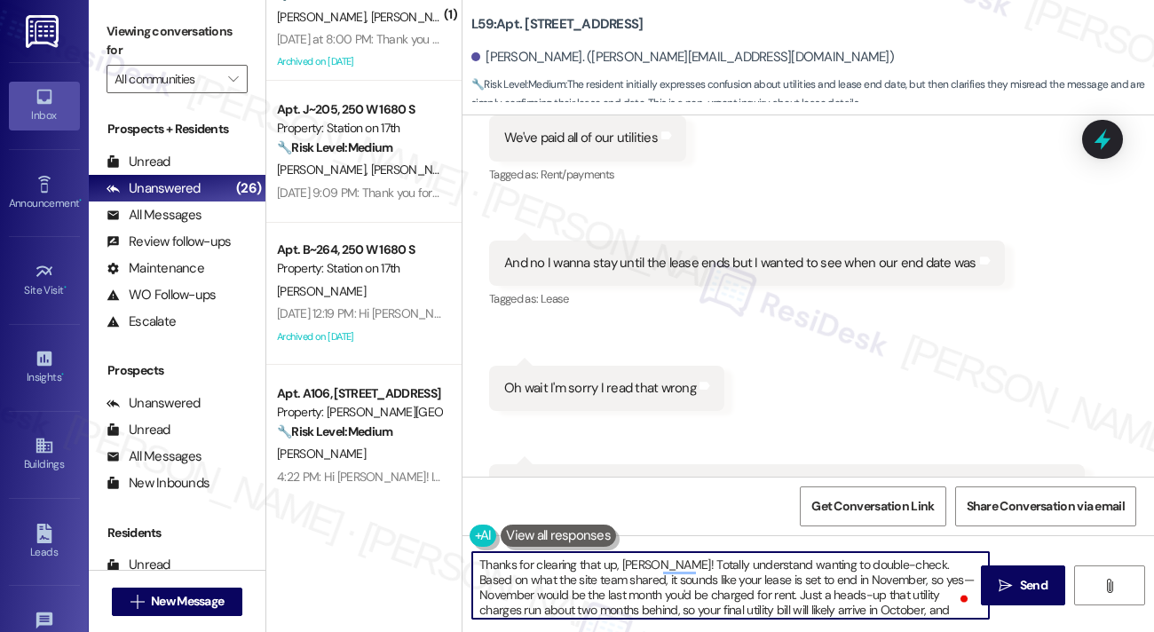
scroll to position [6052, 0]
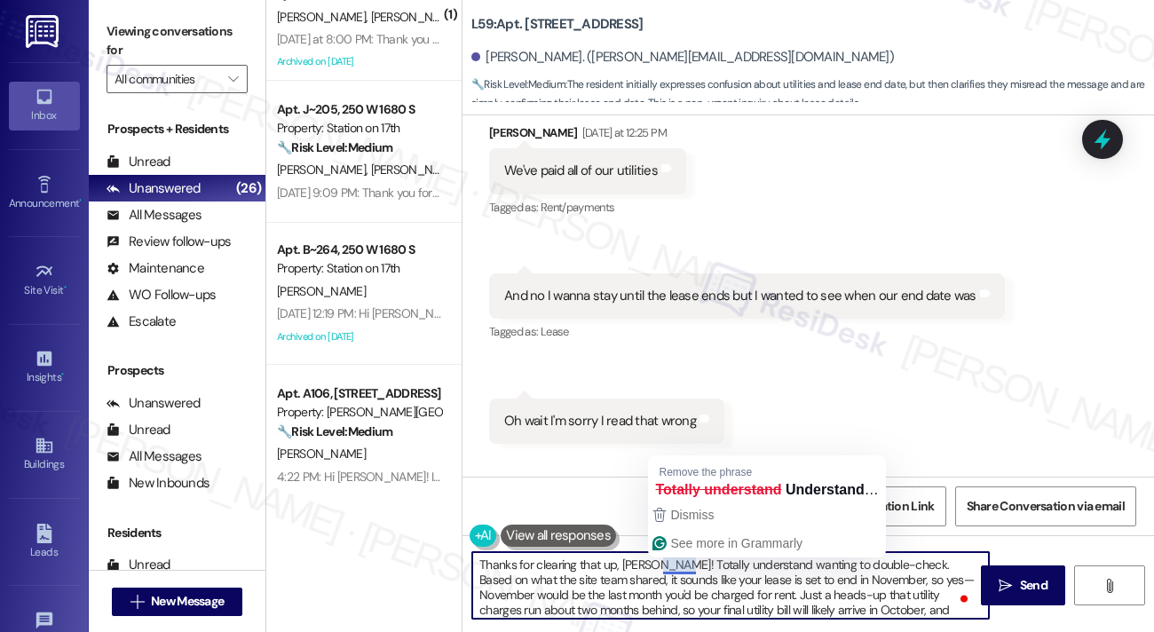
click at [679, 563] on textarea "Thanks for clearing that up, [PERSON_NAME]! Totally understand wanting to doubl…" at bounding box center [730, 585] width 517 height 67
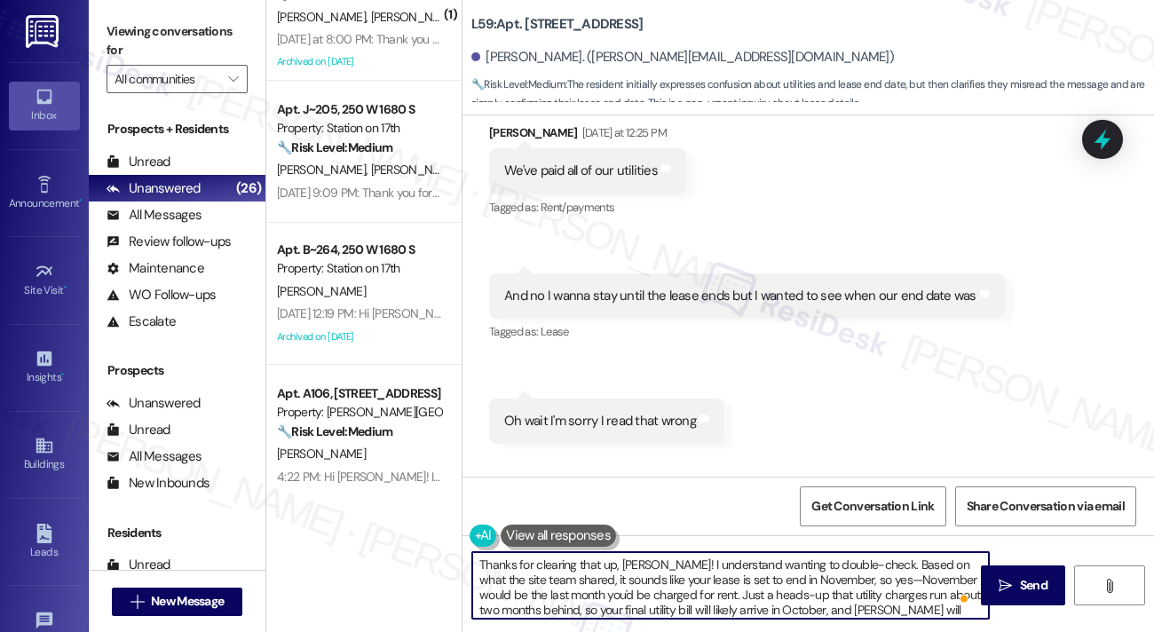
click at [650, 570] on textarea "Thanks for clearing that up, [PERSON_NAME]! I understand wanting to double-chec…" at bounding box center [730, 585] width 517 height 67
click at [869, 567] on textarea "Thanks for clearing that up, [PERSON_NAME]! I understand wanting to double-chec…" at bounding box center [730, 585] width 517 height 67
click at [866, 578] on textarea "Thanks for clearing that up, [PERSON_NAME]! I understand wanting to double-chec…" at bounding box center [730, 585] width 517 height 67
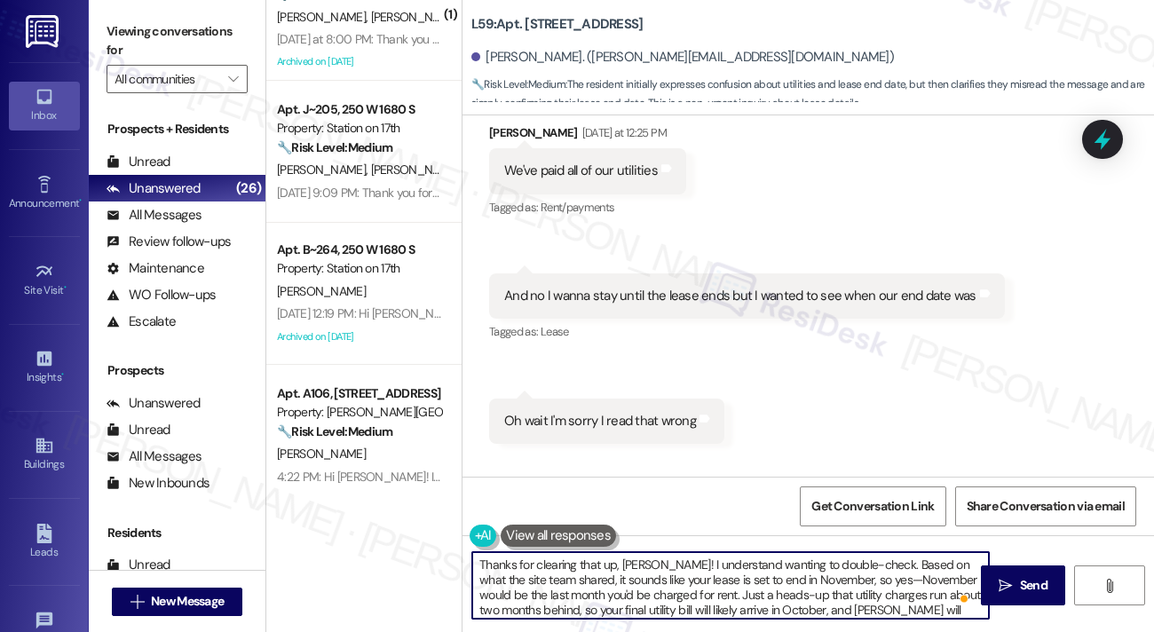
drag, startPoint x: 873, startPoint y: 581, endPoint x: 858, endPoint y: 579, distance: 15.3
click at [858, 579] on textarea "Thanks for clearing that up, [PERSON_NAME]! I understand wanting to double-chec…" at bounding box center [730, 585] width 517 height 67
click at [867, 580] on textarea "Thanks for clearing that up, [PERSON_NAME]! I understand wanting to double-chec…" at bounding box center [730, 585] width 517 height 67
click at [864, 578] on textarea "Thanks for clearing that up, [PERSON_NAME]! I understand wanting to double-chec…" at bounding box center [730, 585] width 517 height 67
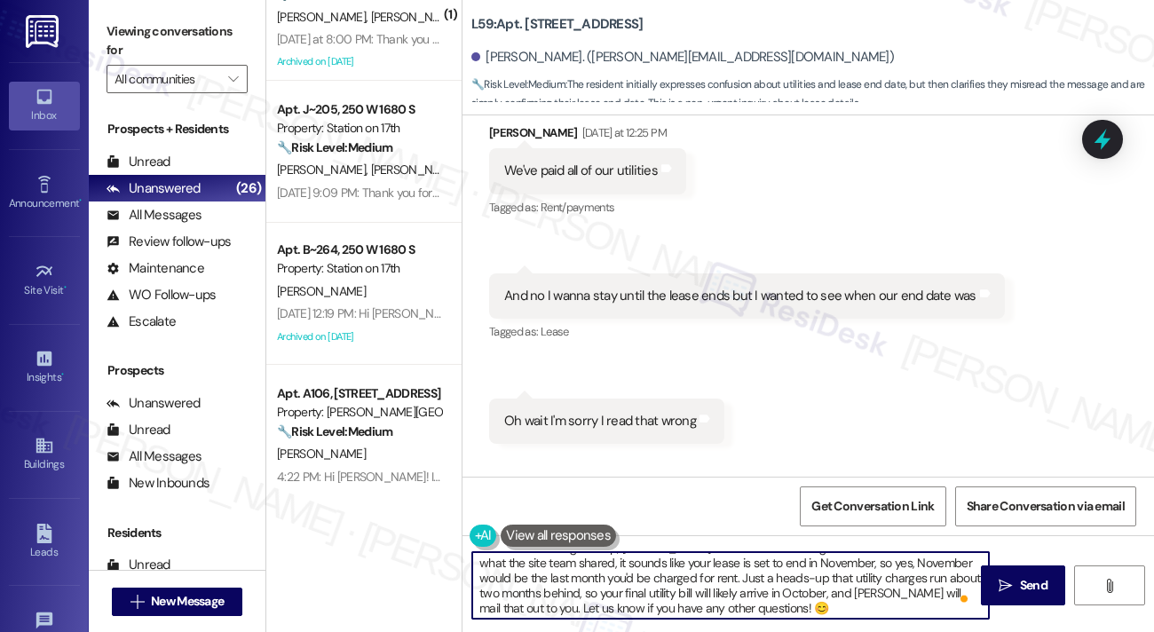
scroll to position [19, 0]
click at [736, 588] on textarea "Thanks for clearing that up, [PERSON_NAME]! I understand wanting to double-chec…" at bounding box center [730, 585] width 517 height 67
click at [618, 587] on textarea "Thanks for clearing that up, [PERSON_NAME]! I understand wanting to double-chec…" at bounding box center [730, 585] width 517 height 67
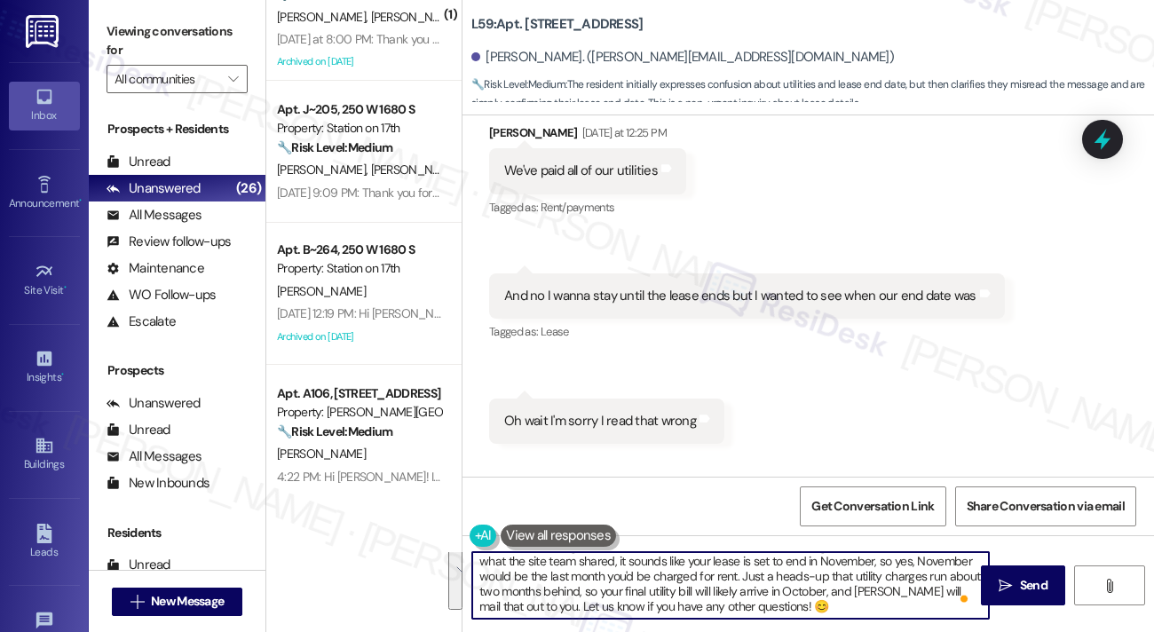
click at [618, 587] on textarea "Thanks for clearing that up, [PERSON_NAME]! I understand wanting to double-chec…" at bounding box center [730, 585] width 517 height 67
click at [815, 596] on textarea "Thanks for clearing that up, [PERSON_NAME]! I understand wanting to double-chec…" at bounding box center [730, 585] width 517 height 67
click at [824, 606] on textarea "Thanks for clearing that up, [PERSON_NAME]! I understand wanting to double-chec…" at bounding box center [730, 585] width 517 height 67
click at [770, 607] on textarea "Thanks for clearing that up, [PERSON_NAME]! I understand wanting to double-chec…" at bounding box center [730, 585] width 517 height 67
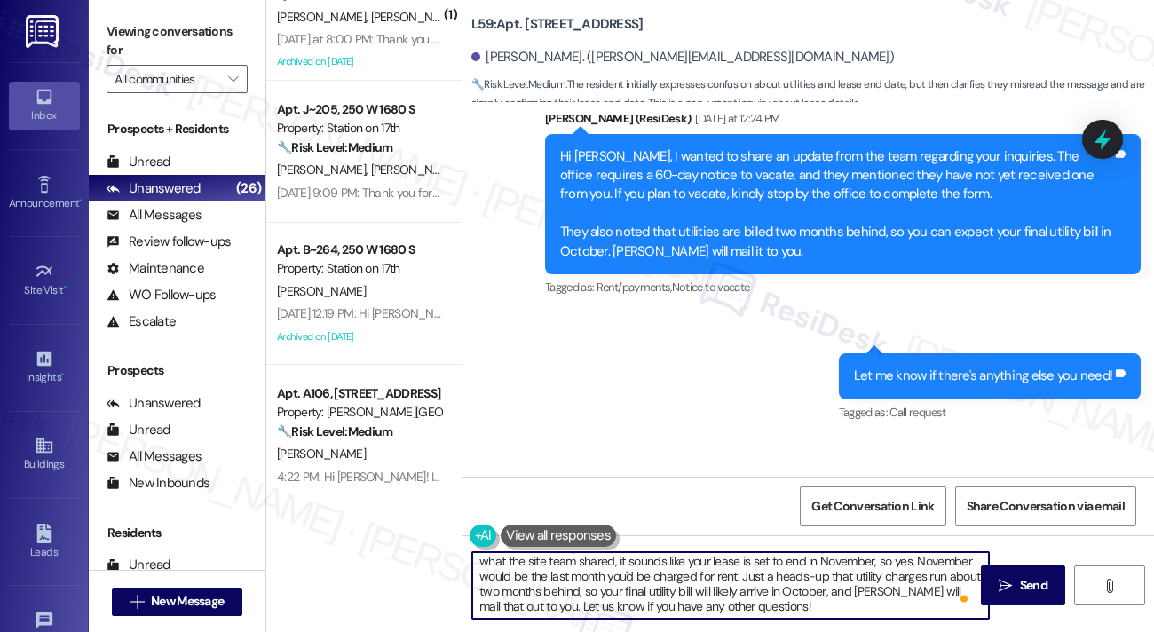
scroll to position [6230, 0]
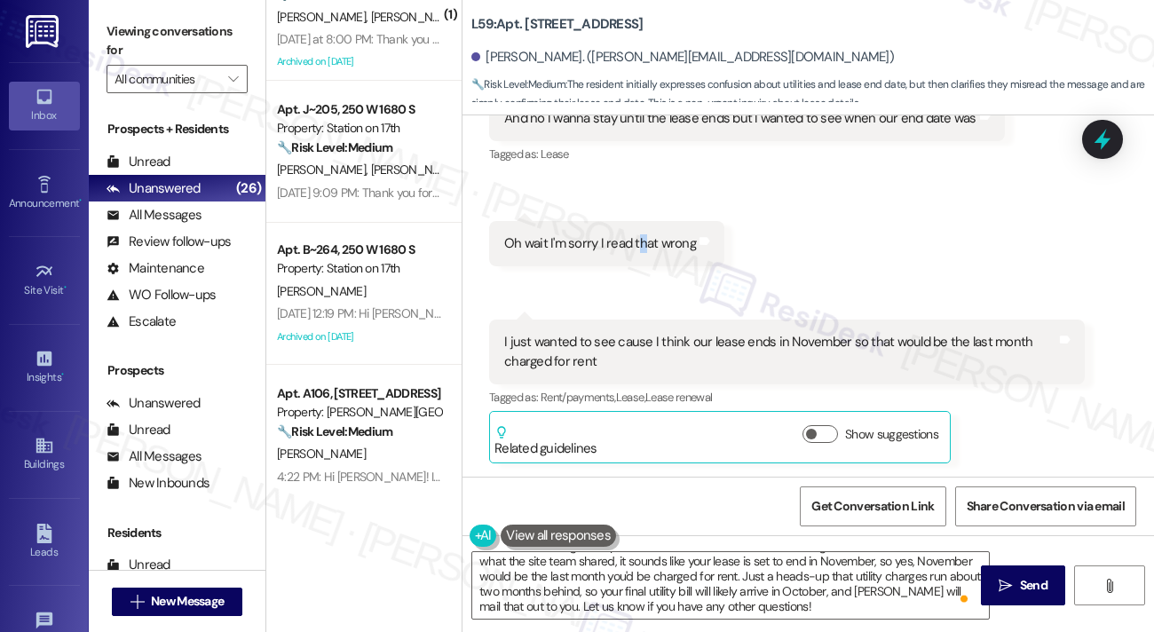
click at [639, 269] on div "Received via SMS 12:27 PM [PERSON_NAME] Neutral [DATE] at 12:27 PM Oh wait I'm …" at bounding box center [607, 244] width 262 height 72
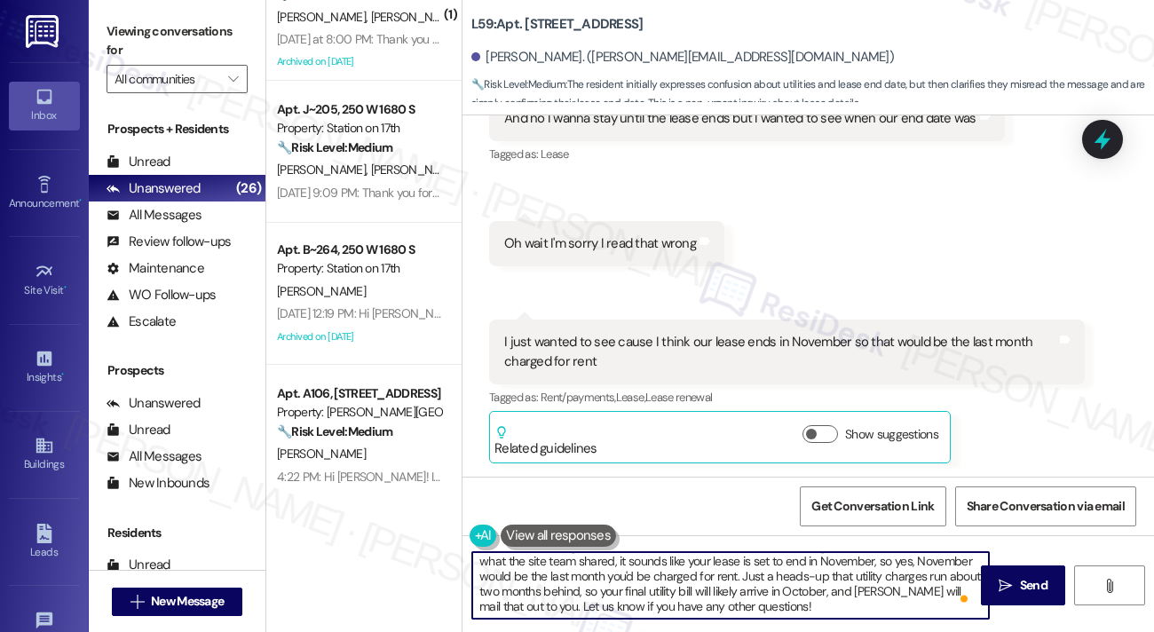
click at [662, 569] on textarea "Thanks for clearing that up, [PERSON_NAME]! I understand wanting to double-chec…" at bounding box center [730, 585] width 517 height 67
click at [661, 569] on textarea "Thanks for clearing that up, [PERSON_NAME]! I understand wanting to double-chec…" at bounding box center [730, 585] width 517 height 67
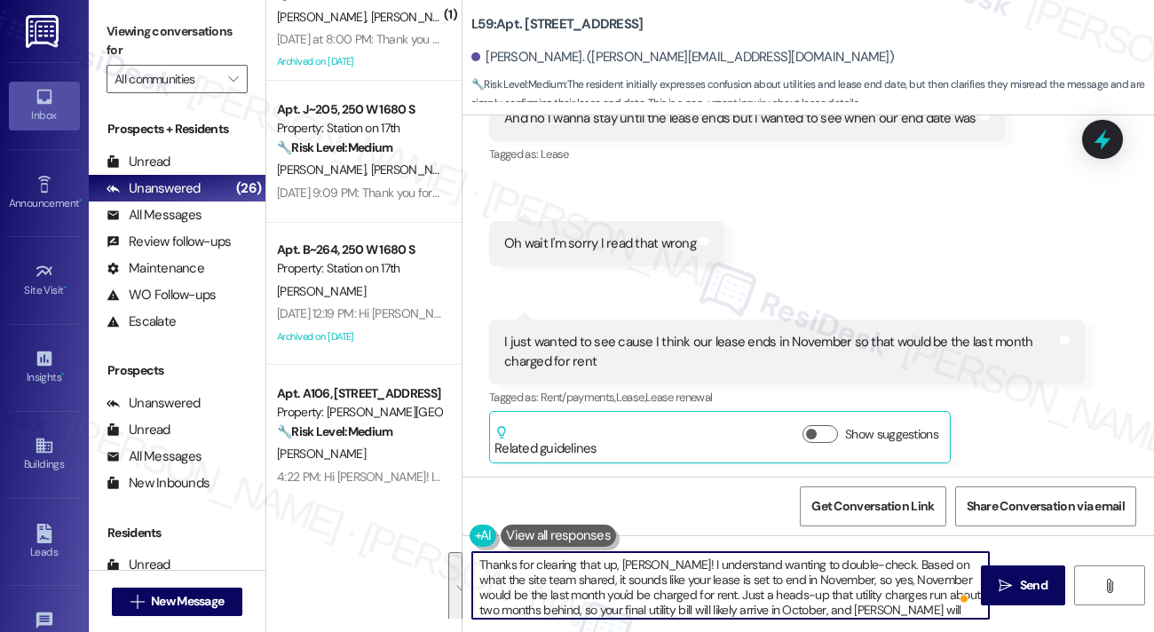
click at [632, 574] on textarea "Thanks for clearing that up, [PERSON_NAME]! I understand wanting to double-chec…" at bounding box center [730, 585] width 517 height 67
click at [628, 580] on textarea "Thanks for clearing that up, [PERSON_NAME]! I understand wanting to double-chec…" at bounding box center [730, 585] width 517 height 67
click at [626, 589] on textarea "Thanks for clearing that up, [PERSON_NAME]! I understand wanting to double-chec…" at bounding box center [730, 585] width 517 height 67
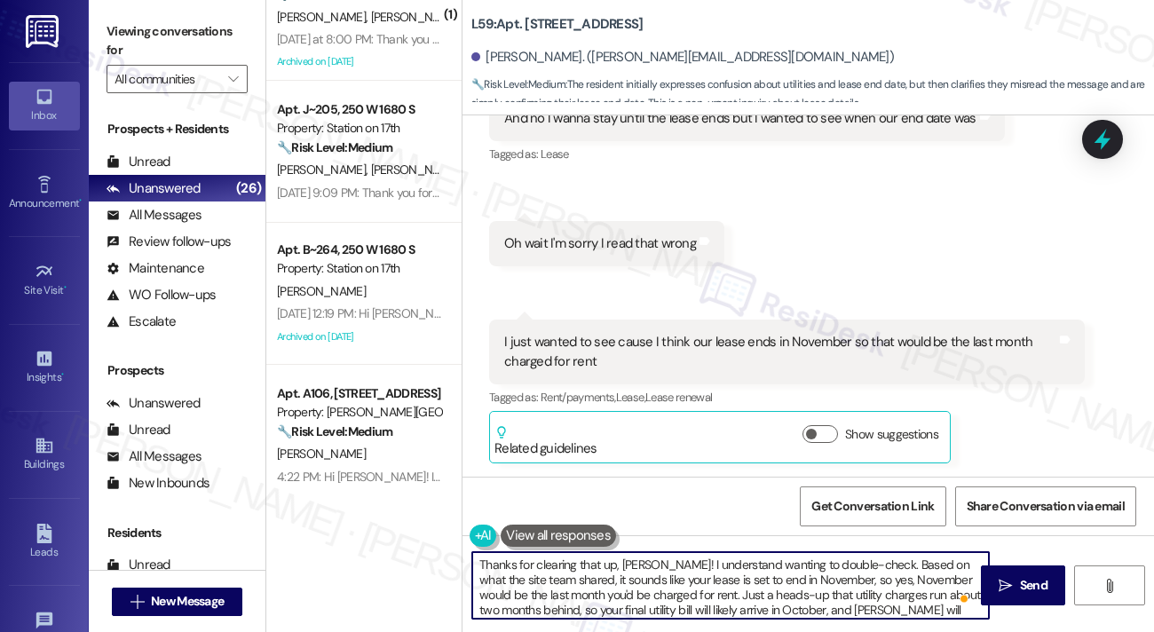
scroll to position [19, 0]
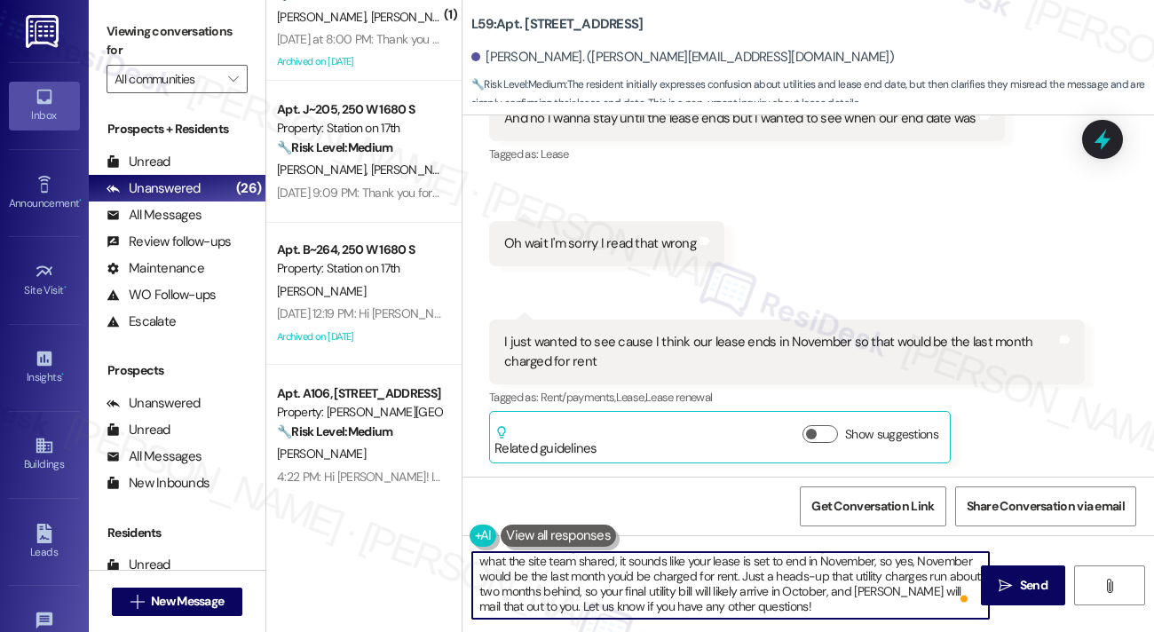
click at [794, 603] on textarea "Thanks for clearing that up, [PERSON_NAME]! I understand wanting to double-chec…" at bounding box center [730, 585] width 517 height 67
click at [779, 592] on textarea "Thanks for clearing that up, [PERSON_NAME]! I understand wanting to double-chec…" at bounding box center [730, 585] width 517 height 67
click at [823, 603] on textarea "Thanks for clearing that up, [PERSON_NAME]! I understand wanting to double-chec…" at bounding box center [730, 585] width 517 height 67
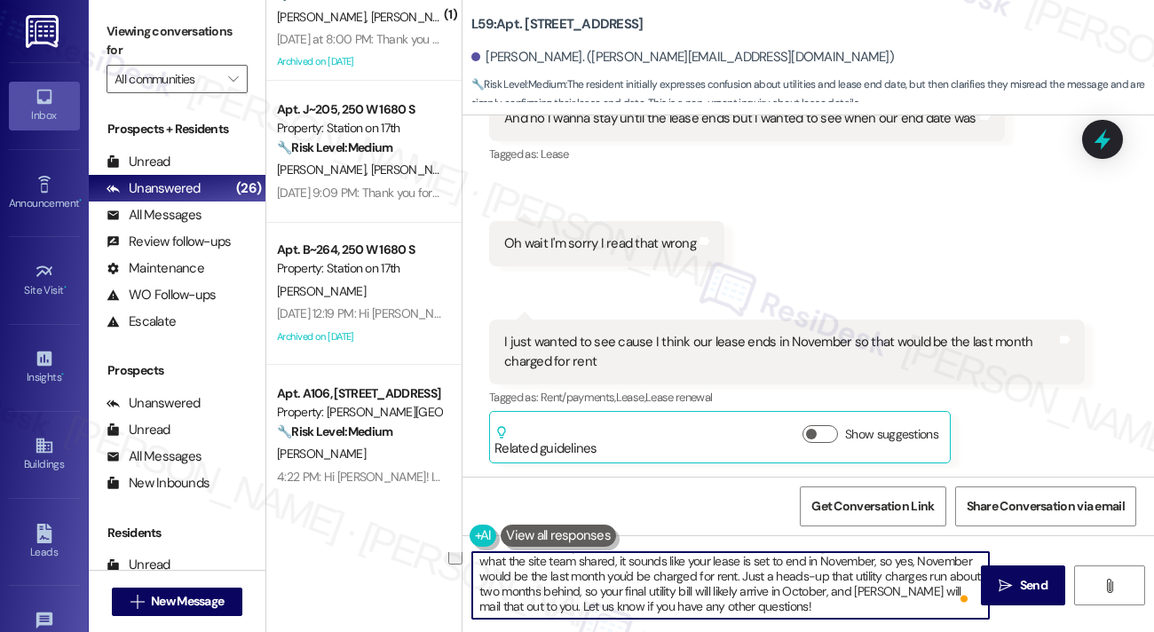
drag, startPoint x: 792, startPoint y: 606, endPoint x: 752, endPoint y: 584, distance: 45.7
click at [752, 584] on textarea "Thanks for clearing that up, [PERSON_NAME]! I understand wanting to double-chec…" at bounding box center [730, 585] width 517 height 67
click at [825, 580] on textarea "Thanks for clearing that up, [PERSON_NAME]! I understand wanting to double-chec…" at bounding box center [730, 585] width 517 height 67
click at [754, 598] on textarea "Thanks for clearing that up, [PERSON_NAME]! I understand wanting to double-chec…" at bounding box center [730, 585] width 517 height 67
click at [770, 607] on textarea "Thanks for clearing that up, [PERSON_NAME]! I understand wanting to double-chec…" at bounding box center [730, 585] width 517 height 67
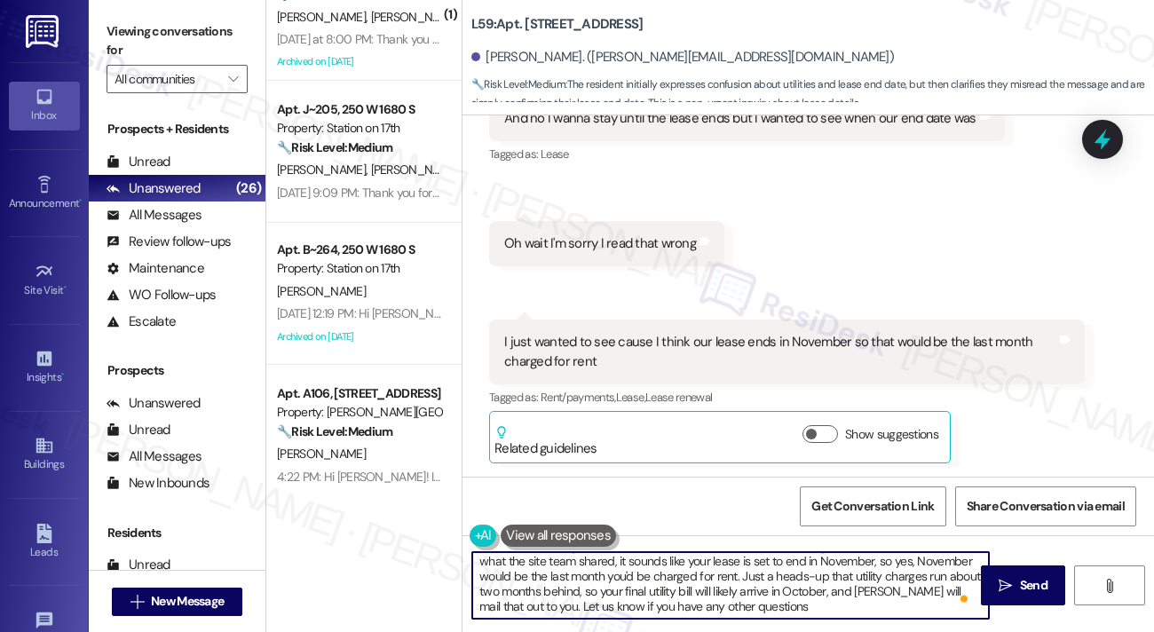
type textarea "Thanks for clearing that up, [PERSON_NAME]! I understand wanting to double-chec…"
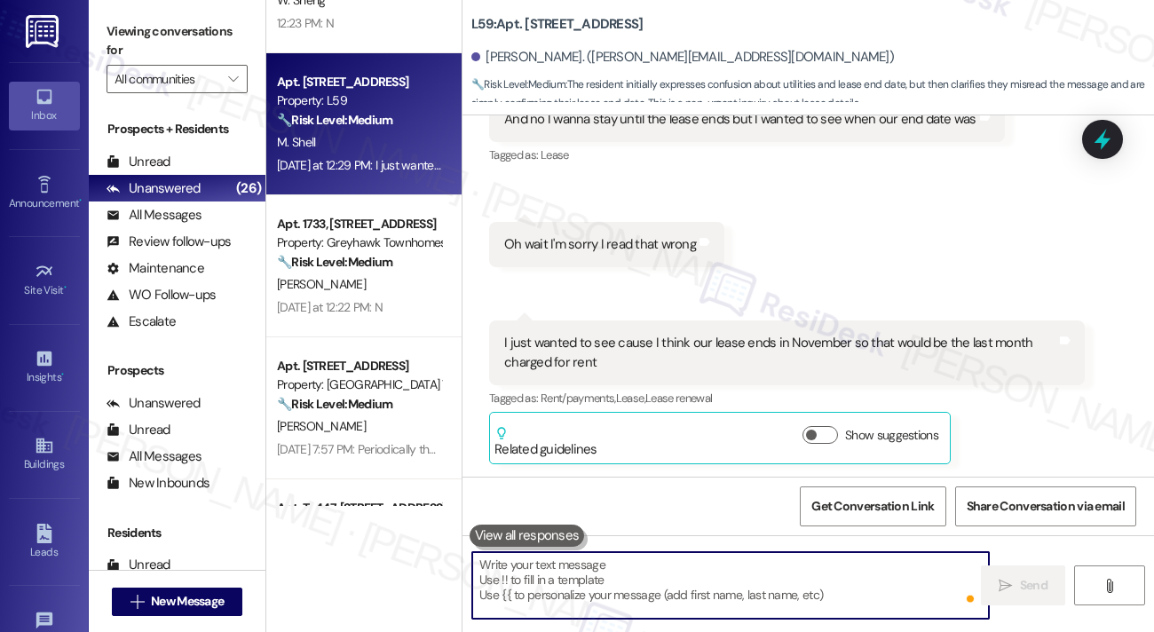
scroll to position [0, 0]
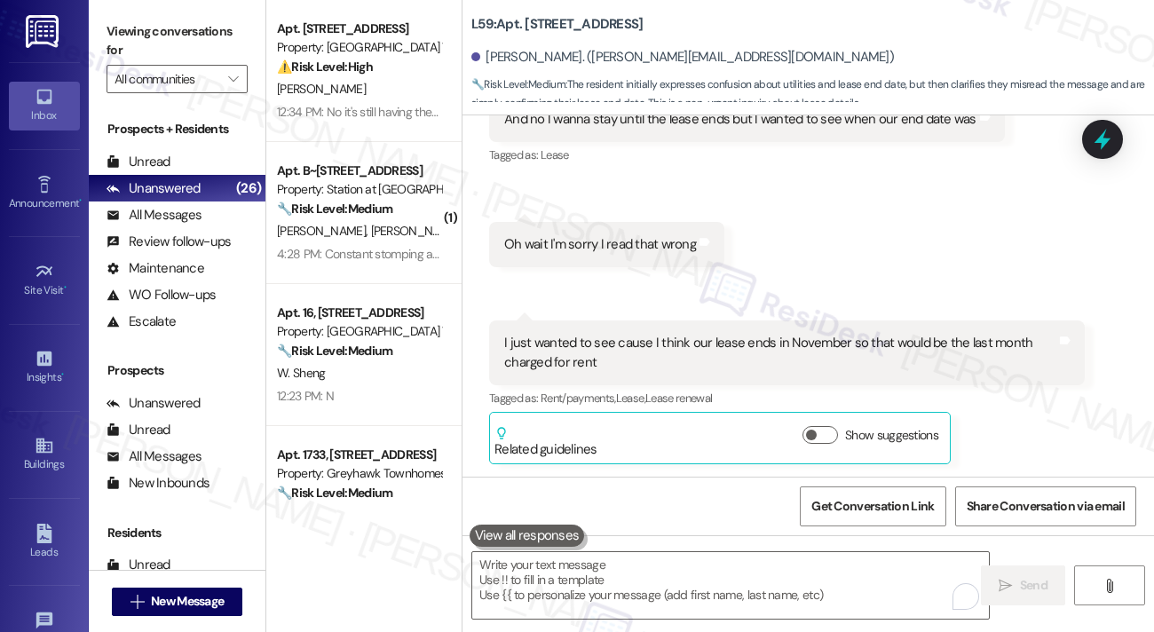
click at [344, 117] on div "12:34 PM: No it's still having the same problems 12:34 PM: No it's still having…" at bounding box center [396, 112] width 238 height 16
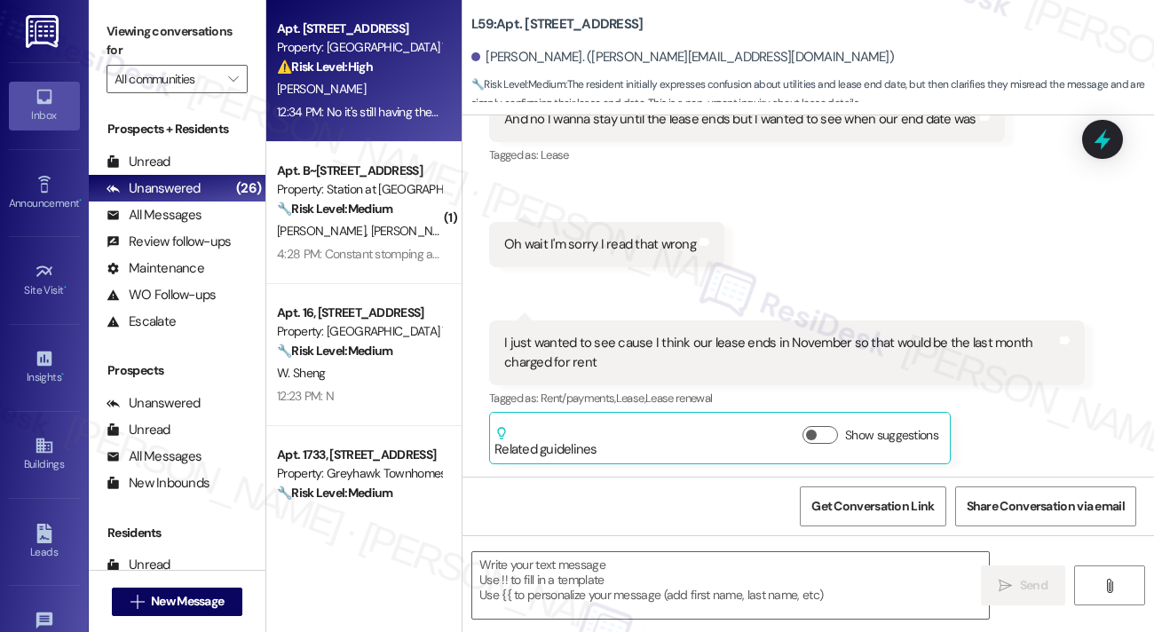
type textarea "Fetching suggested responses. Please feel free to read through the conversation…"
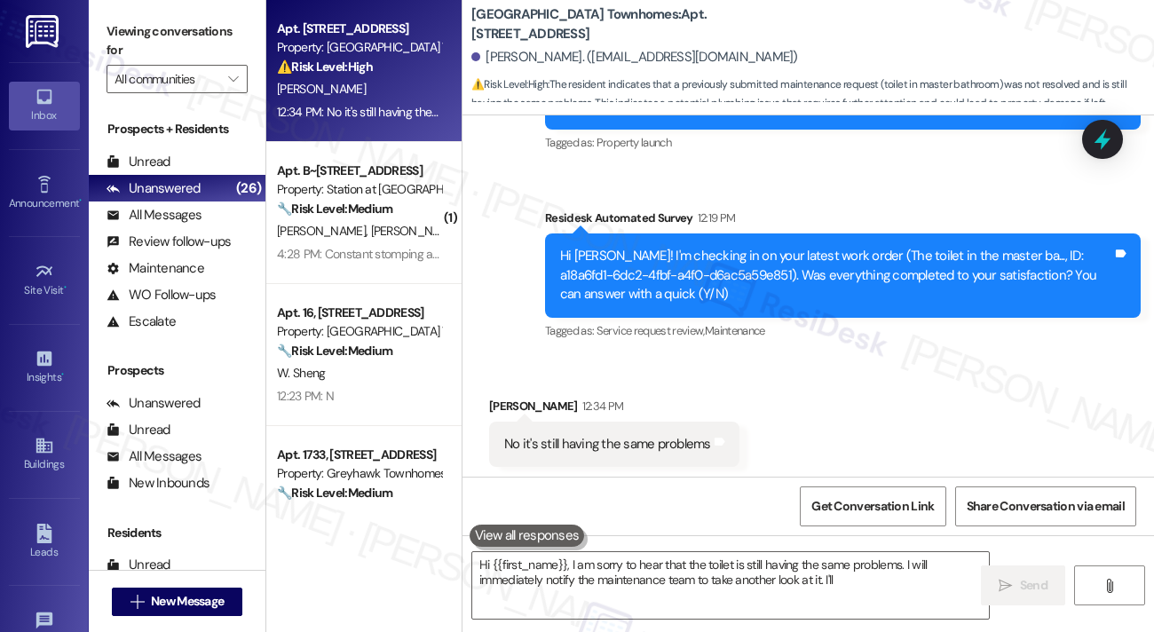
scroll to position [295, 0]
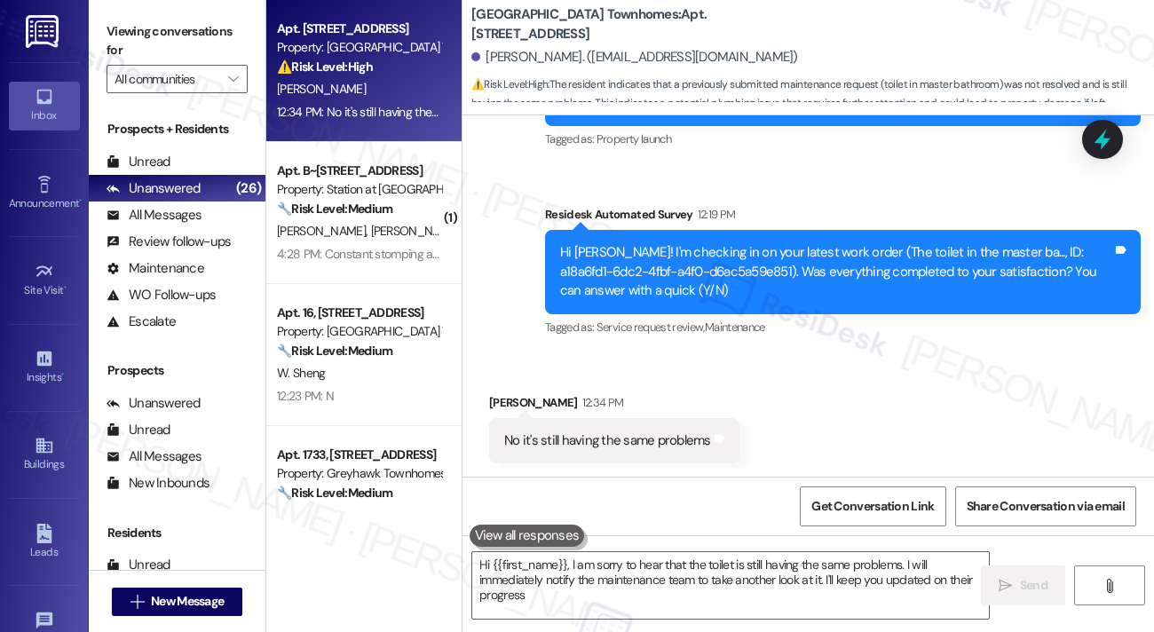
type textarea "Hi {{first_name}}, I am sorry to hear that the toilet is still having the same …"
click at [626, 432] on div "No it's still having the same problems" at bounding box center [607, 440] width 207 height 19
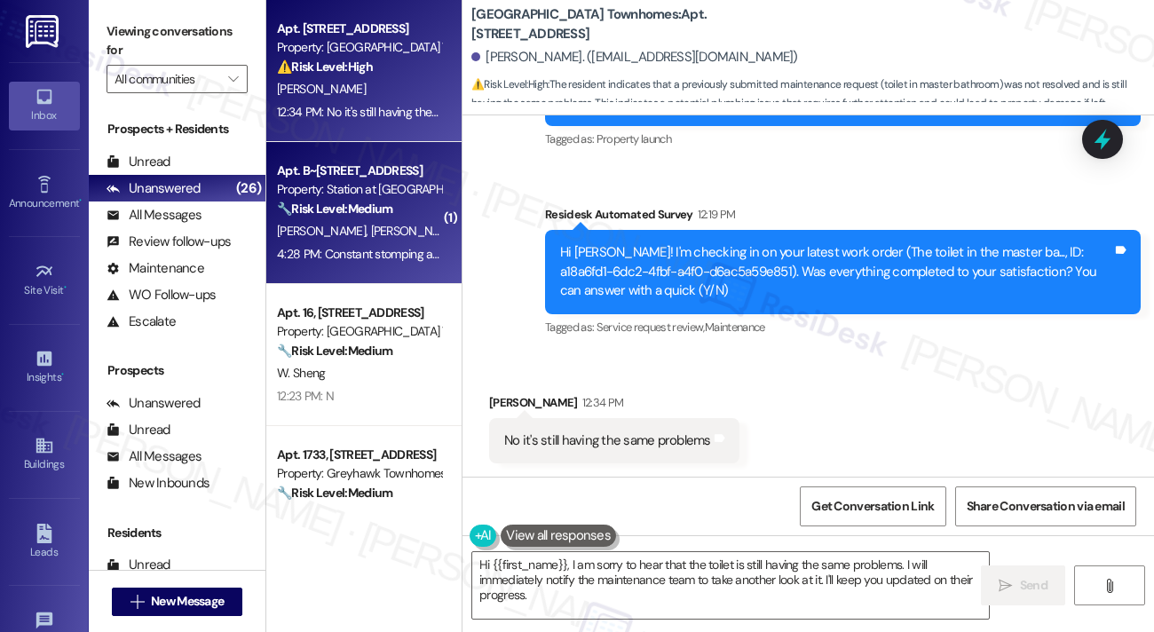
click at [384, 224] on div "[PERSON_NAME] [PERSON_NAME]" at bounding box center [359, 231] width 168 height 22
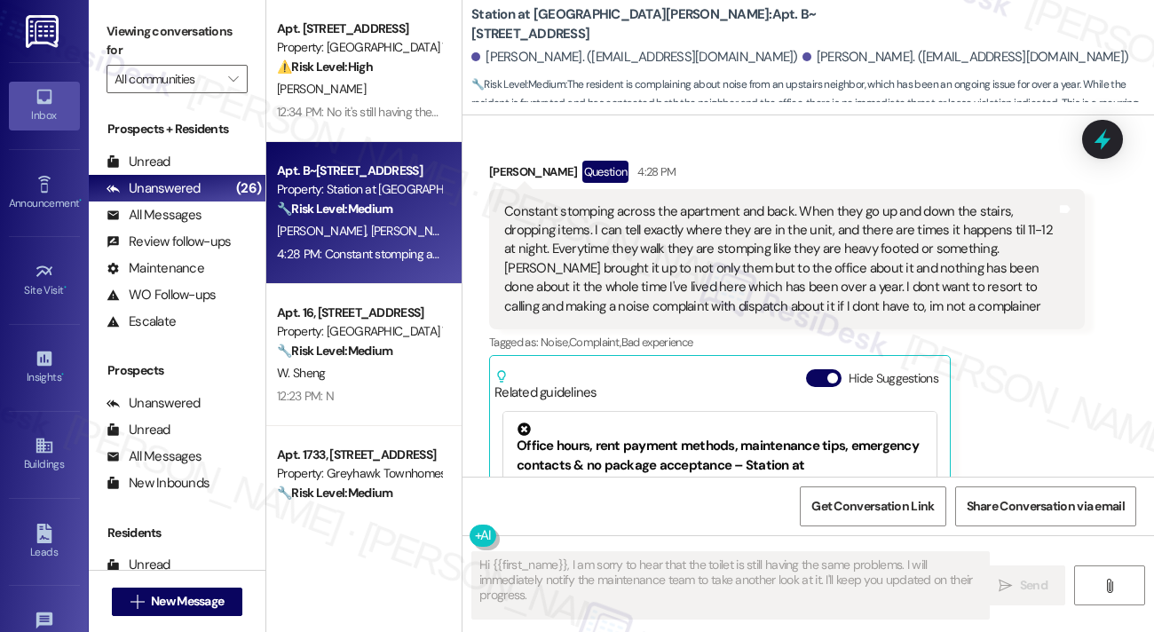
click at [678, 233] on div "Constant stomping across the apartment and back. When they go up and down the s…" at bounding box center [780, 259] width 552 height 114
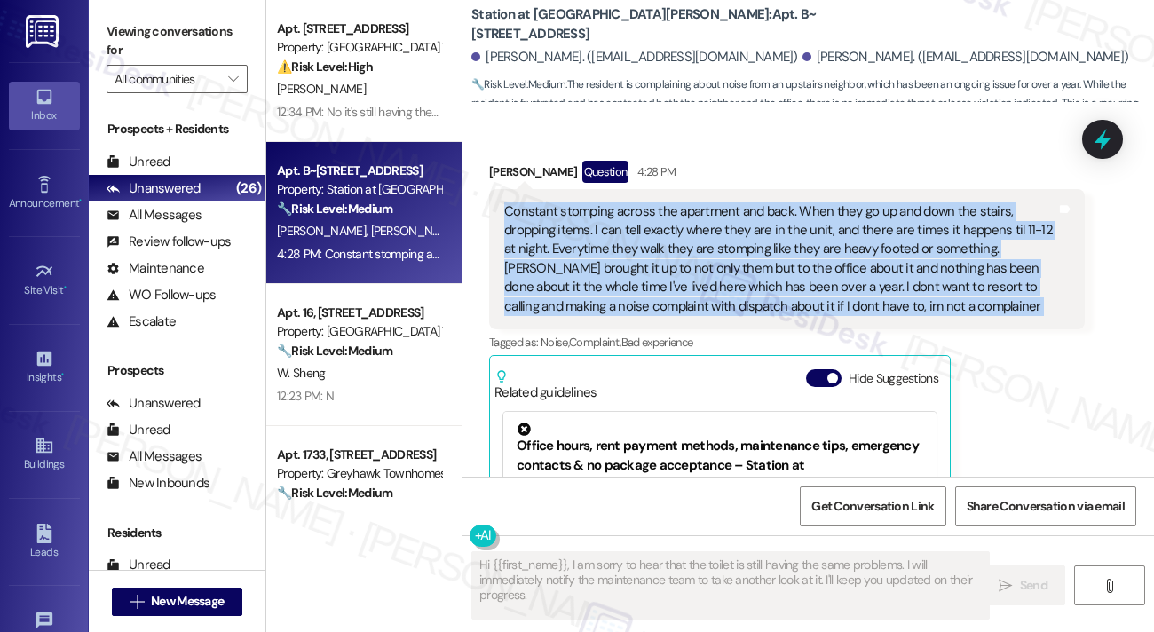
click at [678, 233] on div "Constant stomping across the apartment and back. When they go up and down the s…" at bounding box center [780, 259] width 552 height 114
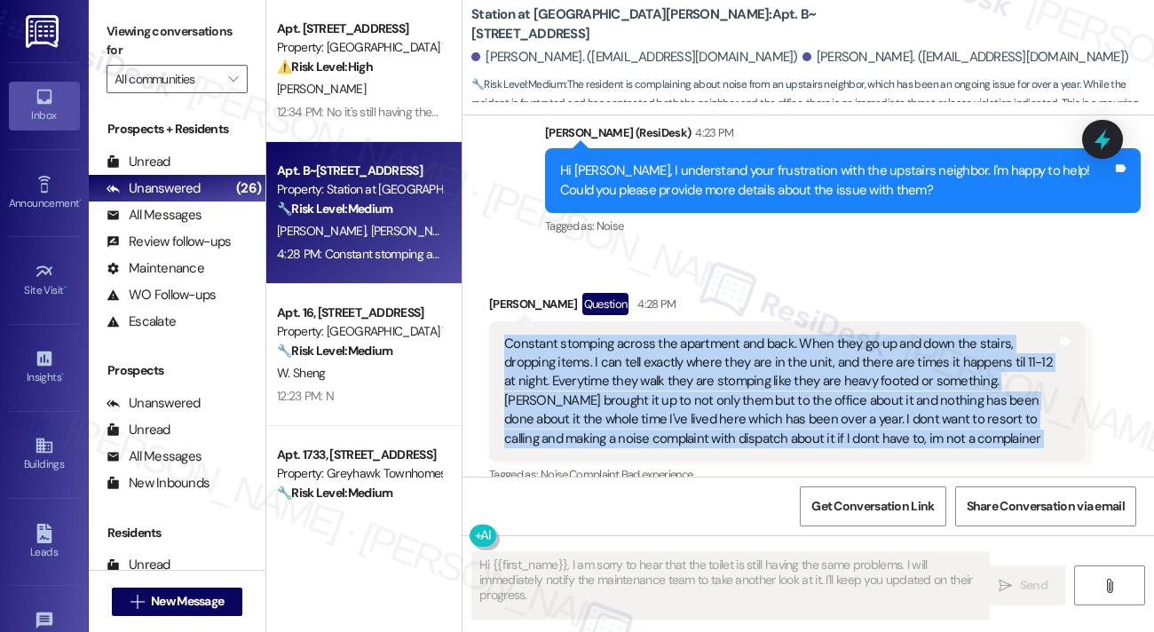
scroll to position [1932, 0]
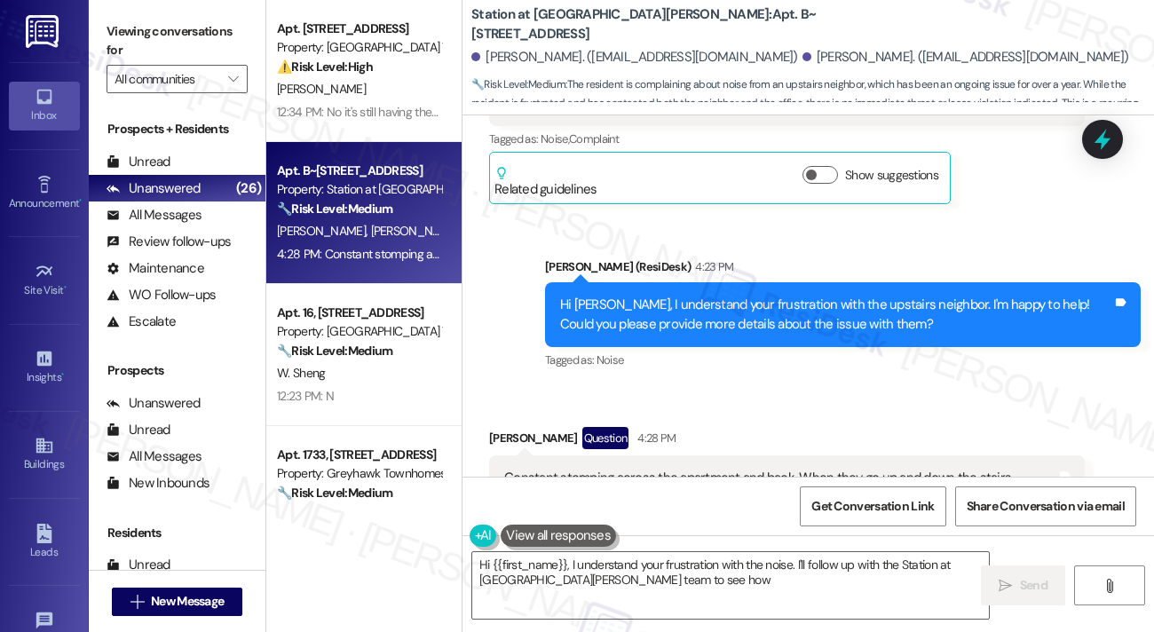
click at [660, 296] on div "Hi [PERSON_NAME], I understand your frustration with the upstairs neighbor. I'm…" at bounding box center [836, 315] width 552 height 38
type textarea "Hi {{first_name}}, I understand your frustration with the noise. I'll follow up…"
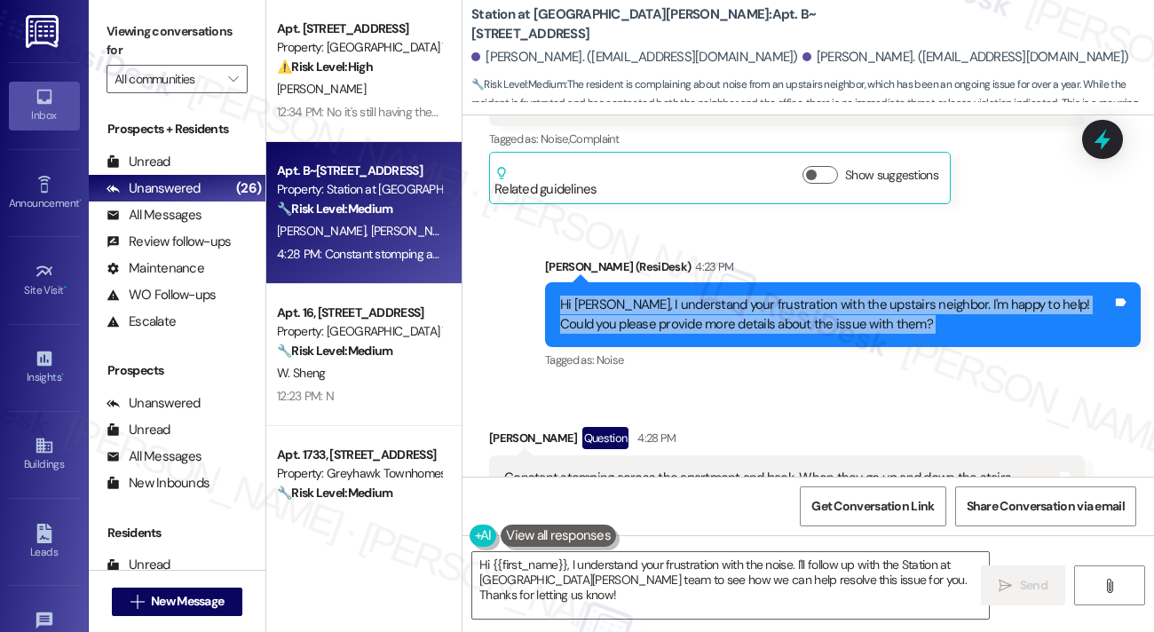
click at [660, 296] on div "Hi [PERSON_NAME], I understand your frustration with the upstairs neighbor. I'm…" at bounding box center [836, 315] width 552 height 38
click at [802, 296] on div "Hi [PERSON_NAME], I understand your frustration with the upstairs neighbor. I'm…" at bounding box center [836, 315] width 552 height 38
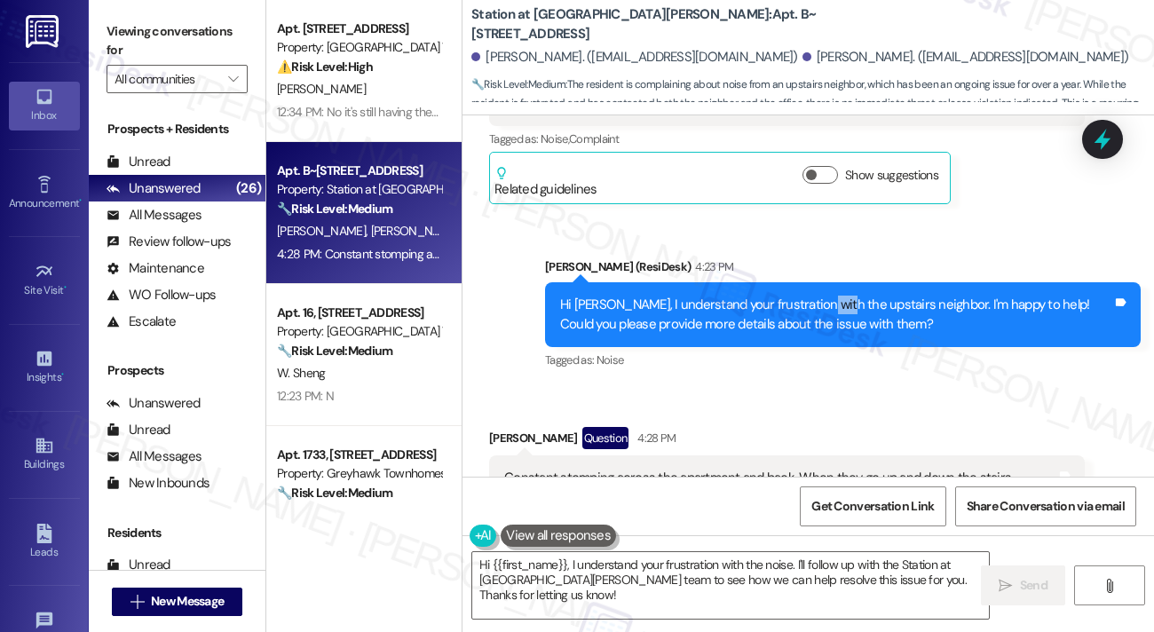
click at [802, 296] on div "Hi [PERSON_NAME], I understand your frustration with the upstairs neighbor. I'm…" at bounding box center [836, 315] width 552 height 38
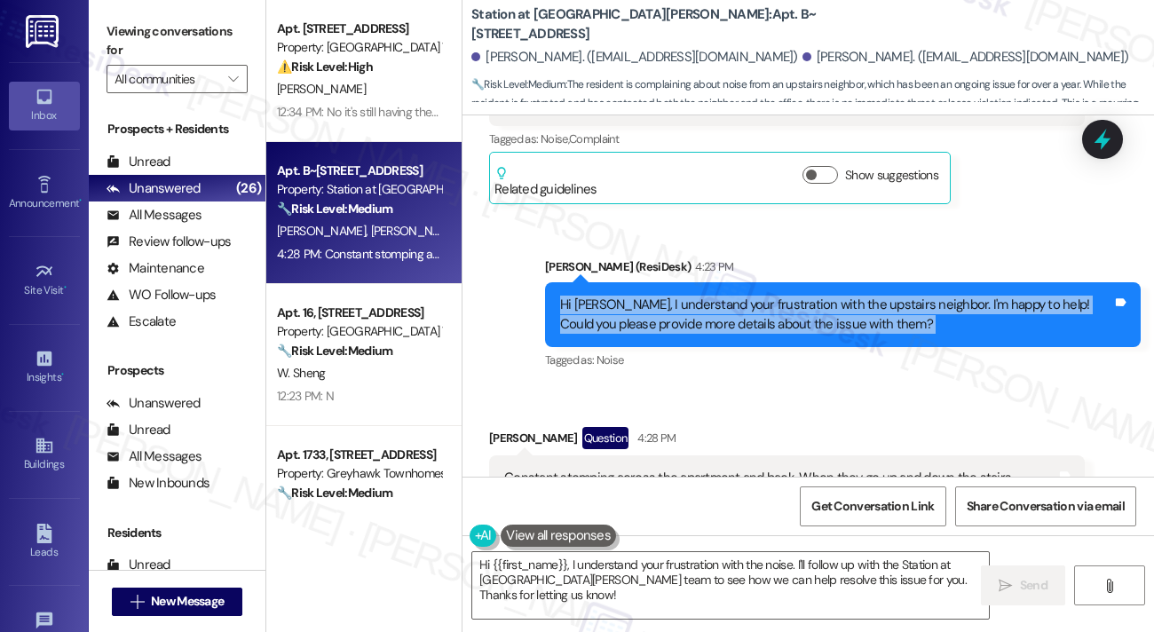
click at [802, 296] on div "Hi [PERSON_NAME], I understand your frustration with the upstairs neighbor. I'm…" at bounding box center [836, 315] width 552 height 38
click at [793, 296] on div "Hi [PERSON_NAME], I understand your frustration with the upstairs neighbor. I'm…" at bounding box center [836, 315] width 552 height 38
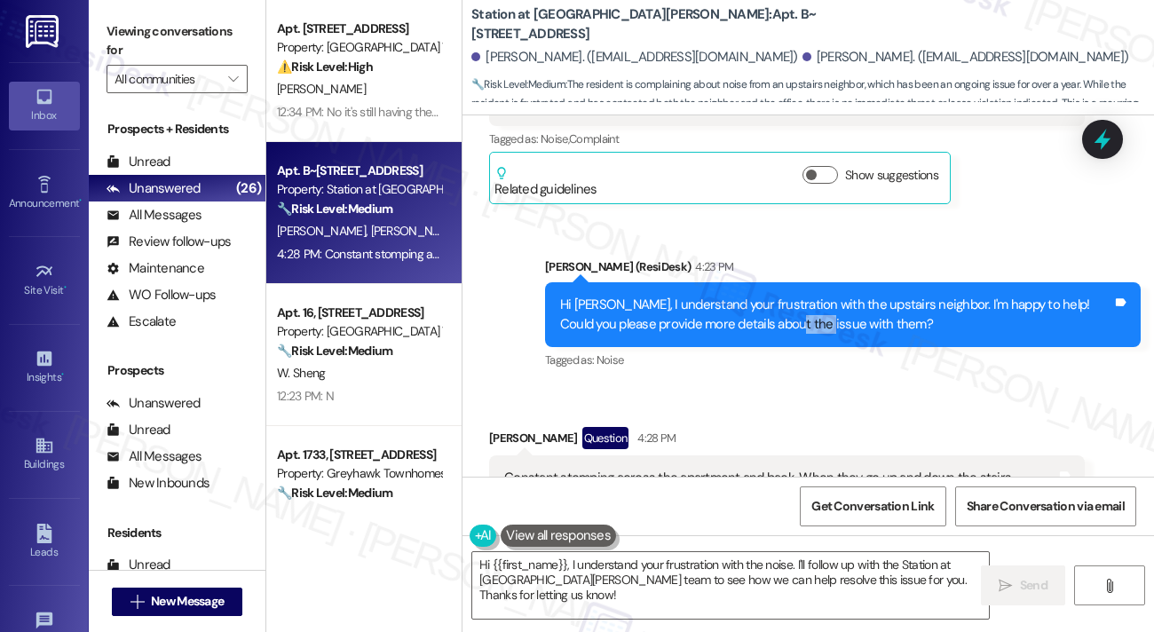
click at [793, 296] on div "Hi [PERSON_NAME], I understand your frustration with the upstairs neighbor. I'm…" at bounding box center [836, 315] width 552 height 38
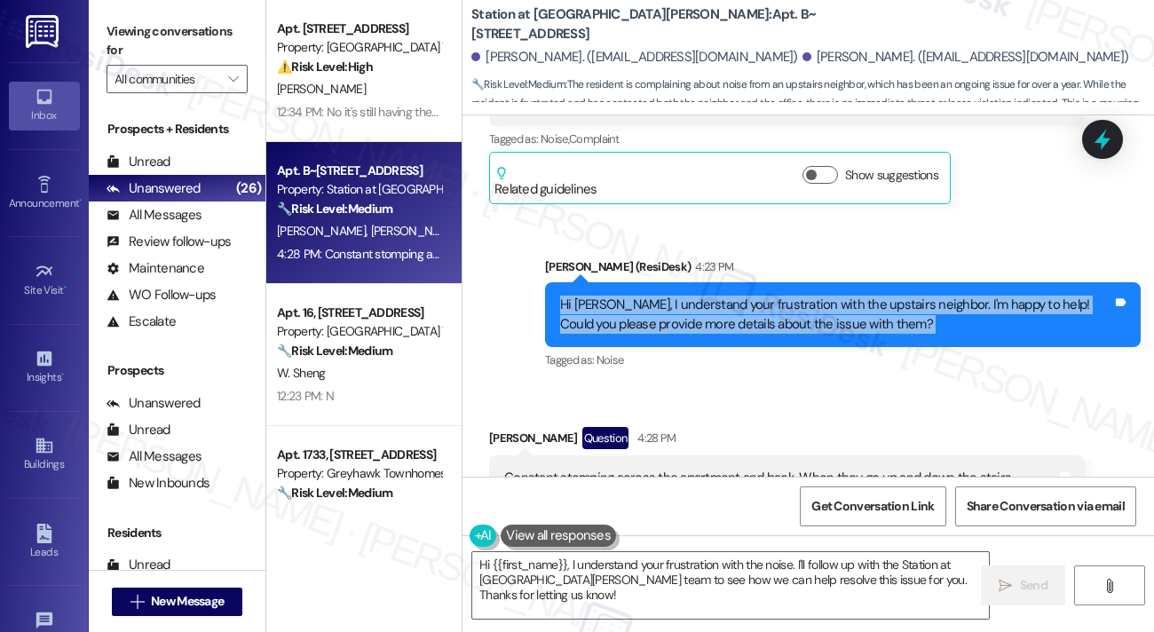
click at [793, 296] on div "Hi [PERSON_NAME], I understand your frustration with the upstairs neighbor. I'm…" at bounding box center [836, 315] width 552 height 38
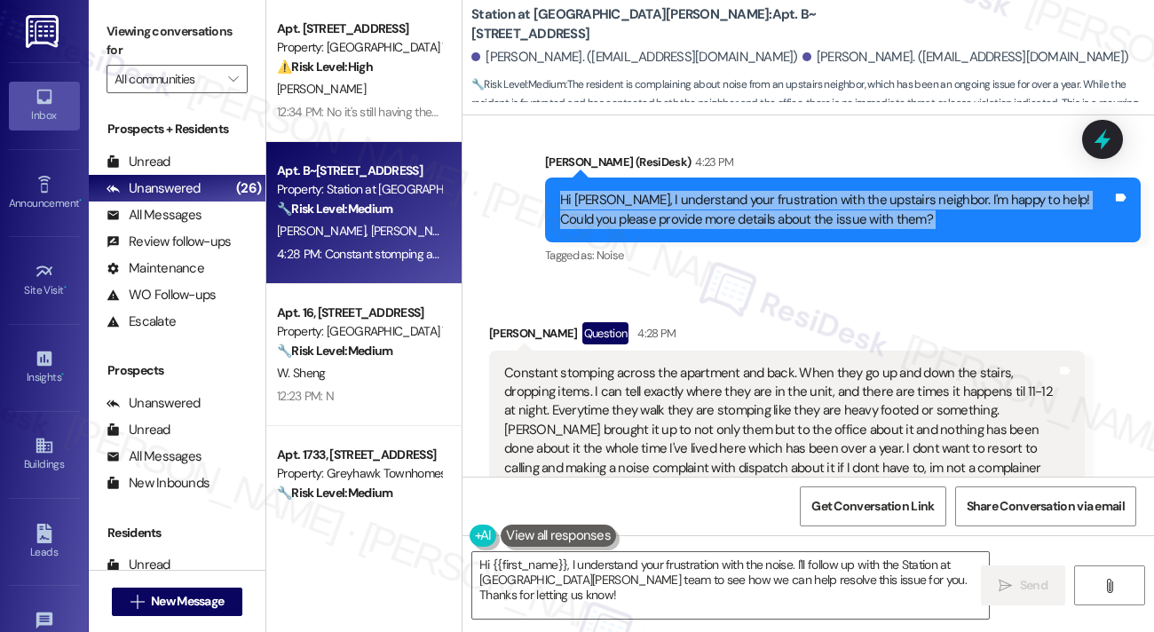
scroll to position [2110, 0]
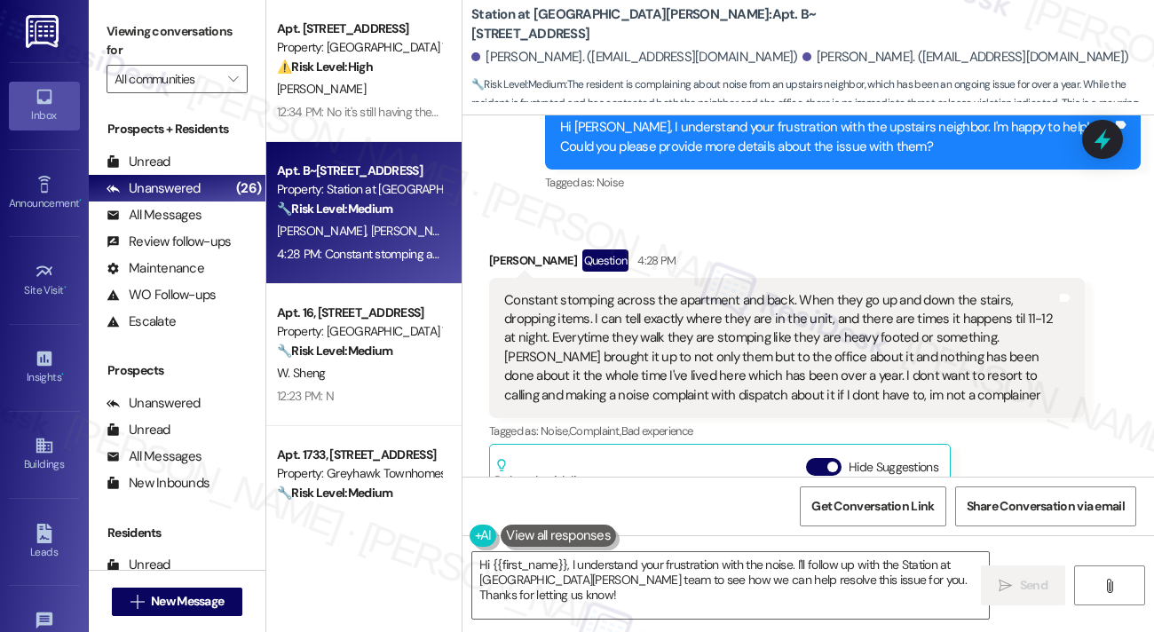
click at [676, 291] on div "Constant stomping across the apartment and back. When they go up and down the s…" at bounding box center [780, 348] width 552 height 114
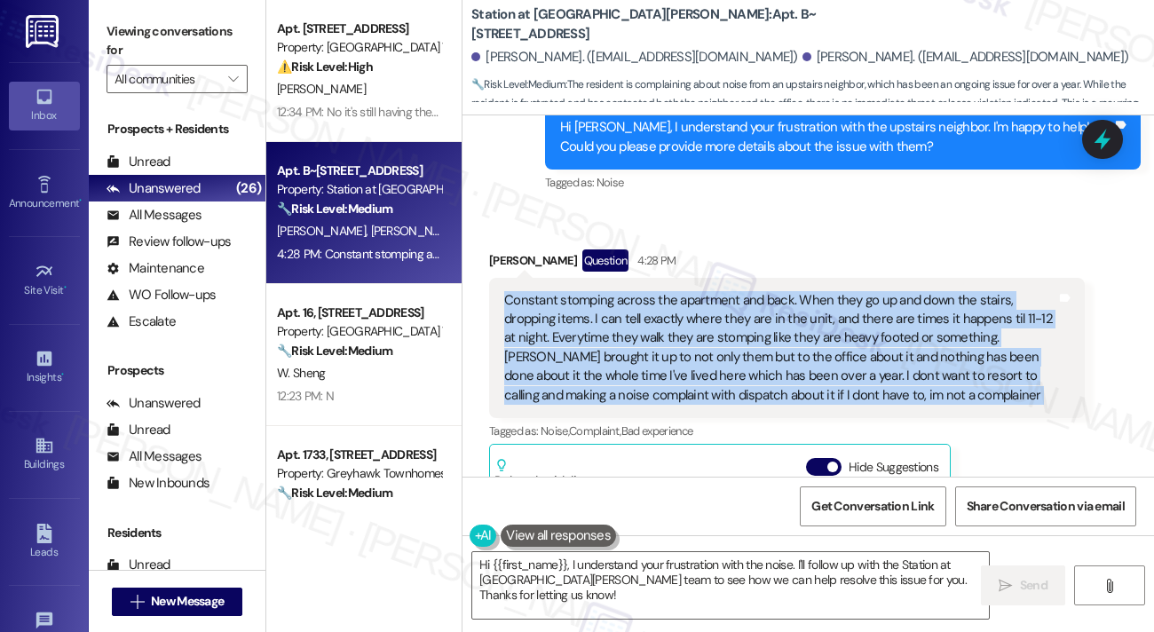
click at [676, 291] on div "Constant stomping across the apartment and back. When they go up and down the s…" at bounding box center [780, 348] width 552 height 114
click at [643, 301] on div "Constant stomping across the apartment and back. When they go up and down the s…" at bounding box center [780, 348] width 552 height 114
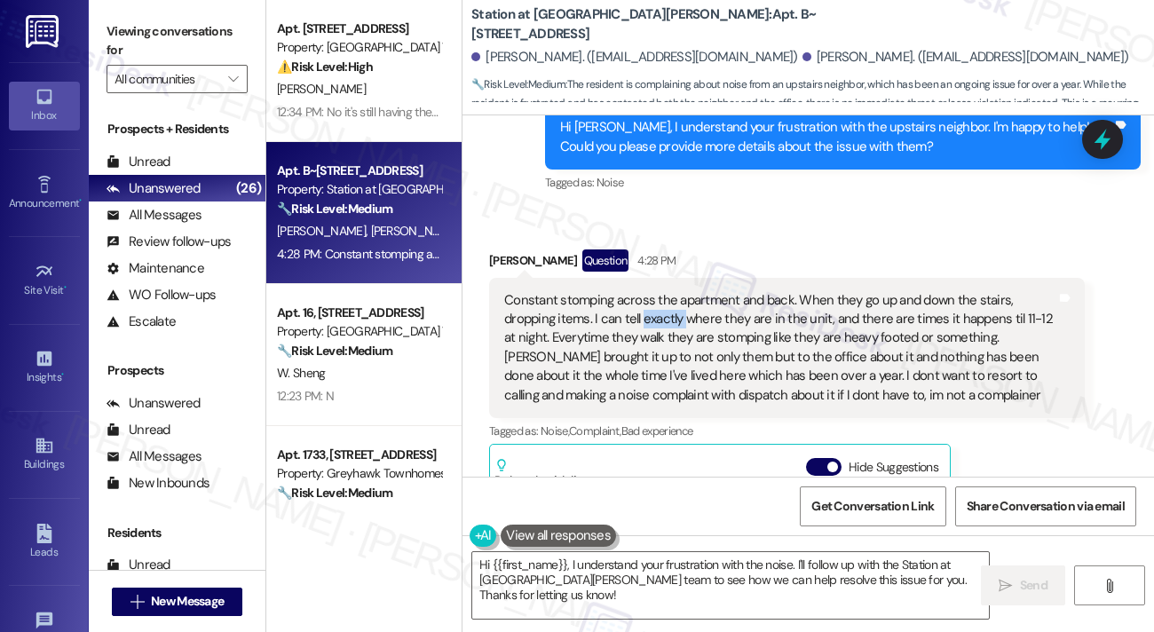
click at [643, 302] on div "Constant stomping across the apartment and back. When they go up and down the s…" at bounding box center [780, 348] width 552 height 114
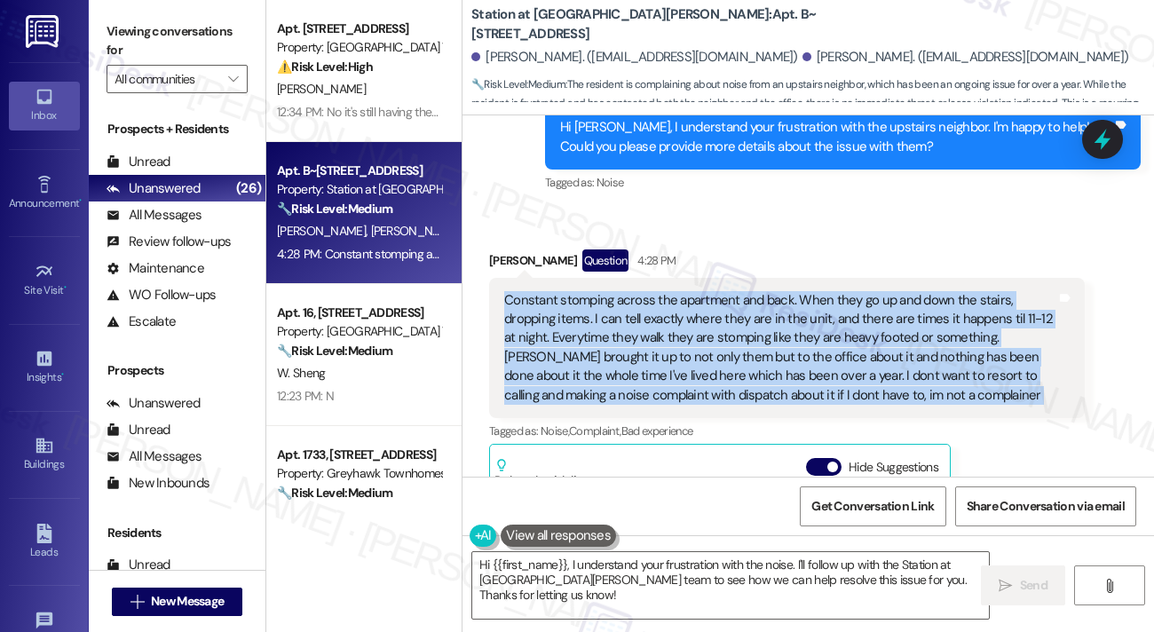
click at [643, 302] on div "Constant stomping across the apartment and back. When they go up and down the s…" at bounding box center [780, 348] width 552 height 114
click at [618, 355] on div "Constant stomping across the apartment and back. When they go up and down the s…" at bounding box center [780, 348] width 552 height 114
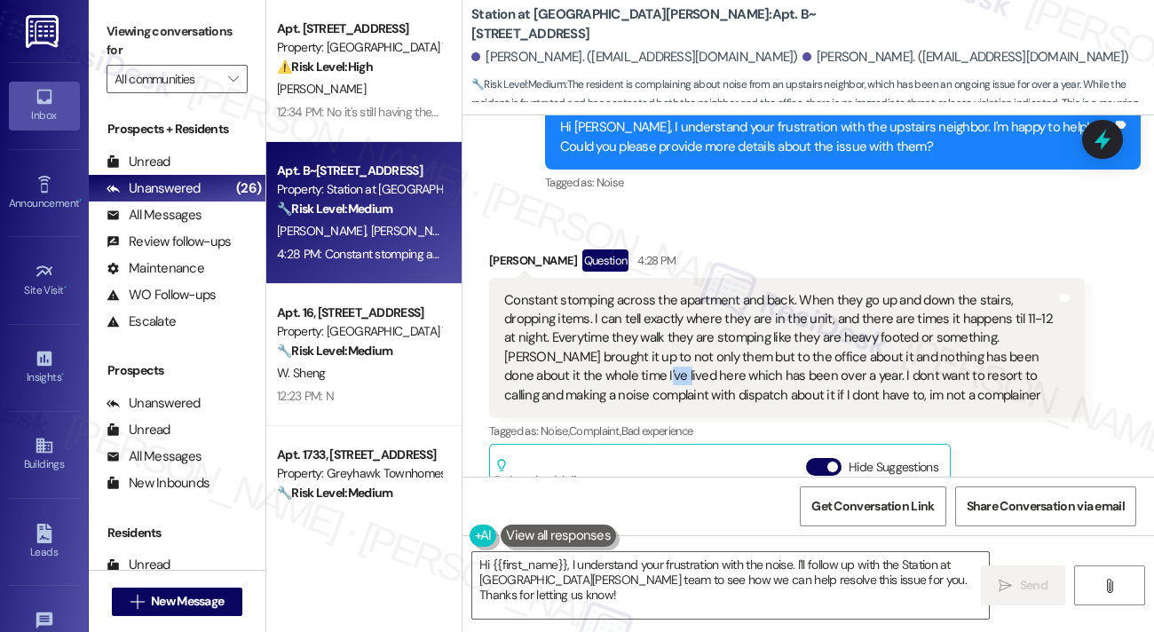
click at [618, 355] on div "Constant stomping across the apartment and back. When they go up and down the s…" at bounding box center [780, 348] width 552 height 114
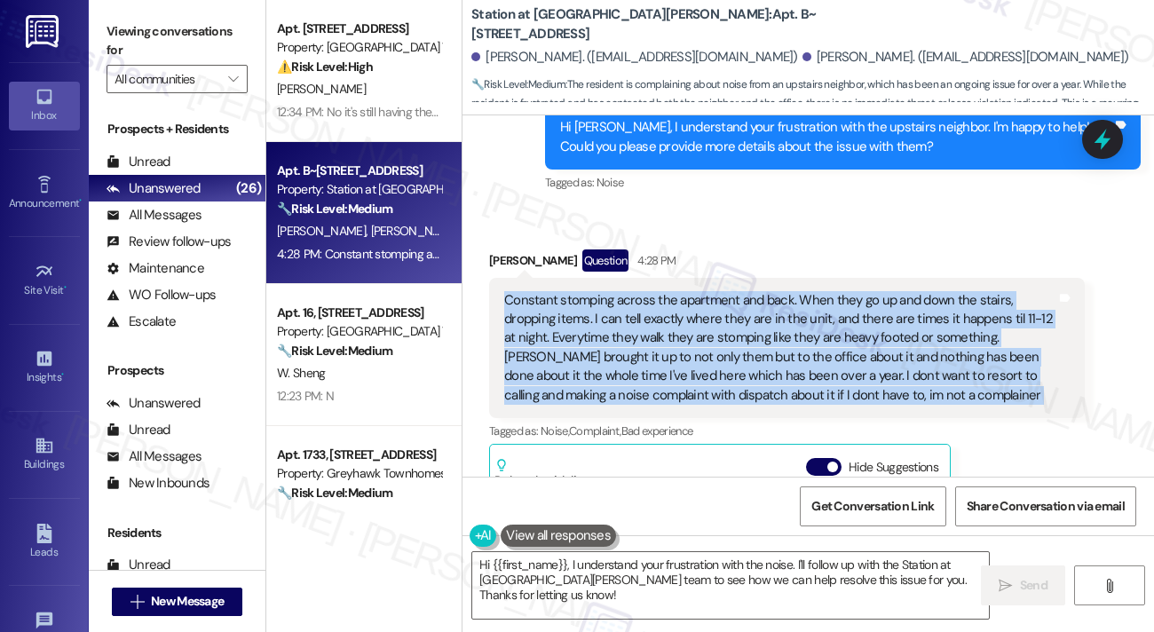
click at [618, 355] on div "Constant stomping across the apartment and back. When they go up and down the s…" at bounding box center [780, 348] width 552 height 114
click at [707, 311] on div "Constant stomping across the apartment and back. When they go up and down the s…" at bounding box center [780, 348] width 552 height 114
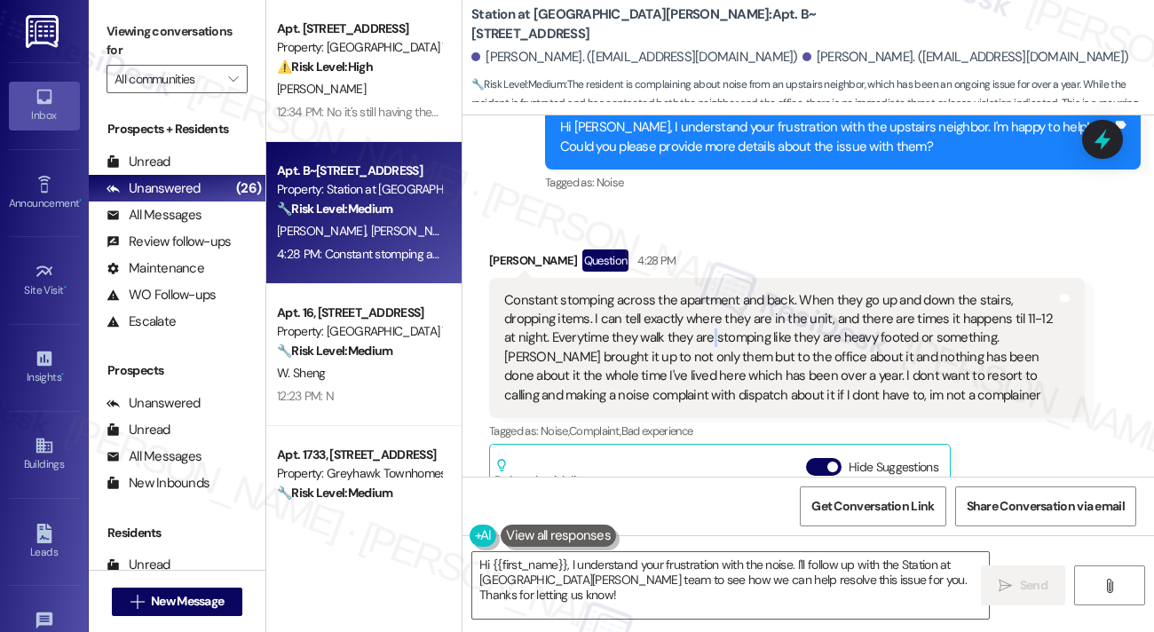
click at [707, 311] on div "Constant stomping across the apartment and back. When they go up and down the s…" at bounding box center [780, 348] width 552 height 114
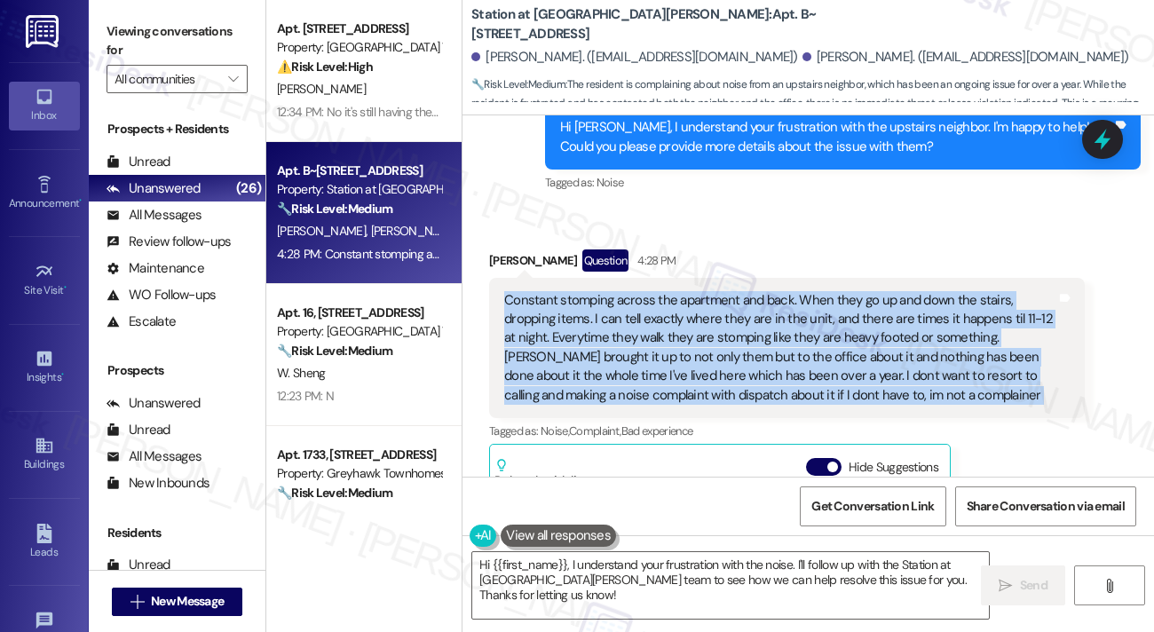
click at [707, 311] on div "Constant stomping across the apartment and back. When they go up and down the s…" at bounding box center [780, 348] width 552 height 114
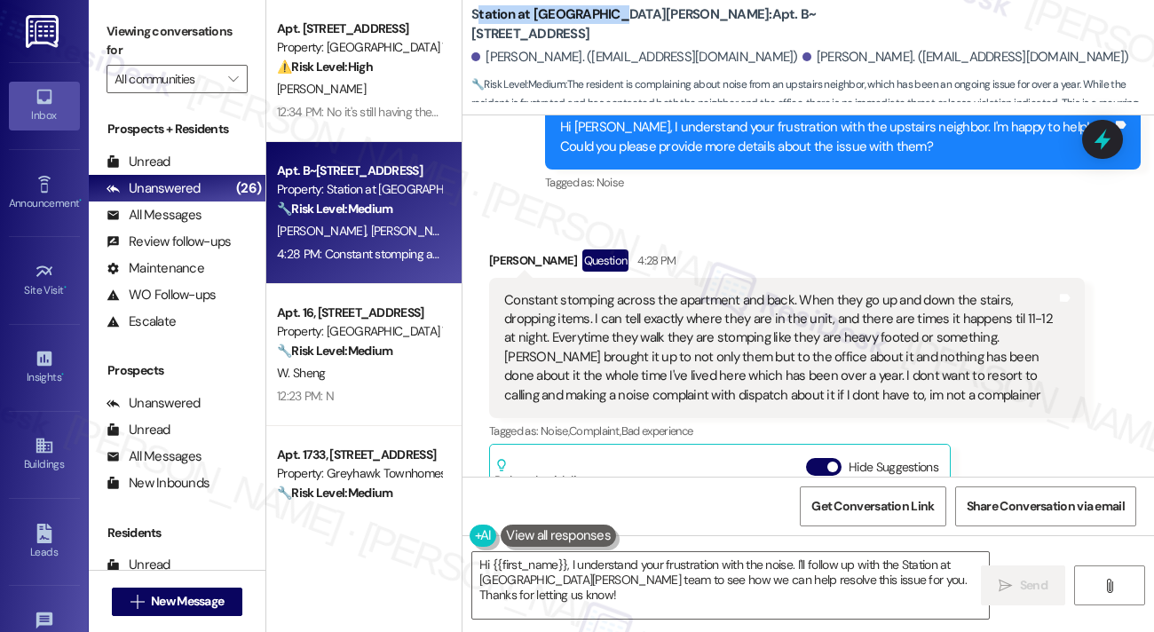
drag, startPoint x: 475, startPoint y: 26, endPoint x: 618, endPoint y: 23, distance: 142.9
click at [618, 23] on b "Station at [GEOGRAPHIC_DATA][PERSON_NAME]: Apt. B~[STREET_ADDRESS]" at bounding box center [648, 24] width 355 height 38
copy b "tation at [GEOGRAPHIC_DATA][PERSON_NAME]"
drag, startPoint x: 111, startPoint y: 29, endPoint x: 121, endPoint y: 28, distance: 9.9
click at [111, 29] on label "Viewing conversations for" at bounding box center [177, 41] width 141 height 47
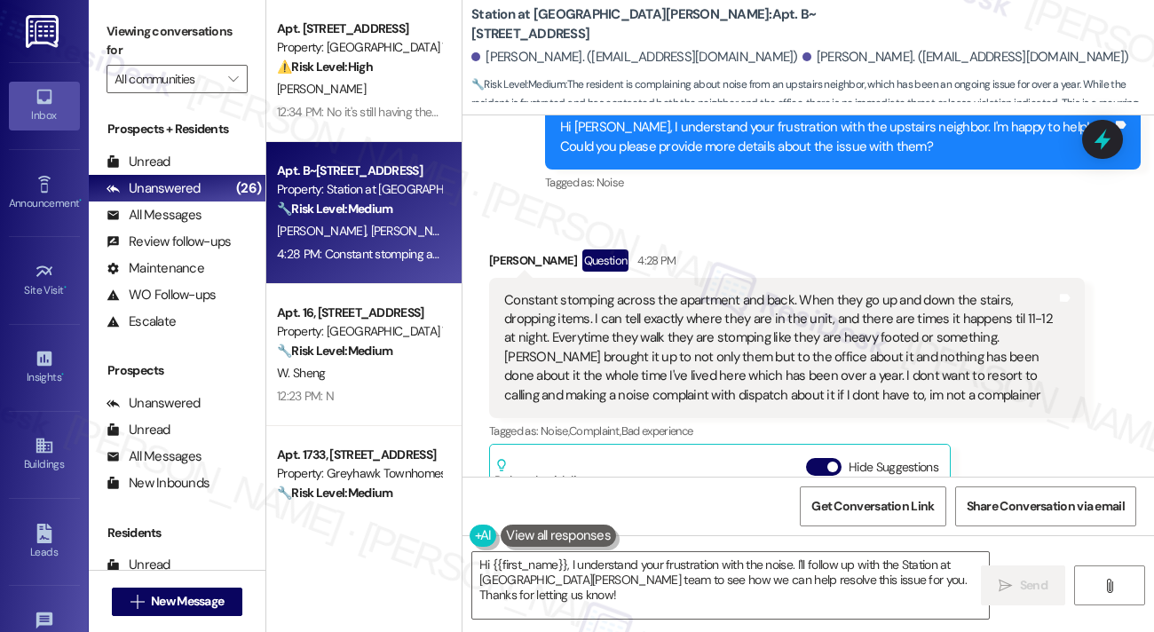
drag, startPoint x: 154, startPoint y: 32, endPoint x: 191, endPoint y: 33, distance: 37.3
click at [154, 32] on label "Viewing conversations for" at bounding box center [177, 41] width 141 height 47
drag, startPoint x: 469, startPoint y: 22, endPoint x: 614, endPoint y: 28, distance: 145.7
click at [614, 28] on div "Station at [GEOGRAPHIC_DATA][PERSON_NAME]: Apt. B~201, [STREET_ADDRESS][PERSON_…" at bounding box center [807, 53] width 691 height 98
copy b "Station at [GEOGRAPHIC_DATA][PERSON_NAME]"
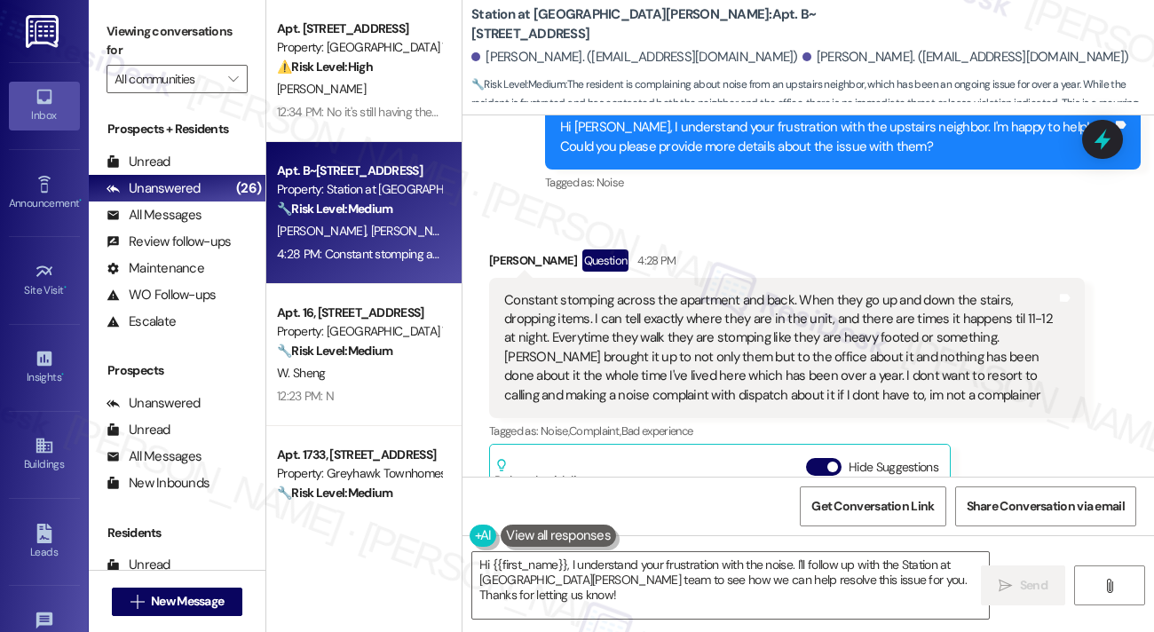
click at [167, 24] on label "Viewing conversations for" at bounding box center [177, 41] width 141 height 47
click at [131, 31] on label "Viewing conversations for" at bounding box center [177, 41] width 141 height 47
click at [766, 315] on div "Constant stomping across the apartment and back. When they go up and down the s…" at bounding box center [780, 348] width 552 height 114
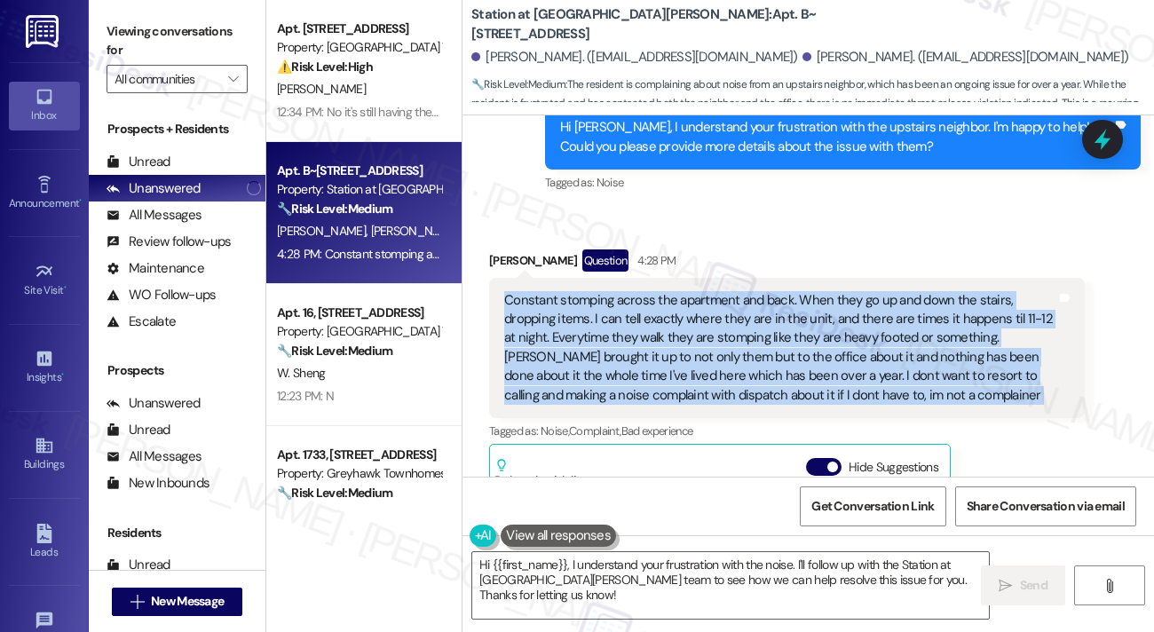
click at [766, 315] on div "Constant stomping across the apartment and back. When they go up and down the s…" at bounding box center [780, 348] width 552 height 114
